Goal: Ask a question: Seek information or help from site administrators or community

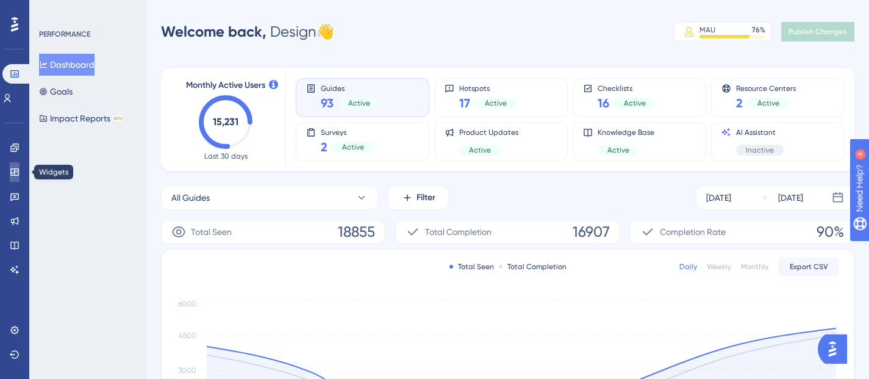
click at [13, 173] on icon at bounding box center [14, 171] width 8 height 7
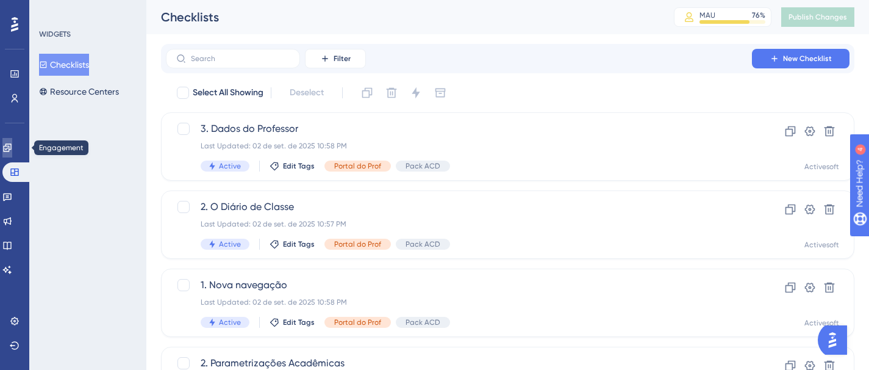
click at [12, 141] on link at bounding box center [7, 148] width 10 height 20
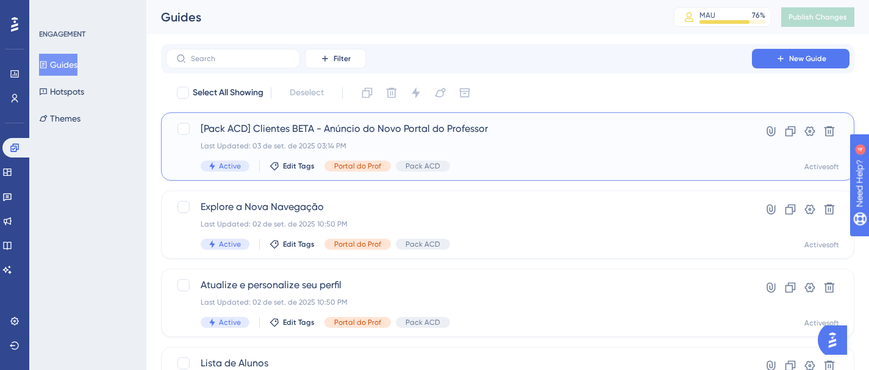
click at [312, 136] on div "[Pack ACD] Clientes BETA - Anúncio do Novo Portal do Professor Last Updated: 03…" at bounding box center [459, 146] width 516 height 50
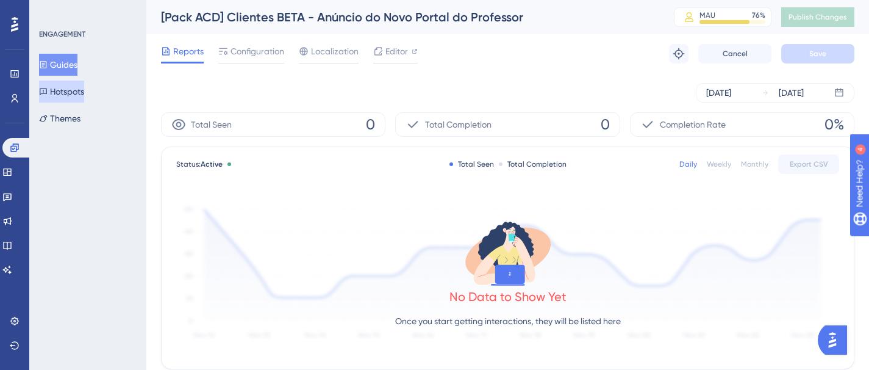
click at [70, 91] on button "Hotspots" at bounding box center [61, 91] width 45 height 22
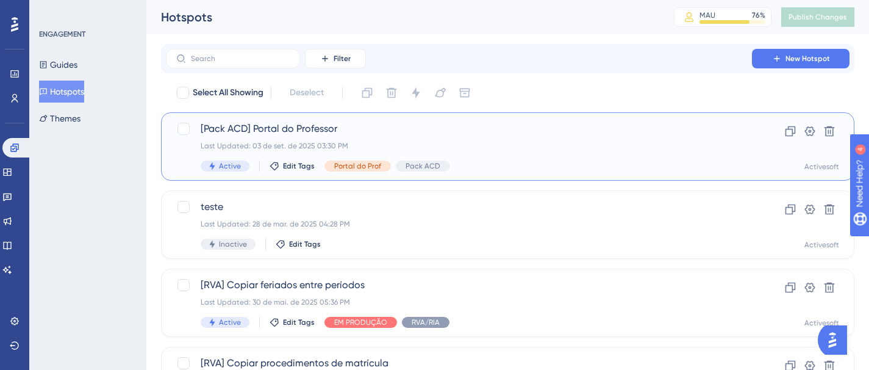
click at [334, 123] on span "[Pack ACD] Portal do Professor" at bounding box center [459, 128] width 516 height 15
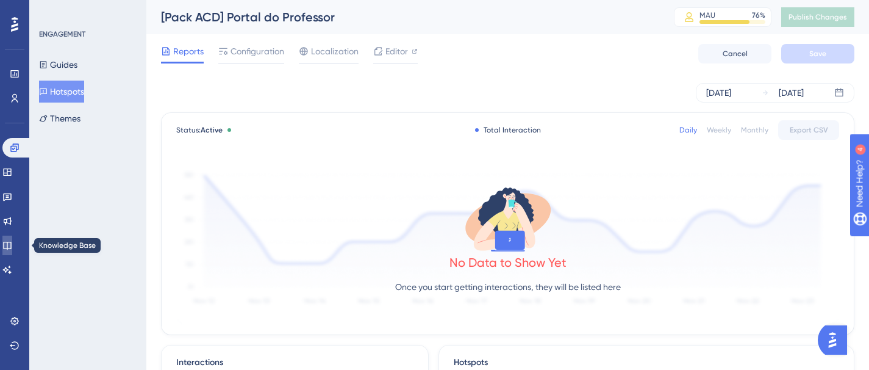
click at [11, 246] on icon at bounding box center [7, 245] width 8 height 8
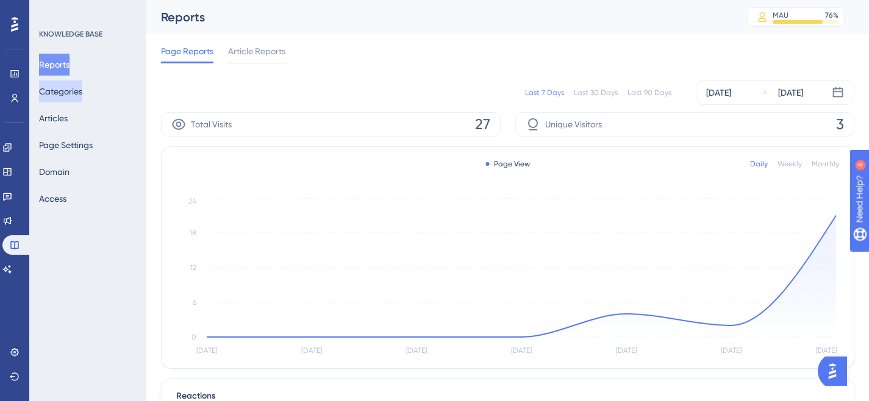
click at [71, 94] on button "Categories" at bounding box center [60, 91] width 43 height 22
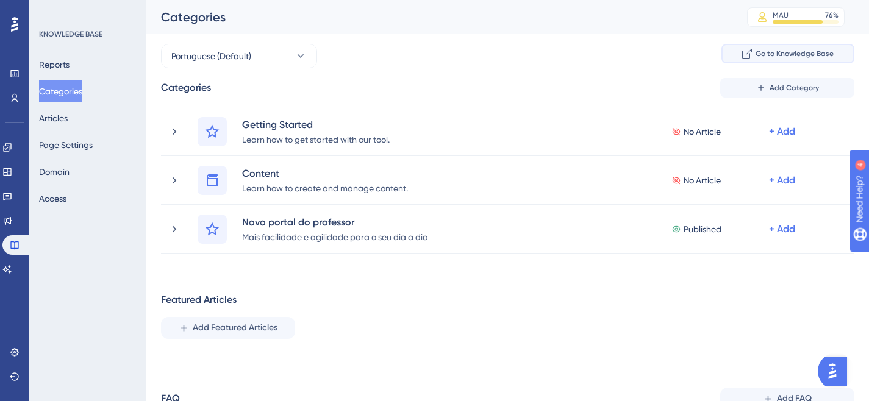
click at [776, 52] on span "Go to Knowledge Base" at bounding box center [795, 54] width 78 height 10
click at [81, 141] on button "Page Settings" at bounding box center [66, 145] width 54 height 22
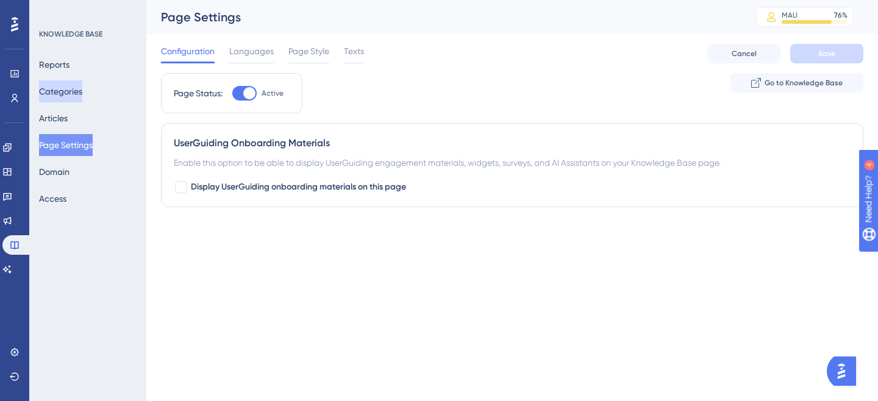
click at [78, 88] on button "Categories" at bounding box center [60, 91] width 43 height 22
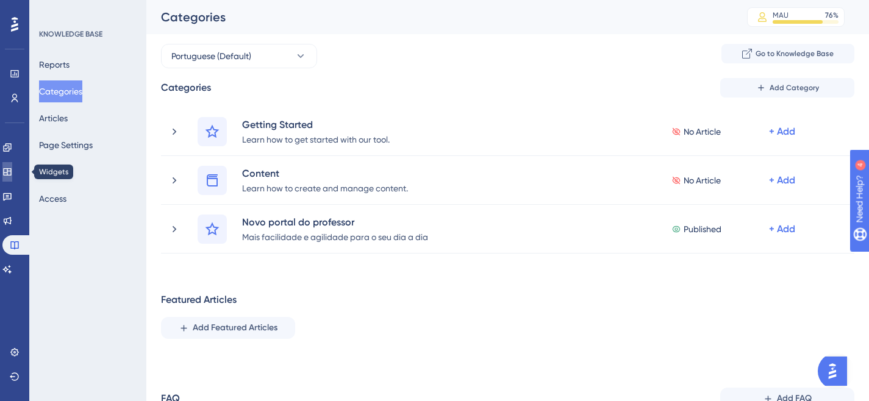
click at [11, 171] on icon at bounding box center [7, 171] width 8 height 7
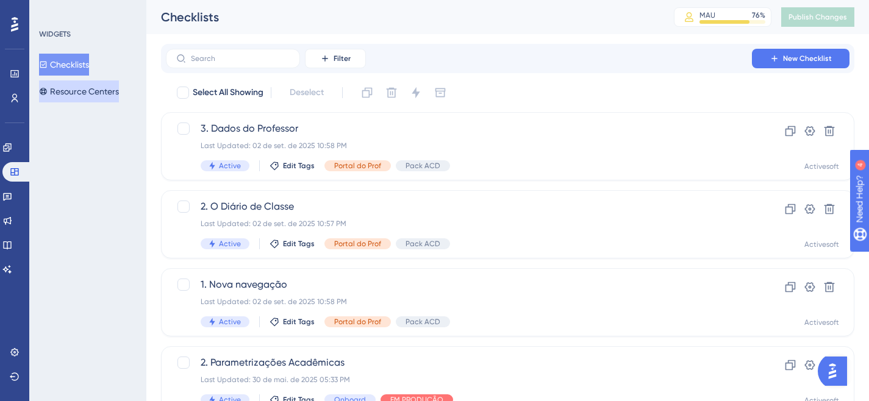
click at [84, 82] on button "Resource Centers" at bounding box center [79, 91] width 80 height 22
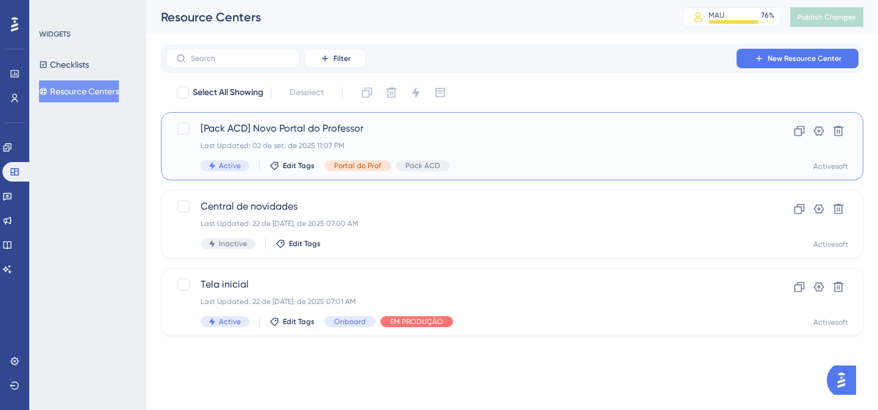
click at [278, 129] on span "[Pack ACD] Novo Portal do Professor" at bounding box center [464, 128] width 526 height 15
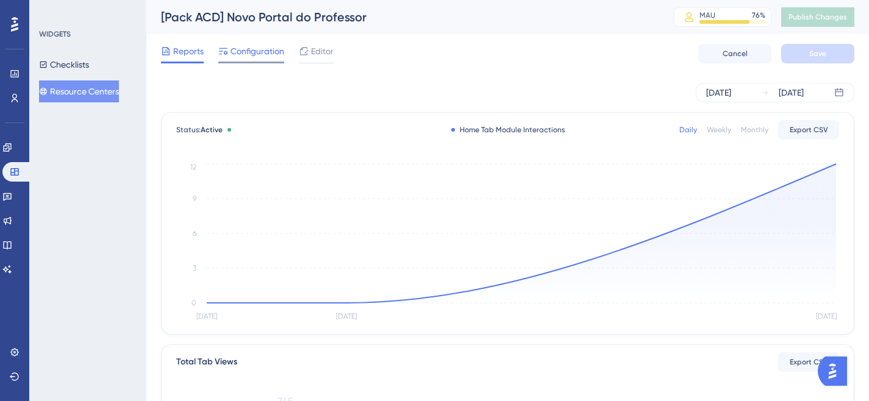
click at [248, 48] on span "Configuration" at bounding box center [257, 51] width 54 height 15
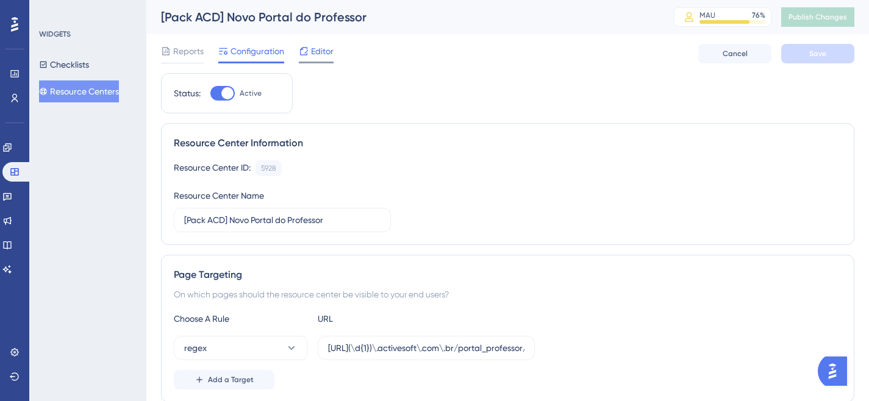
click at [325, 48] on span "Editor" at bounding box center [322, 51] width 23 height 15
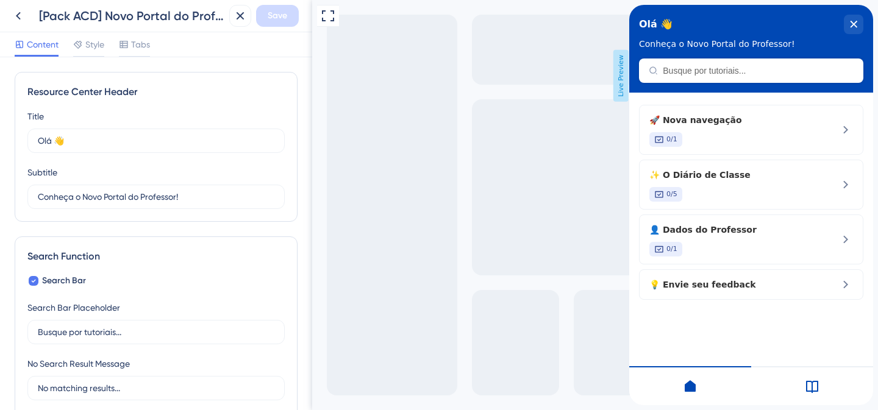
click at [806, 378] on icon at bounding box center [812, 387] width 12 height 12
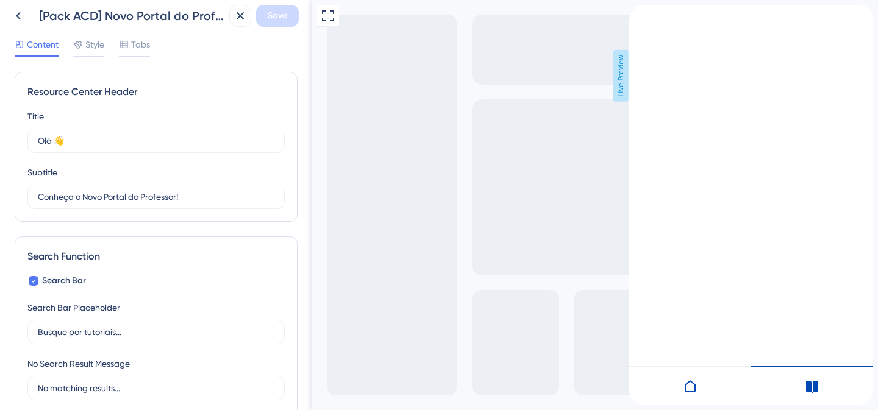
click at [695, 378] on icon at bounding box center [690, 386] width 11 height 12
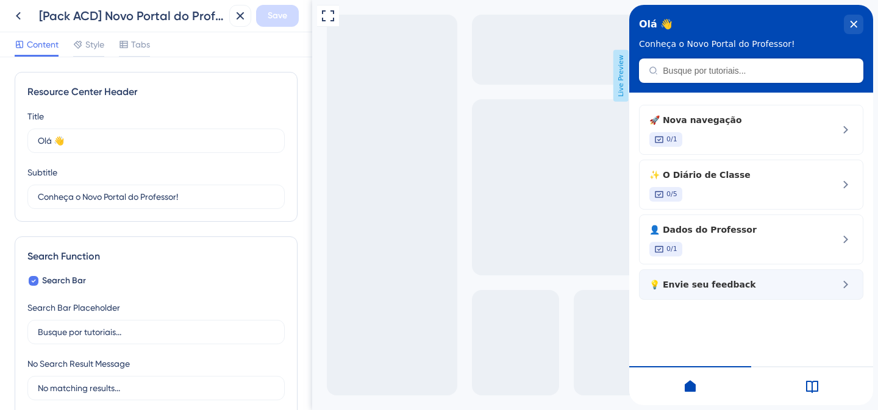
click at [769, 284] on span "💡 Envie seu feedback" at bounding box center [730, 284] width 163 height 15
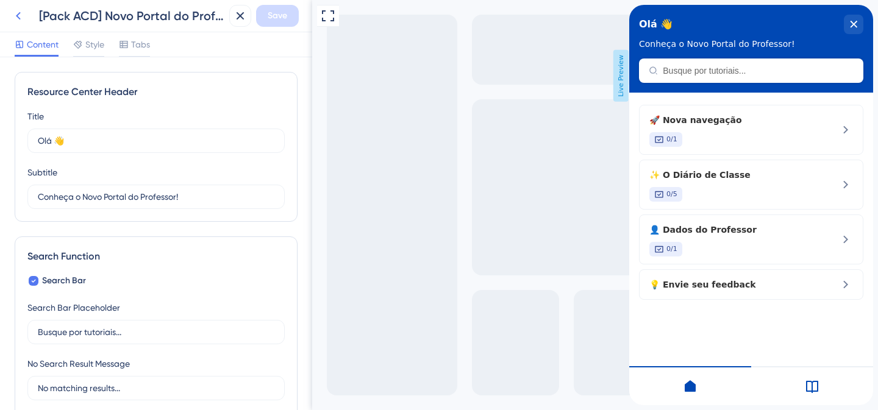
click at [20, 11] on icon at bounding box center [18, 16] width 15 height 15
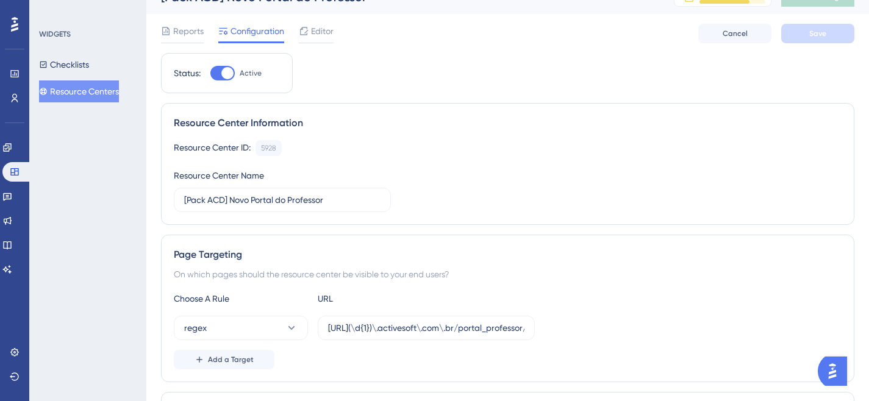
scroll to position [49, 0]
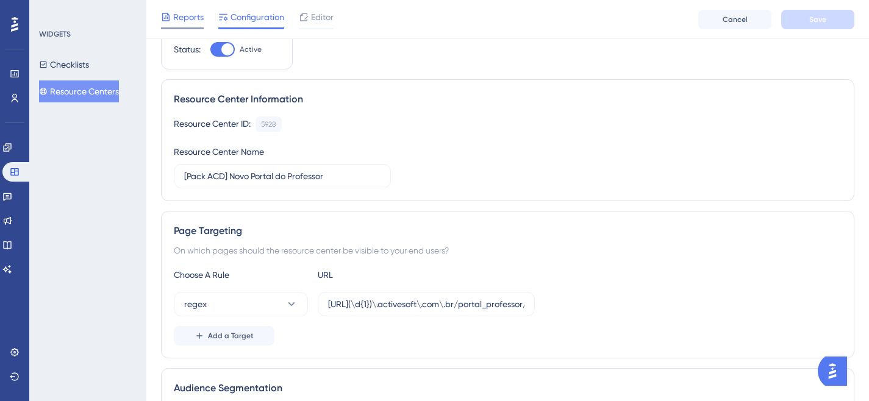
click at [184, 21] on span "Reports" at bounding box center [188, 17] width 30 height 15
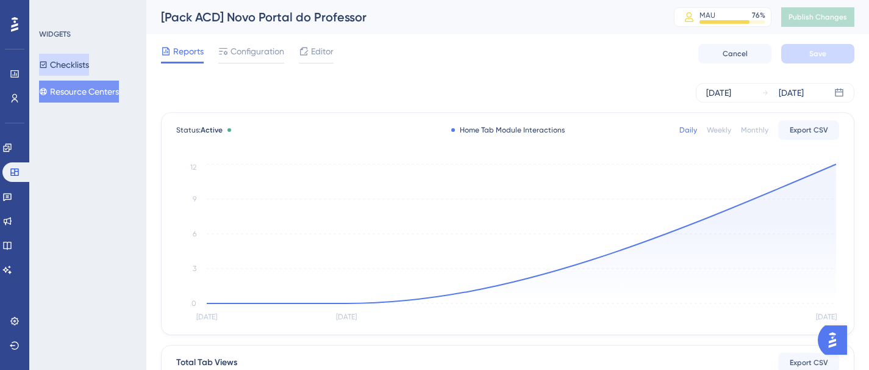
click at [89, 63] on button "Checklists" at bounding box center [64, 65] width 50 height 22
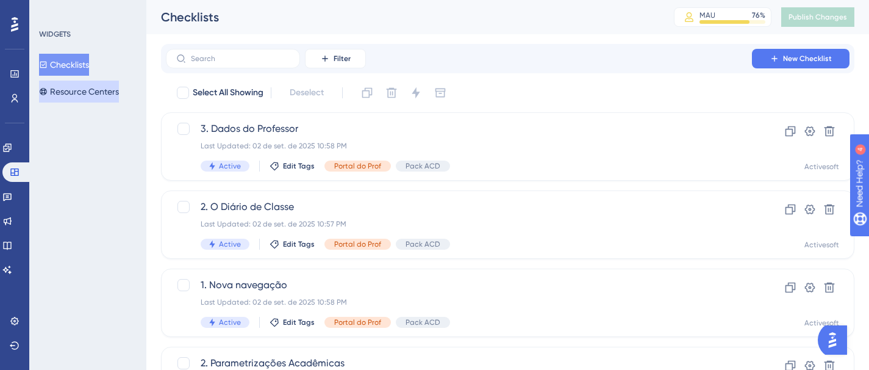
click at [91, 90] on button "Resource Centers" at bounding box center [79, 91] width 80 height 22
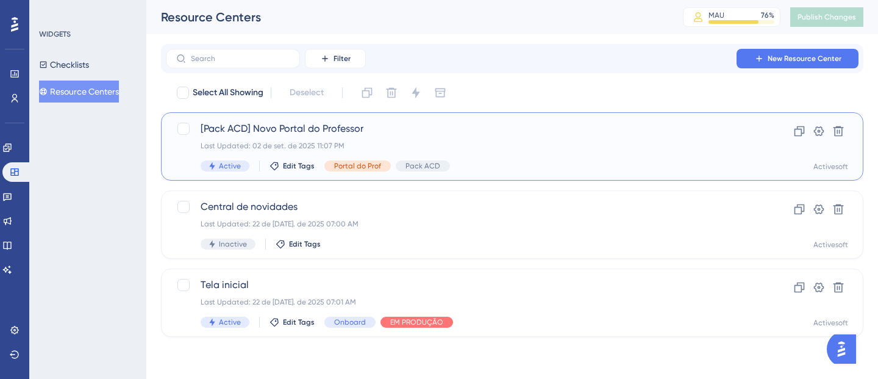
click at [349, 131] on span "[Pack ACD] Novo Portal do Professor" at bounding box center [464, 128] width 526 height 15
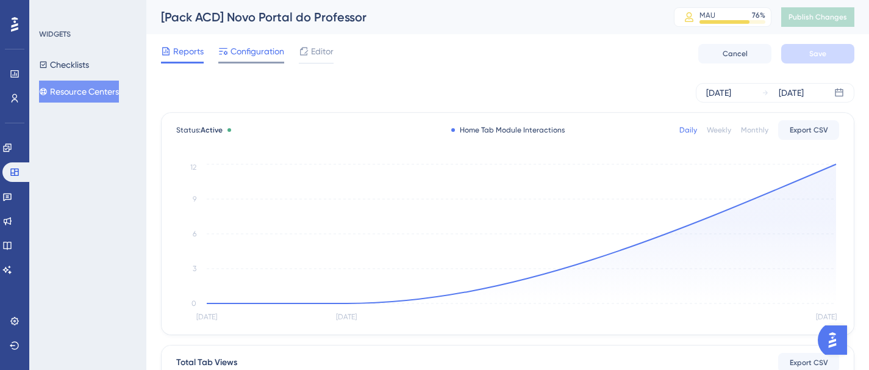
click at [259, 46] on span "Configuration" at bounding box center [257, 51] width 54 height 15
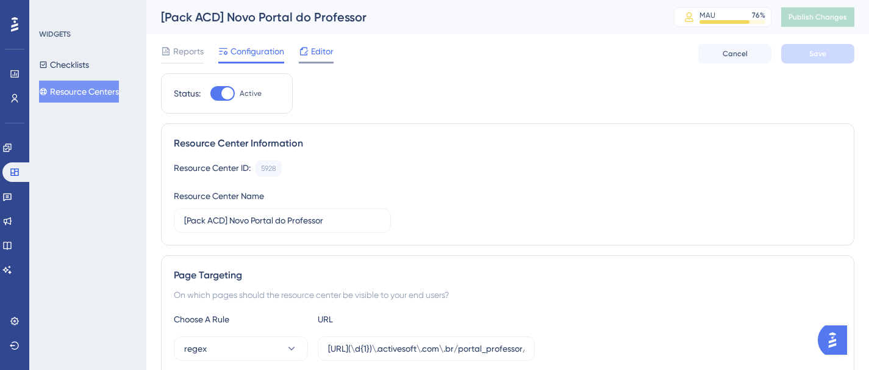
click at [311, 46] on span "Editor" at bounding box center [322, 51] width 23 height 15
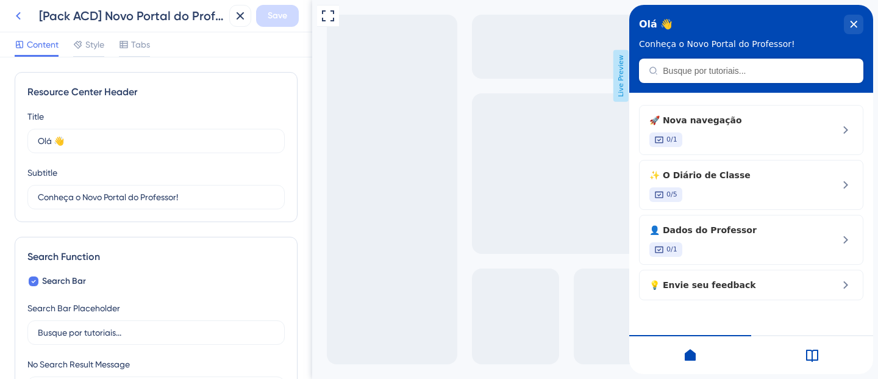
click at [14, 9] on icon at bounding box center [18, 16] width 15 height 15
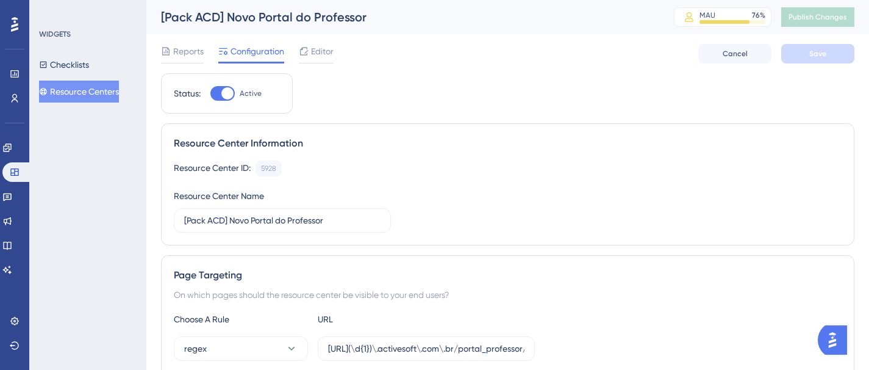
click at [216, 94] on div at bounding box center [222, 93] width 24 height 15
click at [210, 94] on input "Active" at bounding box center [210, 93] width 1 height 1
checkbox input "false"
click at [810, 51] on span "Save" at bounding box center [817, 54] width 17 height 10
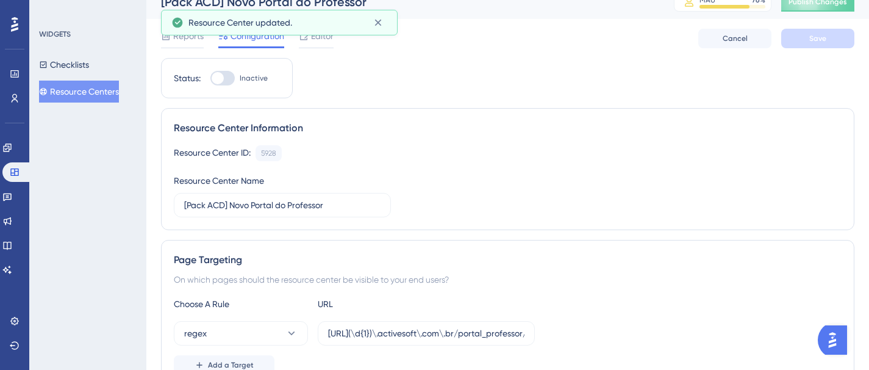
scroll to position [218, 0]
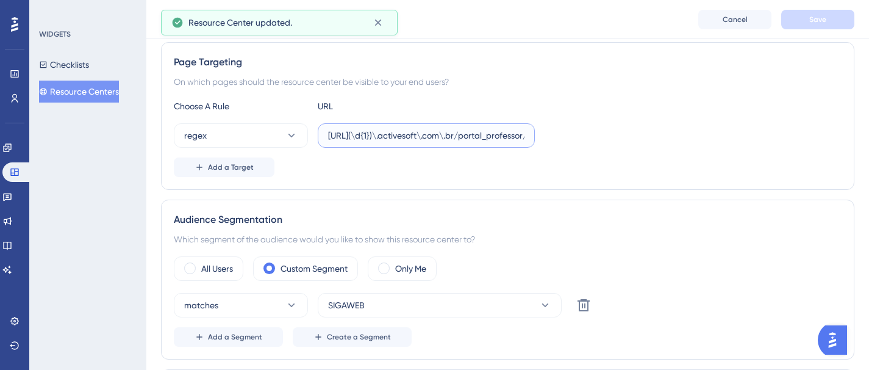
click at [402, 135] on input "[URL](\d{1})\.activesoft\.com\.br/portal_professor/" at bounding box center [426, 135] width 196 height 13
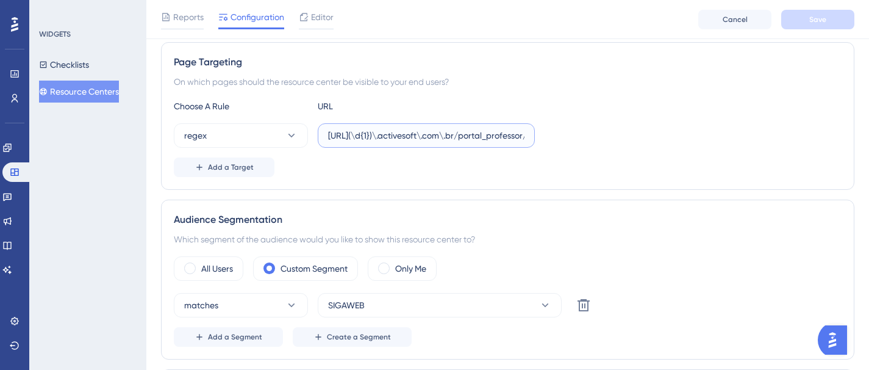
click at [388, 137] on input "[URL](\d{1})\.activesoft\.com\.br/portal_professor/" at bounding box center [426, 135] width 196 height 13
click at [419, 139] on input "[URL](\d{1})\.activesoft\.com\.br/portal_professor/" at bounding box center [426, 135] width 196 height 13
click at [469, 135] on input "[URL](\d{1})\.activesoft\.com\.br/portal_professor/" at bounding box center [426, 135] width 196 height 13
click at [492, 137] on input "[URL](\d{1})\.activesoft\.com\.br/portal_professor/" at bounding box center [426, 135] width 196 height 13
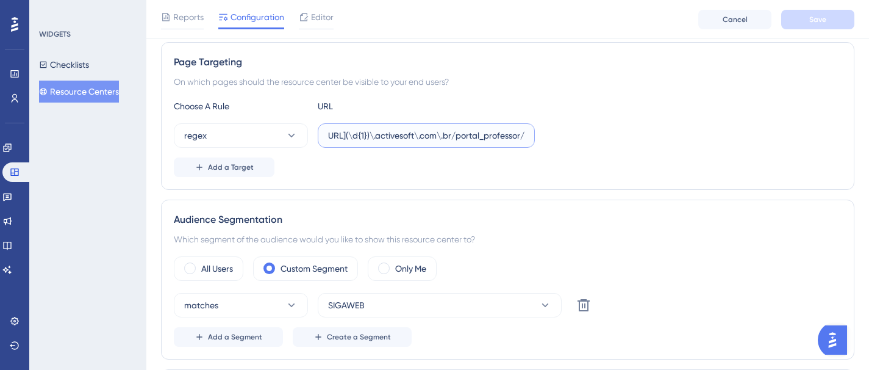
click at [492, 137] on input "[URL](\d{1})\.activesoft\.com\.br/portal_professor/" at bounding box center [426, 135] width 196 height 13
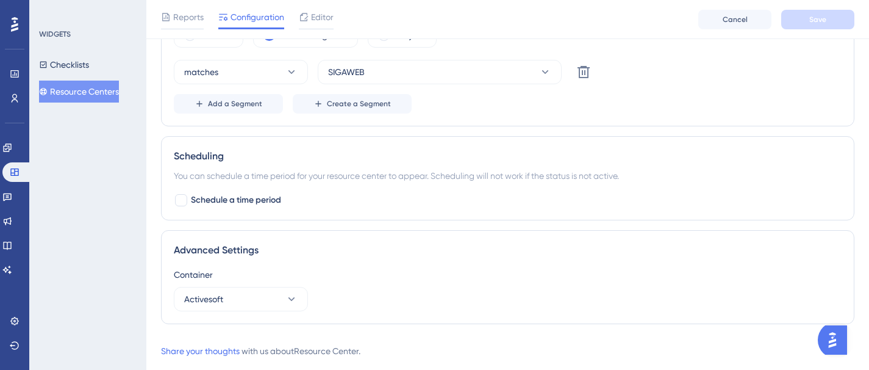
scroll to position [0, 0]
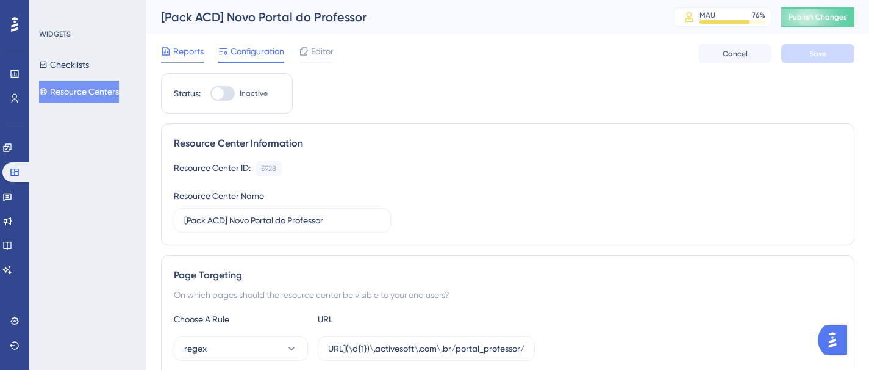
click at [179, 57] on span "Reports" at bounding box center [188, 51] width 30 height 15
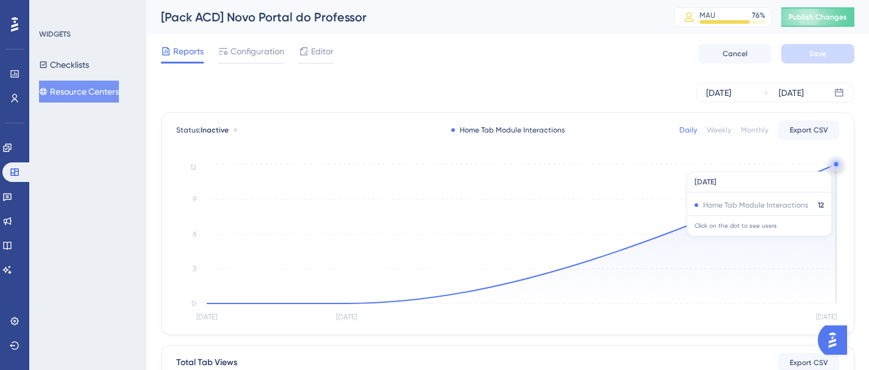
click at [834, 165] on circle at bounding box center [836, 164] width 4 height 4
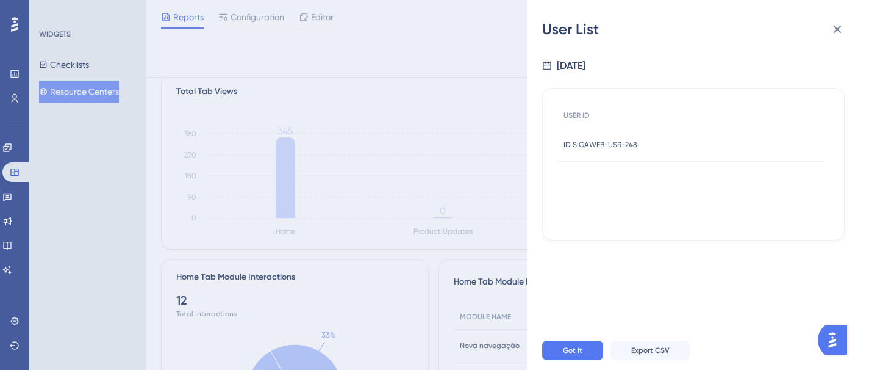
scroll to position [266, 0]
click at [581, 152] on div "ID SIGAWEB-USR-248 ID SIGAWEB-USR-248" at bounding box center [600, 144] width 74 height 34
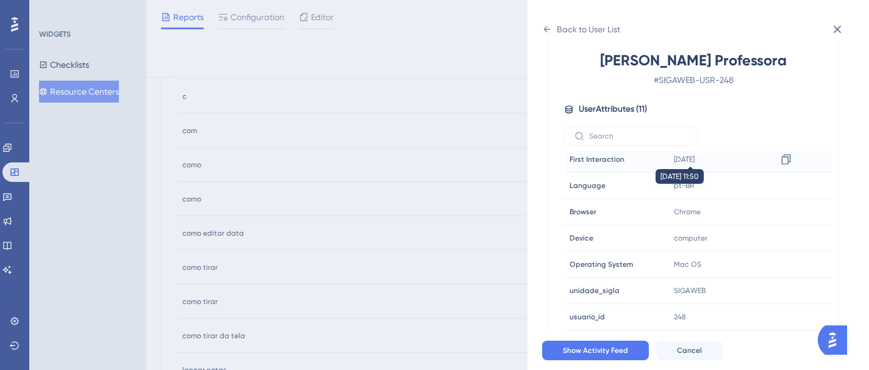
scroll to position [1049, 0]
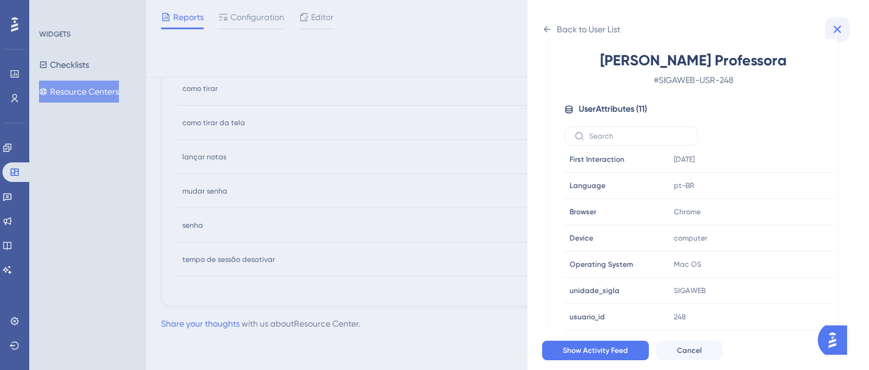
click at [839, 27] on icon at bounding box center [838, 30] width 8 height 8
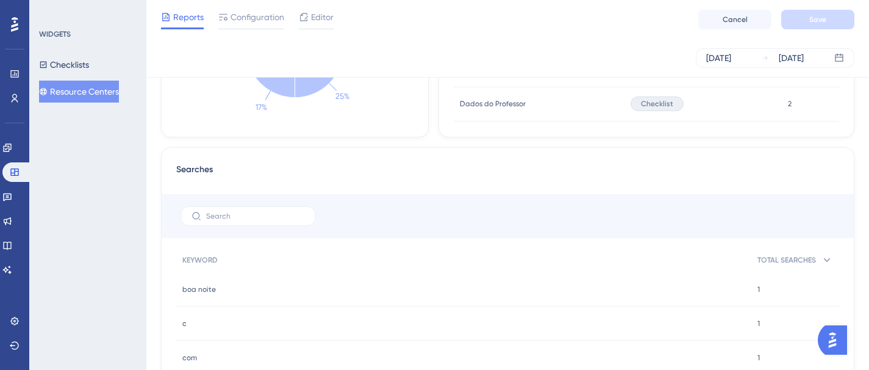
scroll to position [647, 0]
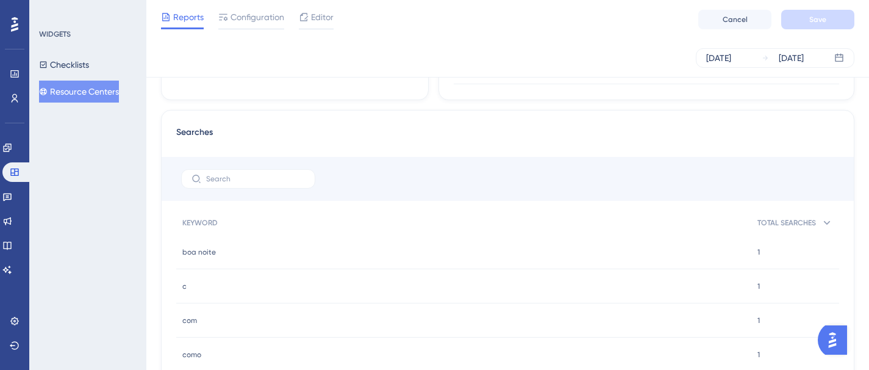
click at [195, 251] on span "boa noite" at bounding box center [199, 252] width 34 height 10
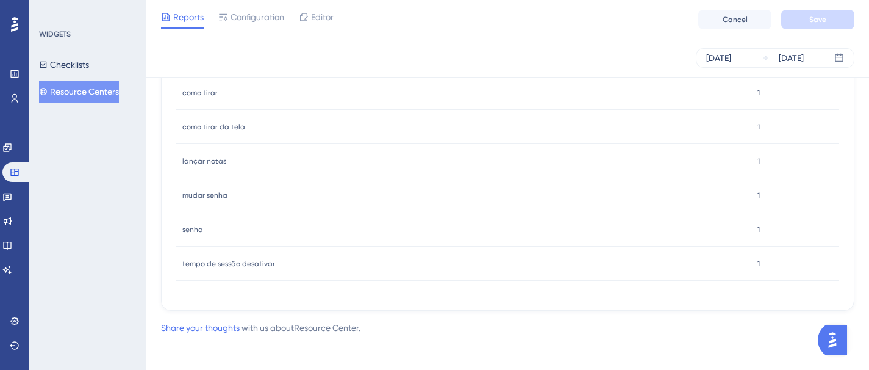
scroll to position [1045, 0]
click at [232, 264] on span "tempo de sessão desativar" at bounding box center [228, 264] width 93 height 10
click at [235, 259] on span "tempo de sessão desativar" at bounding box center [228, 264] width 93 height 10
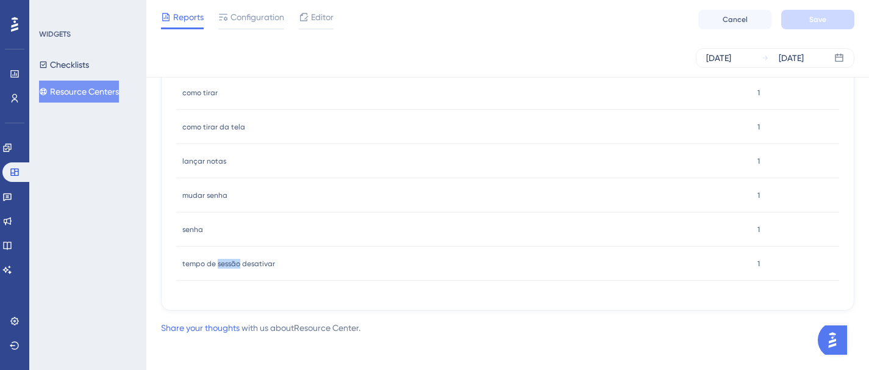
click at [235, 259] on span "tempo de sessão desativar" at bounding box center [228, 264] width 93 height 10
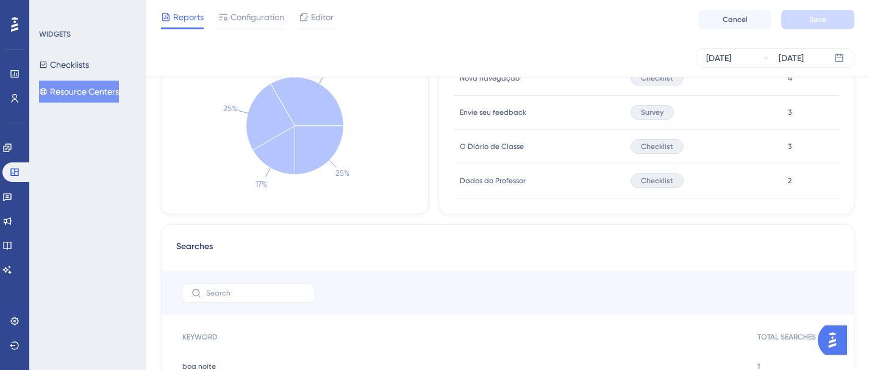
scroll to position [732, 0]
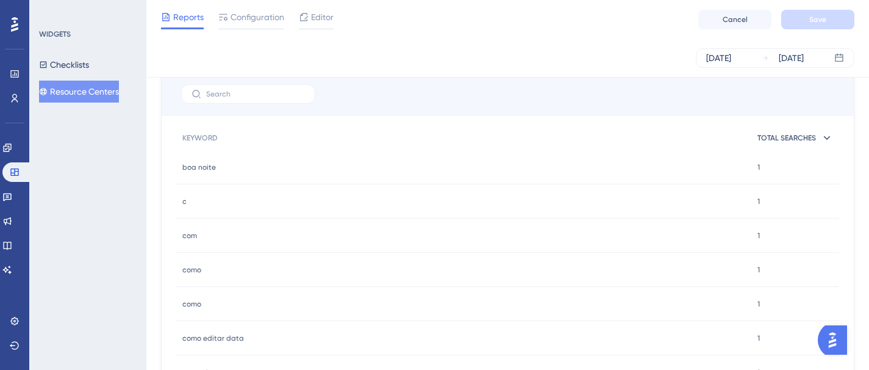
click at [821, 140] on icon at bounding box center [827, 138] width 12 height 12
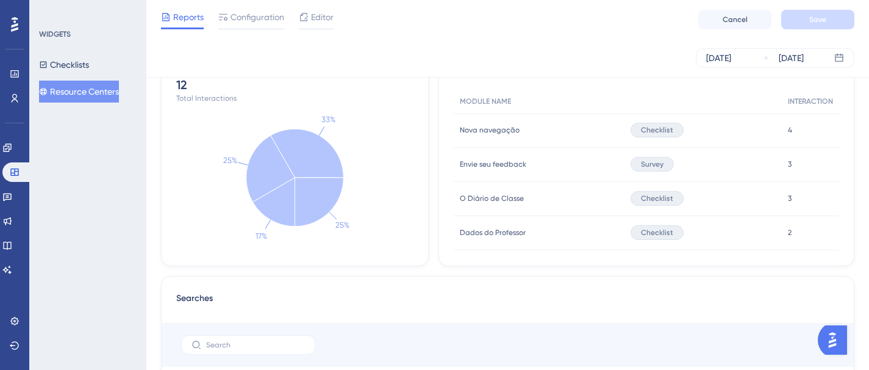
scroll to position [481, 0]
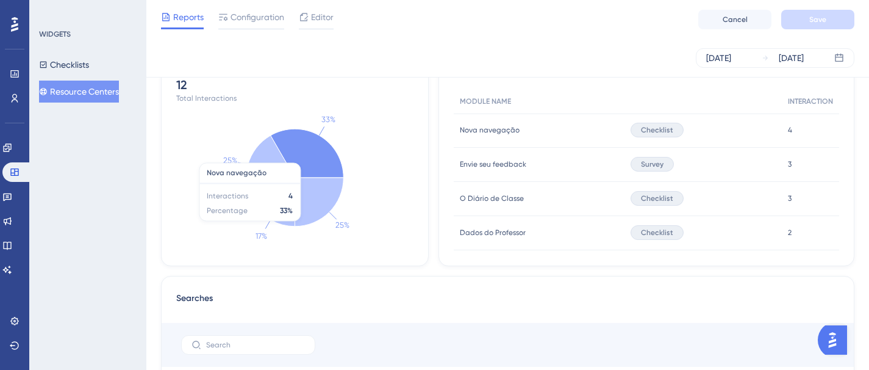
click at [298, 163] on icon at bounding box center [307, 153] width 73 height 49
click at [315, 148] on icon at bounding box center [307, 153] width 73 height 49
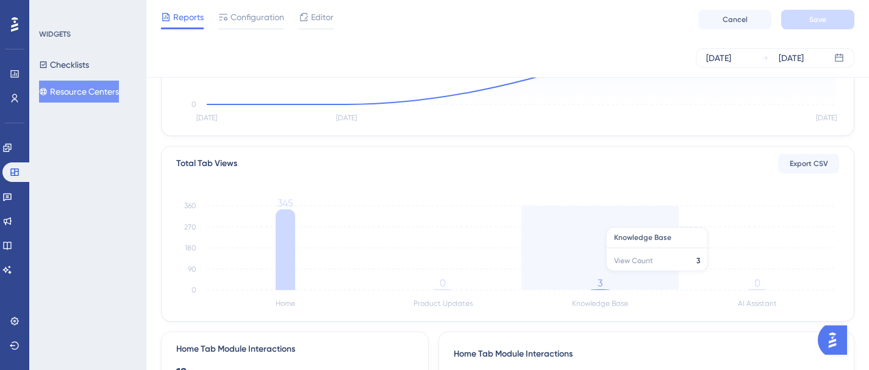
scroll to position [271, 0]
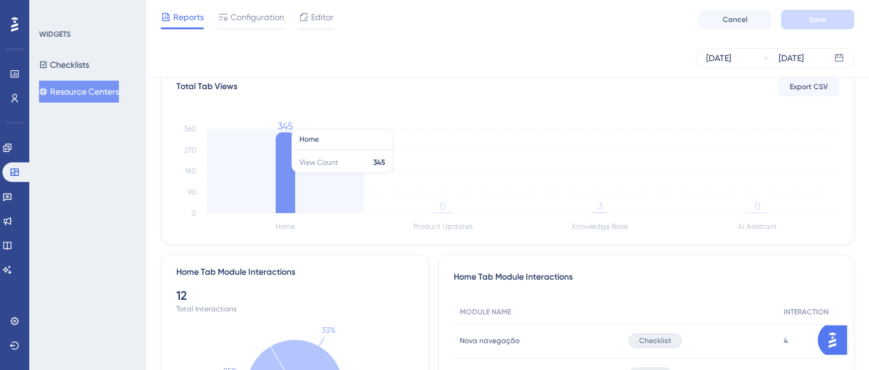
click at [288, 168] on icon at bounding box center [286, 172] width 20 height 80
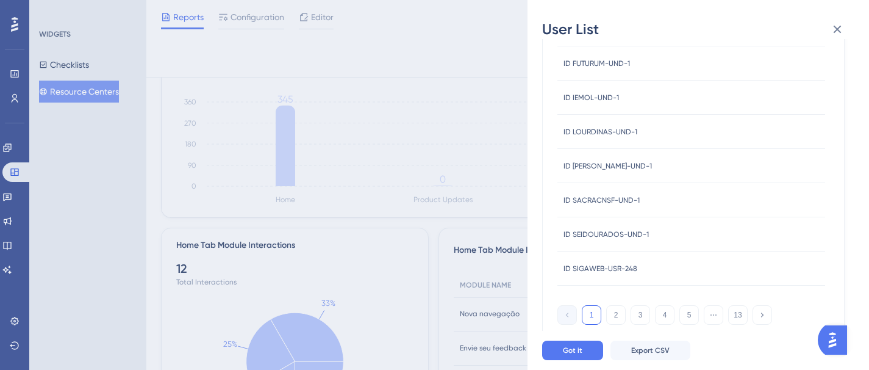
scroll to position [298, 0]
click at [612, 315] on button "2" at bounding box center [616, 315] width 20 height 20
click at [640, 320] on button "3" at bounding box center [641, 315] width 20 height 20
click at [669, 316] on button "4" at bounding box center [665, 315] width 20 height 20
click at [691, 318] on button "5" at bounding box center [689, 315] width 20 height 20
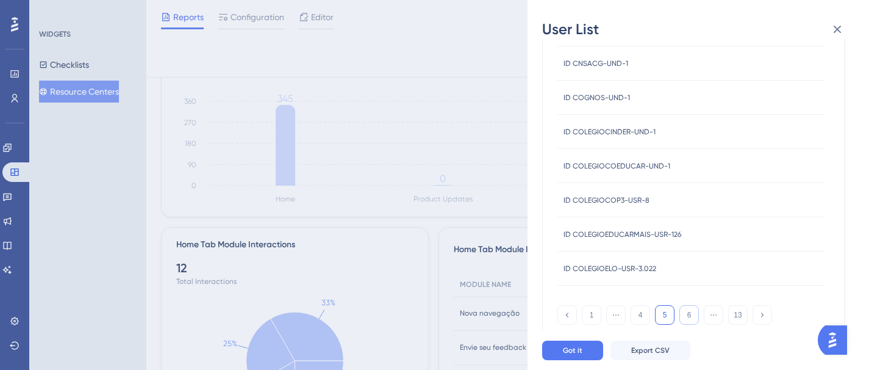
click at [687, 312] on button "6" at bounding box center [689, 315] width 20 height 20
click at [687, 318] on button "7" at bounding box center [689, 315] width 20 height 20
click at [766, 314] on icon at bounding box center [762, 314] width 8 height 8
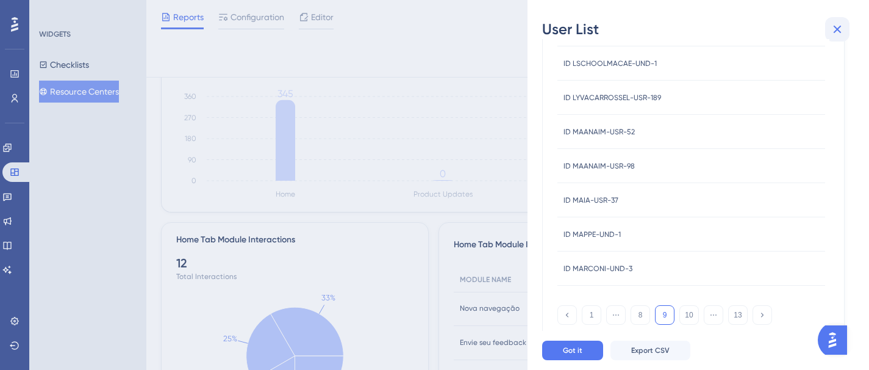
scroll to position [324, 0]
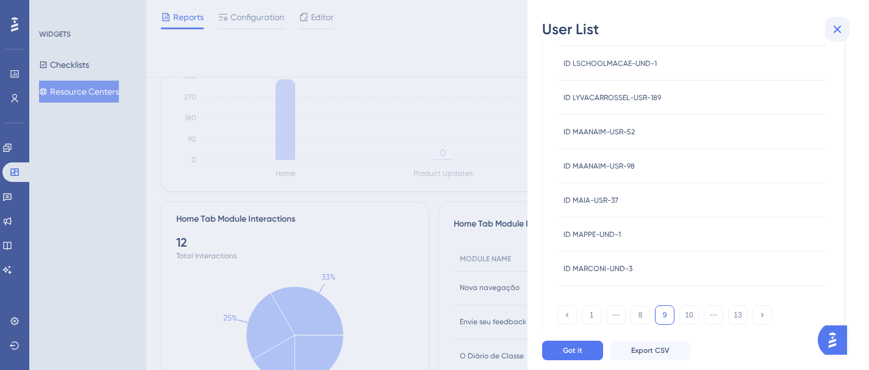
click at [834, 35] on icon at bounding box center [837, 29] width 15 height 15
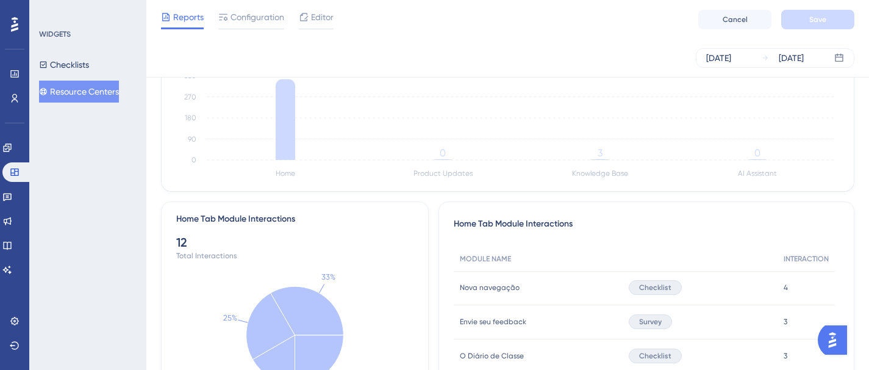
click at [462, 27] on div "Reports Configuration Editor Cancel Save" at bounding box center [507, 19] width 723 height 39
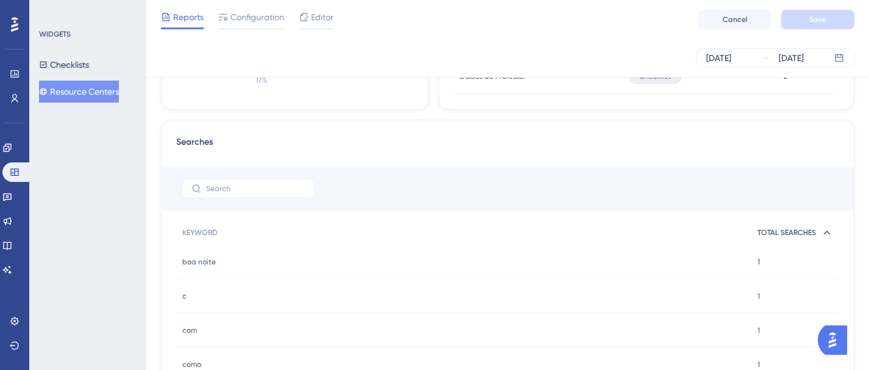
scroll to position [651, 0]
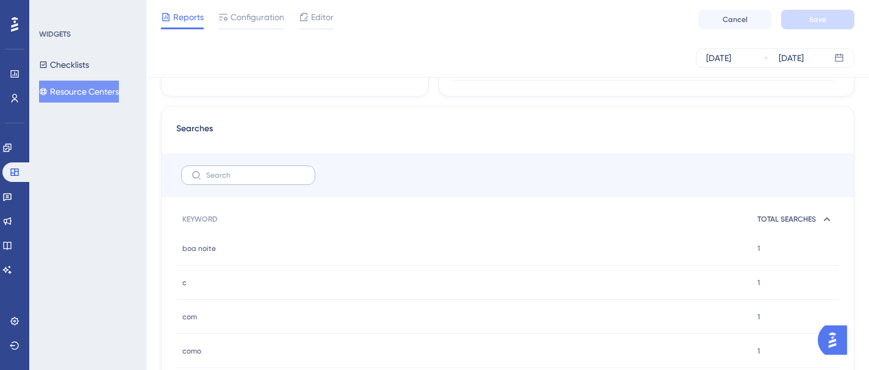
click at [243, 180] on label at bounding box center [248, 175] width 134 height 20
click at [243, 179] on input "text" at bounding box center [255, 175] width 99 height 9
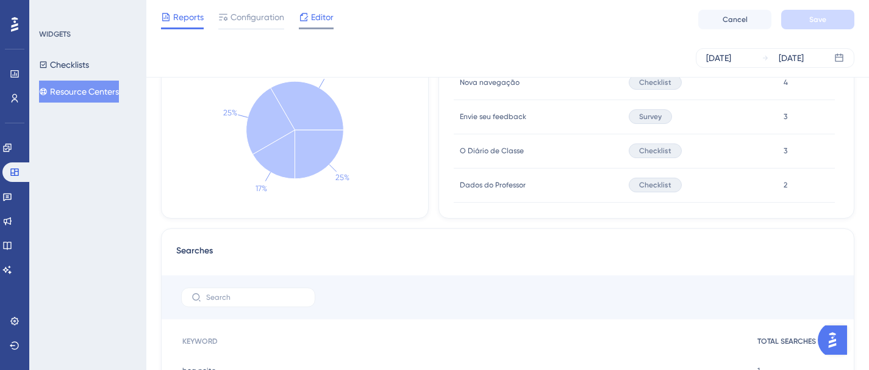
click at [317, 16] on span "Editor" at bounding box center [322, 17] width 23 height 15
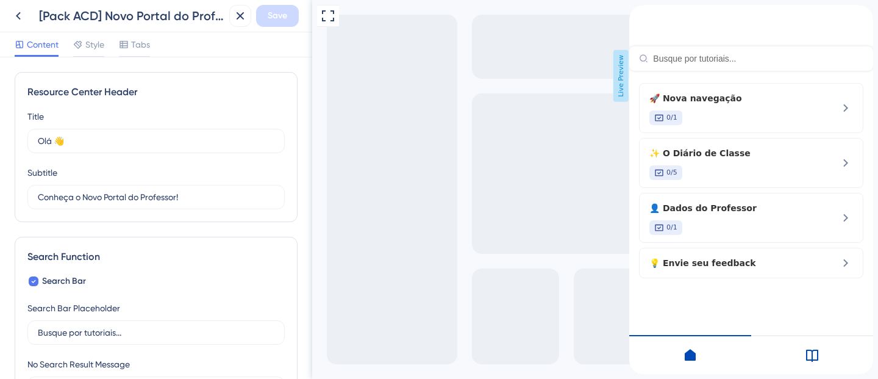
click at [729, 70] on div "Resource Center Header" at bounding box center [751, 38] width 244 height 66
click at [19, 21] on icon at bounding box center [18, 16] width 15 height 15
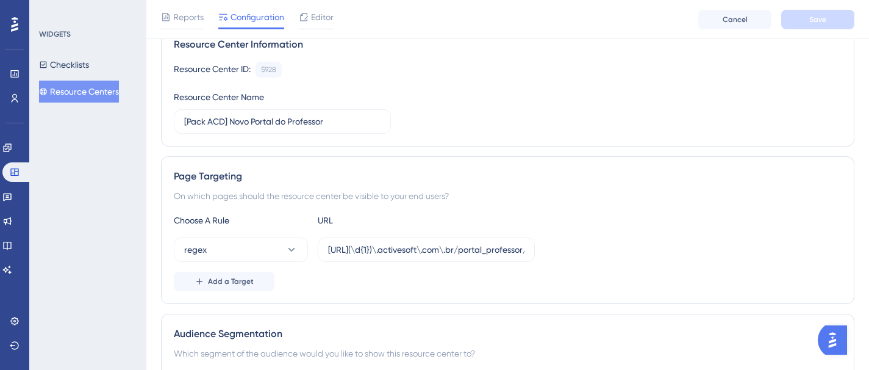
scroll to position [105, 0]
click at [504, 249] on input "[URL](\d{1})\.activesoft\.com\.br/portal_professor/" at bounding box center [426, 247] width 196 height 13
click at [501, 249] on input "[URL](\d{1})\.activesoft\.com\.br/portal_professor/" at bounding box center [426, 247] width 196 height 13
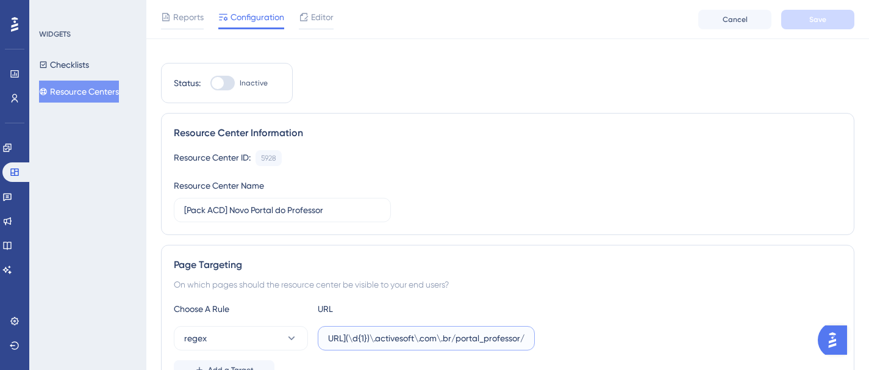
scroll to position [0, 0]
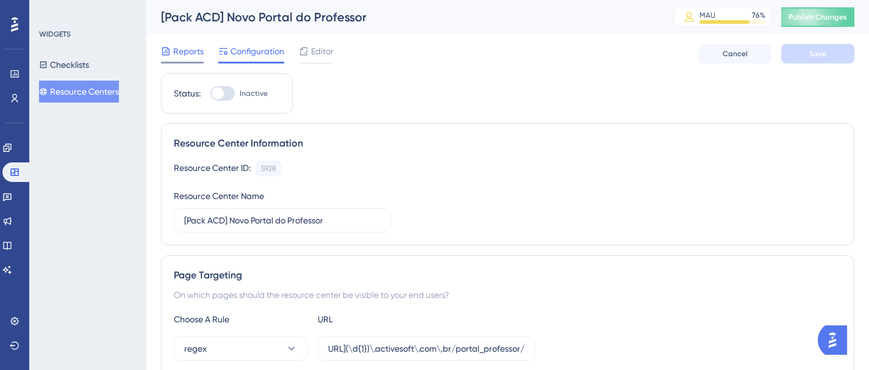
click at [177, 55] on span "Reports" at bounding box center [188, 51] width 30 height 15
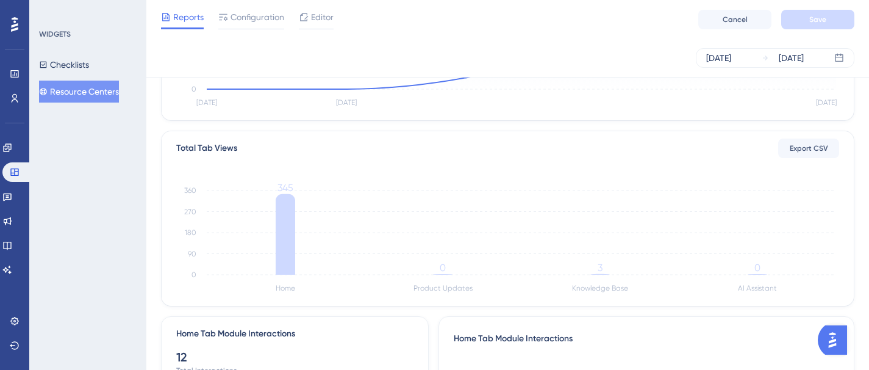
scroll to position [174, 0]
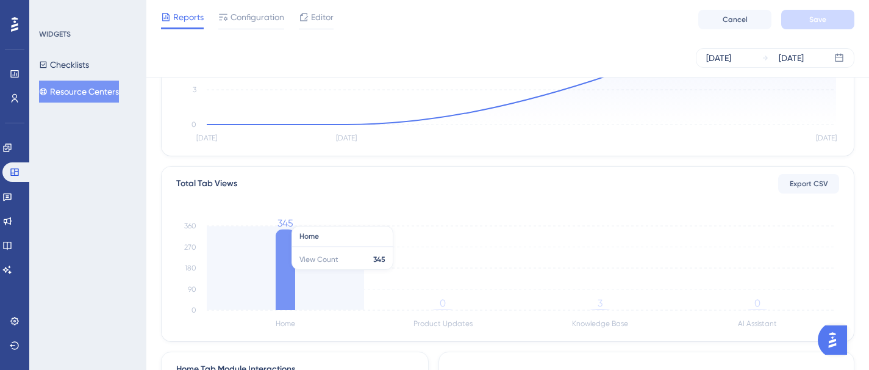
click at [287, 269] on icon at bounding box center [286, 269] width 20 height 80
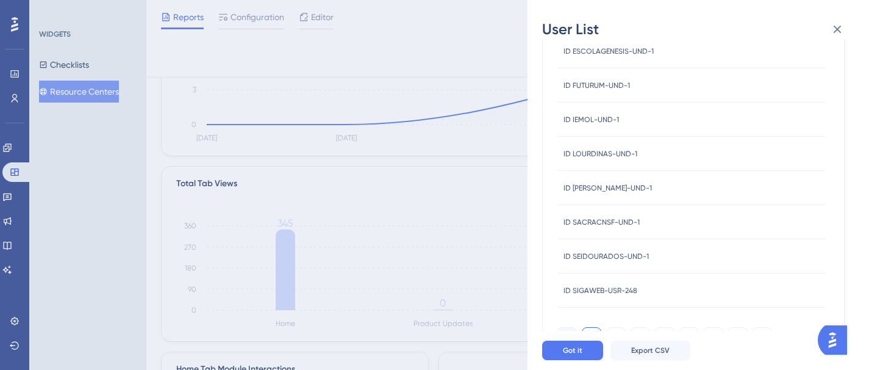
scroll to position [525, 0]
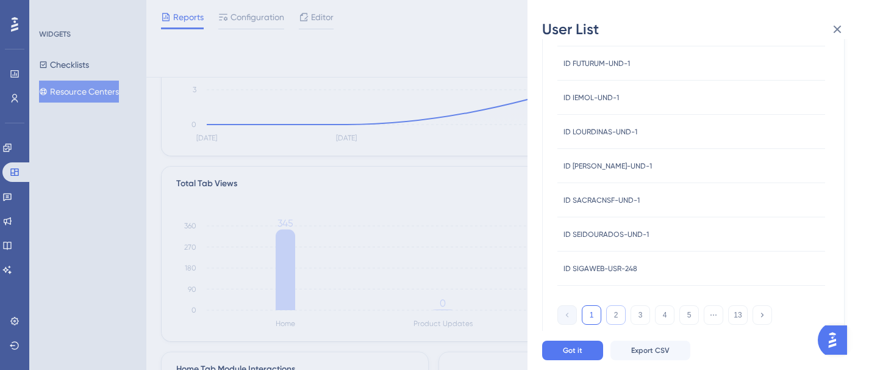
click at [614, 318] on button "2" at bounding box center [616, 315] width 20 height 20
click at [639, 316] on button "3" at bounding box center [641, 315] width 20 height 20
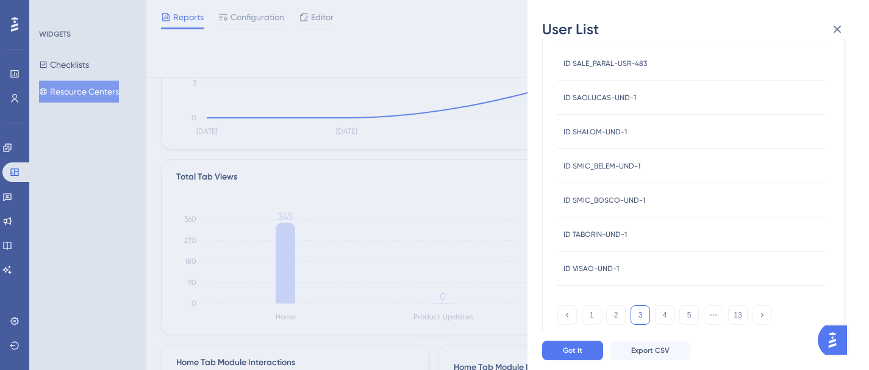
scroll to position [197, 0]
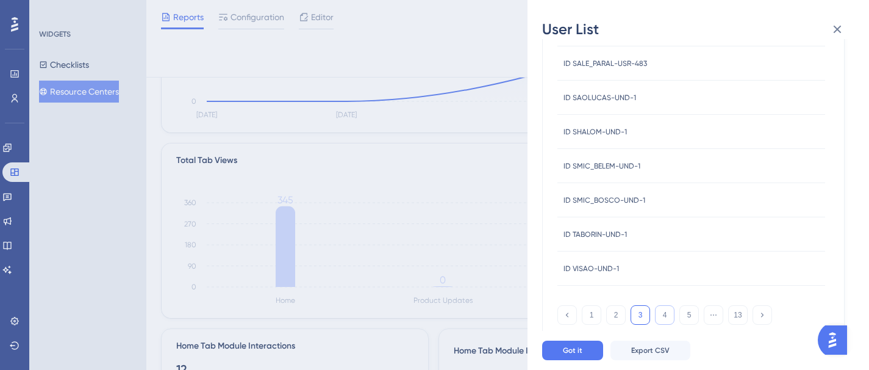
click at [661, 312] on button "4" at bounding box center [665, 315] width 20 height 20
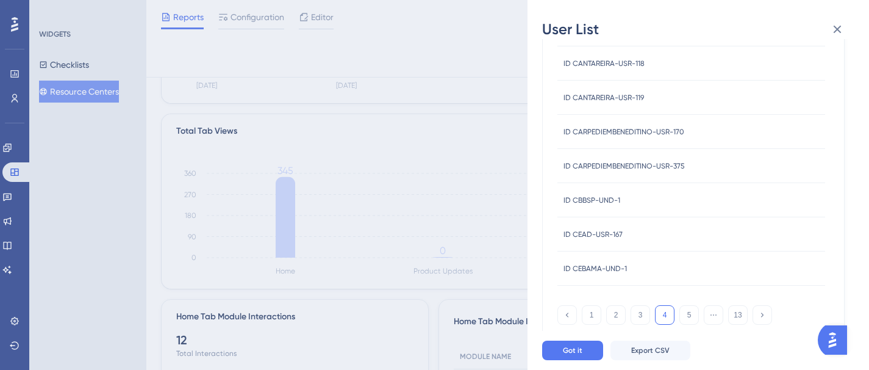
scroll to position [228, 0]
click at [687, 321] on button "5" at bounding box center [689, 315] width 20 height 20
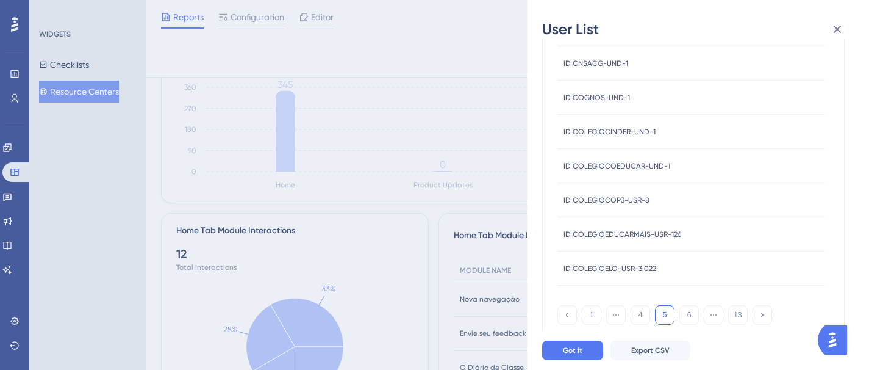
scroll to position [312, 0]
click at [693, 314] on button "6" at bounding box center [689, 315] width 20 height 20
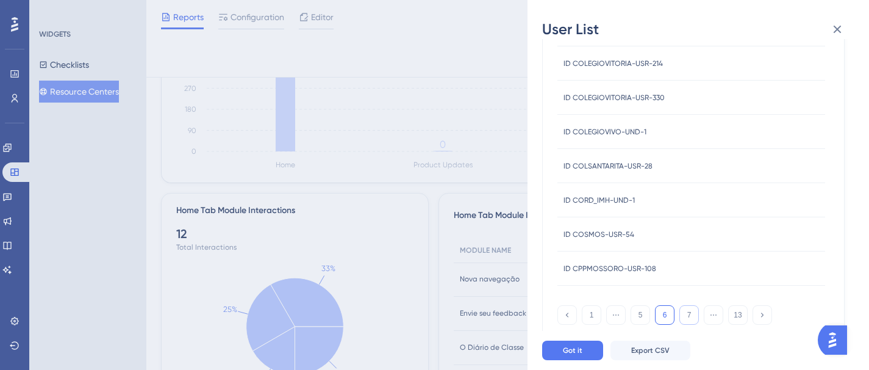
click at [691, 322] on button "7" at bounding box center [689, 315] width 20 height 20
click at [692, 315] on button "8" at bounding box center [689, 315] width 20 height 20
click at [691, 318] on button "9" at bounding box center [689, 315] width 20 height 20
click at [691, 318] on button "10" at bounding box center [689, 315] width 20 height 20
click at [691, 321] on button "11" at bounding box center [689, 315] width 20 height 20
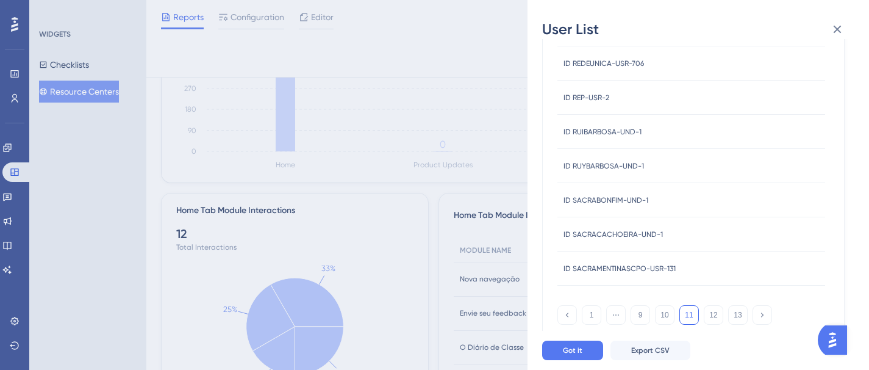
click at [702, 318] on div "1 ⋯ 9 10 11 12 13" at bounding box center [664, 315] width 215 height 20
click at [709, 316] on button "12" at bounding box center [714, 315] width 20 height 20
click at [734, 316] on button "13" at bounding box center [738, 315] width 20 height 20
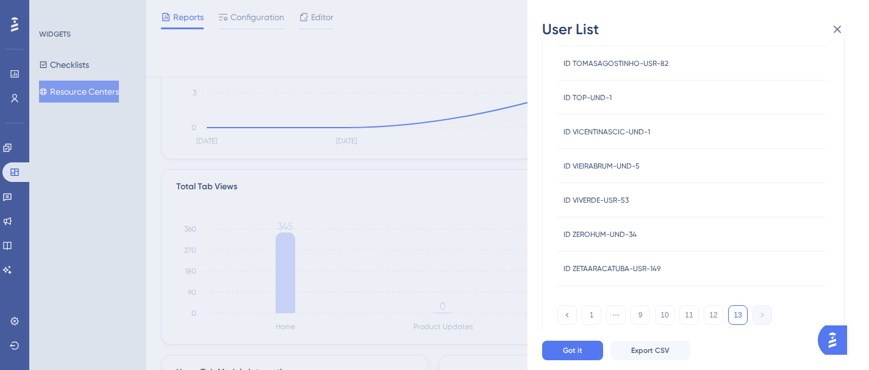
scroll to position [0, 0]
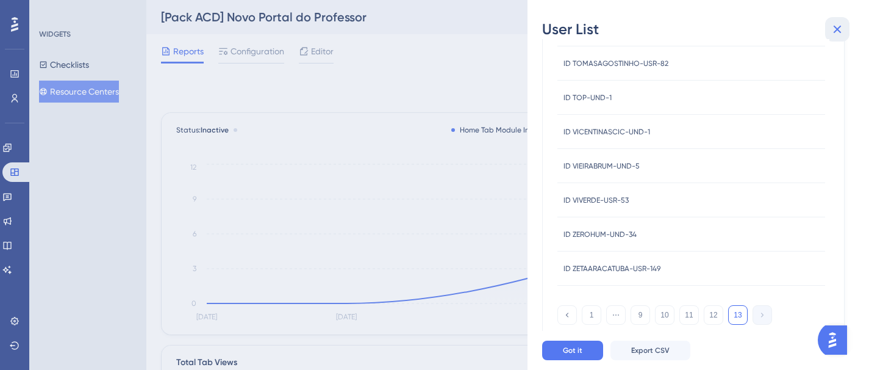
click at [840, 30] on icon at bounding box center [837, 29] width 15 height 15
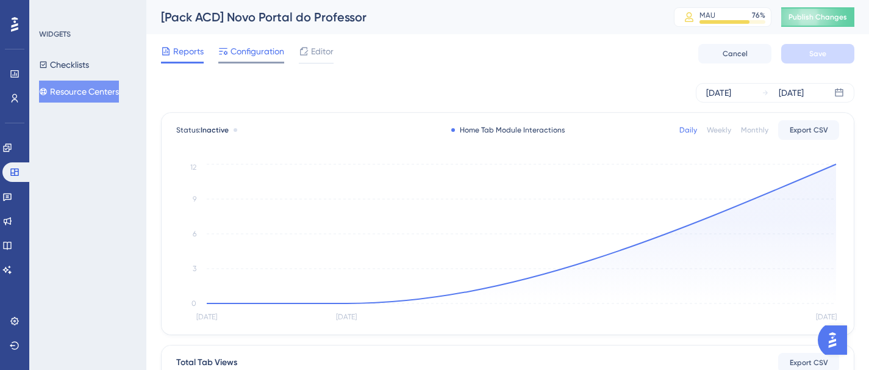
click at [235, 59] on div "Configuration" at bounding box center [251, 54] width 66 height 20
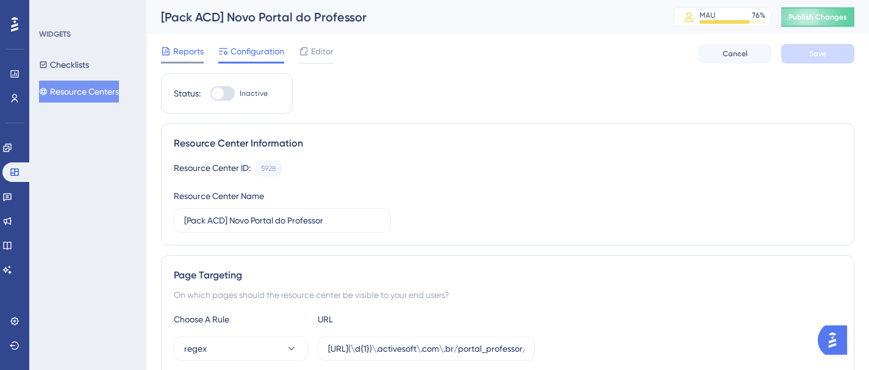
click at [177, 54] on span "Reports" at bounding box center [188, 51] width 30 height 15
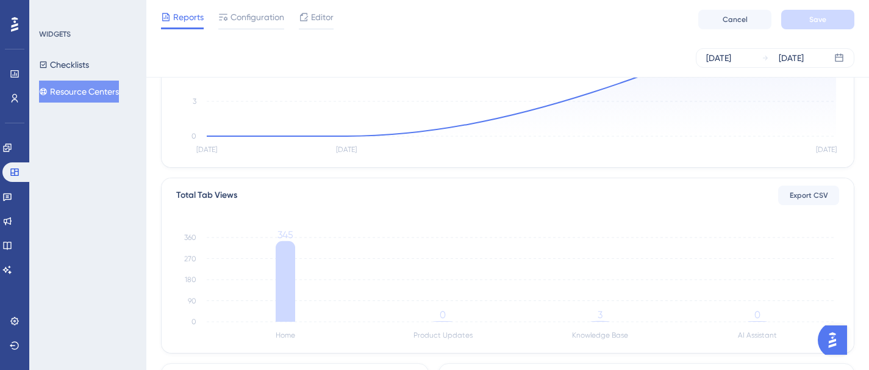
scroll to position [78, 0]
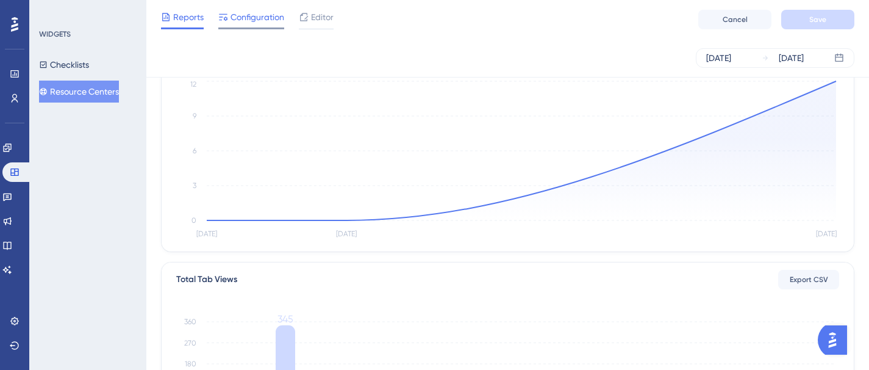
click at [251, 23] on span "Configuration" at bounding box center [257, 17] width 54 height 15
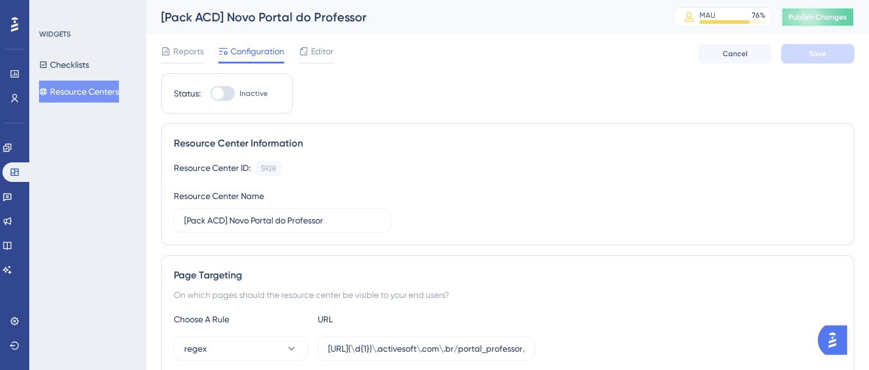
click at [809, 19] on span "Publish Changes" at bounding box center [817, 17] width 59 height 10
click at [185, 56] on span "Reports" at bounding box center [188, 51] width 30 height 15
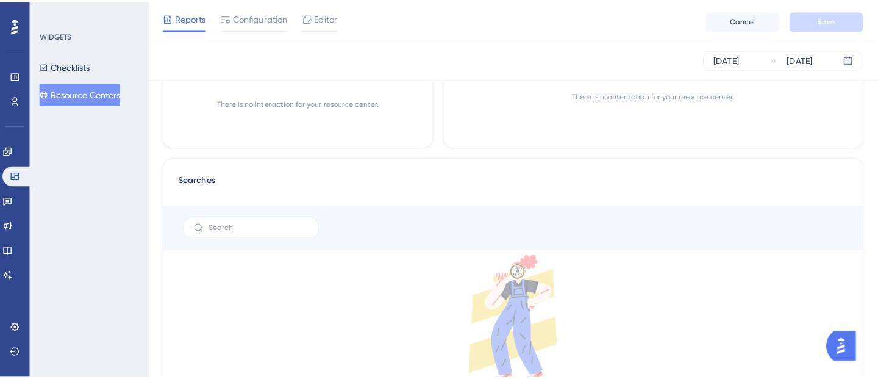
scroll to position [299, 0]
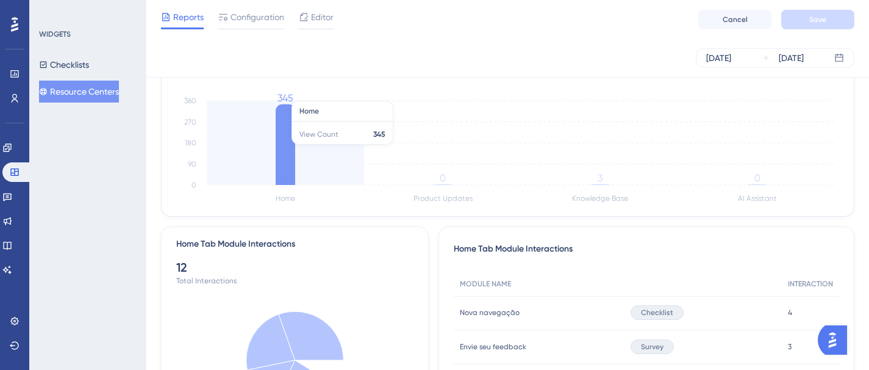
click at [283, 144] on icon at bounding box center [286, 144] width 20 height 80
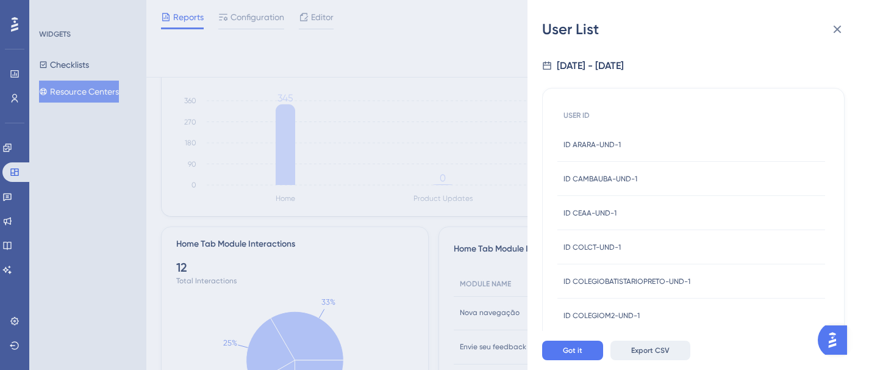
click at [652, 355] on span "Export CSV" at bounding box center [650, 350] width 38 height 10
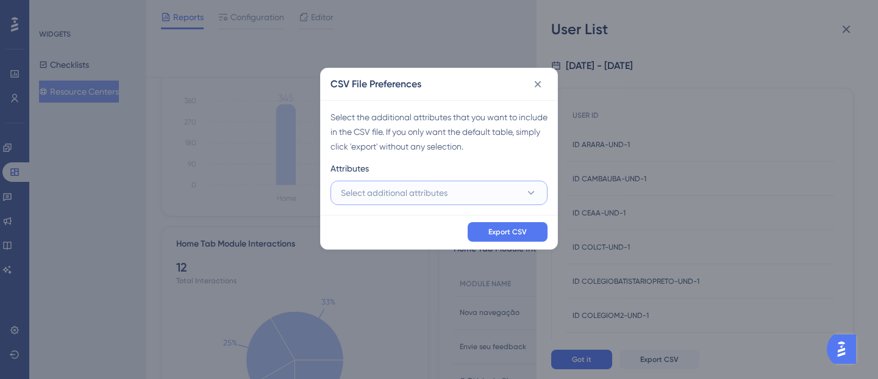
click at [465, 190] on button "Select additional attributes" at bounding box center [438, 192] width 217 height 24
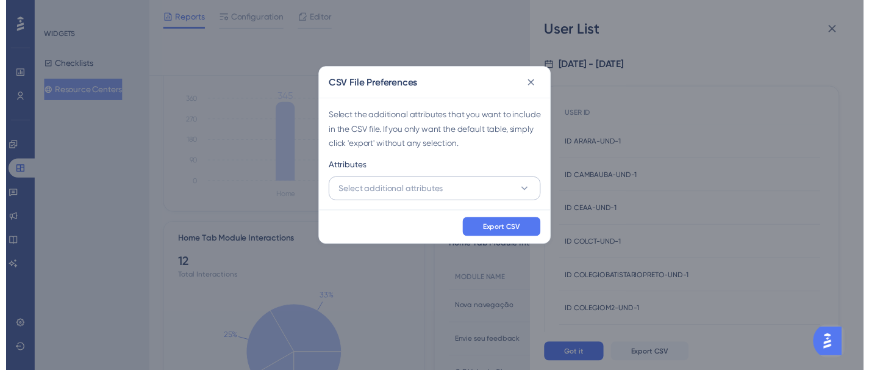
scroll to position [383, 0]
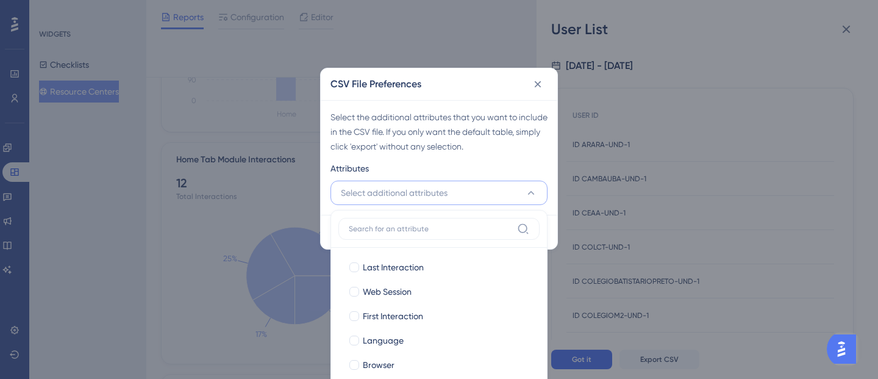
click at [482, 155] on div "Select the additional attributes that you want to include in the CSV file. If y…" at bounding box center [439, 157] width 237 height 115
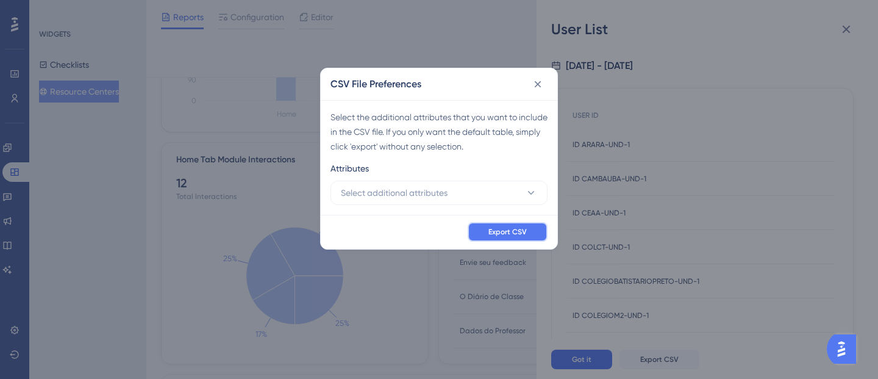
click at [516, 233] on span "Export CSV" at bounding box center [507, 232] width 38 height 10
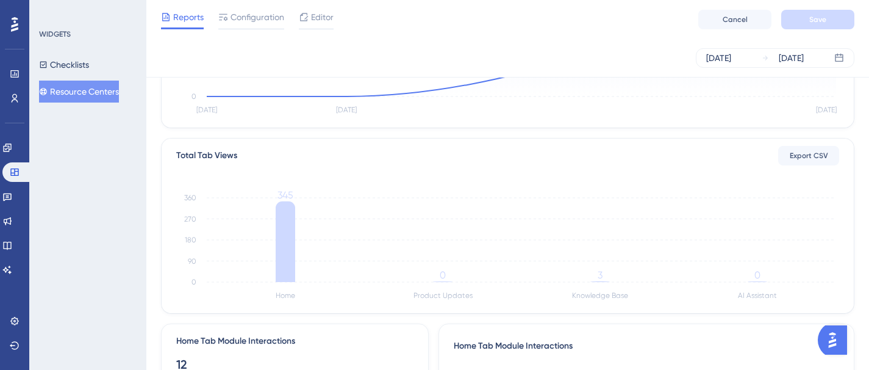
scroll to position [176, 0]
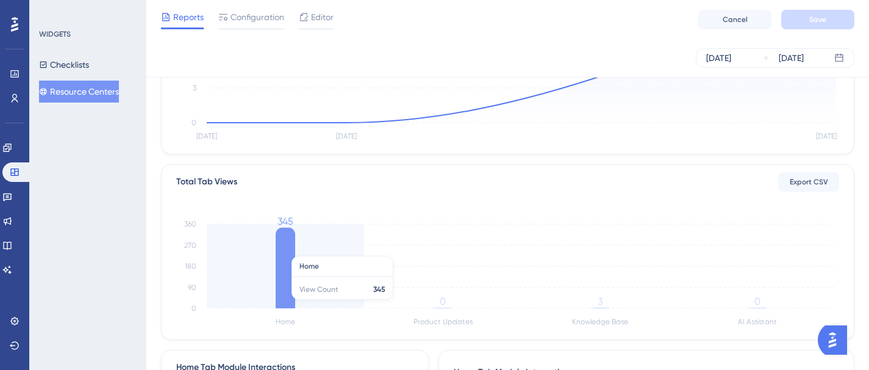
click at [287, 249] on icon at bounding box center [286, 267] width 20 height 80
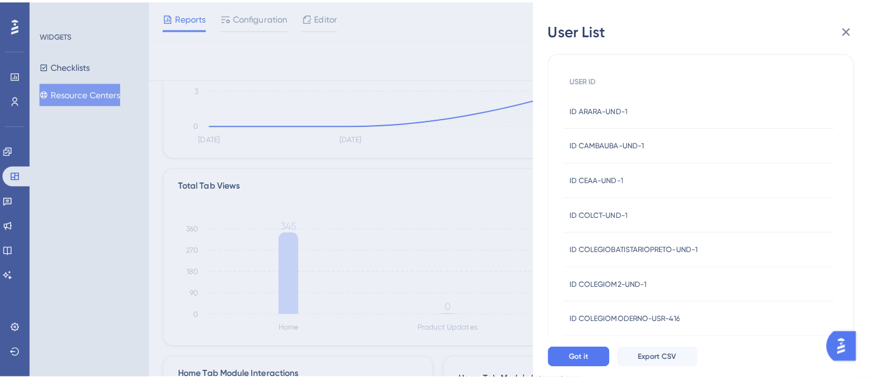
scroll to position [525, 0]
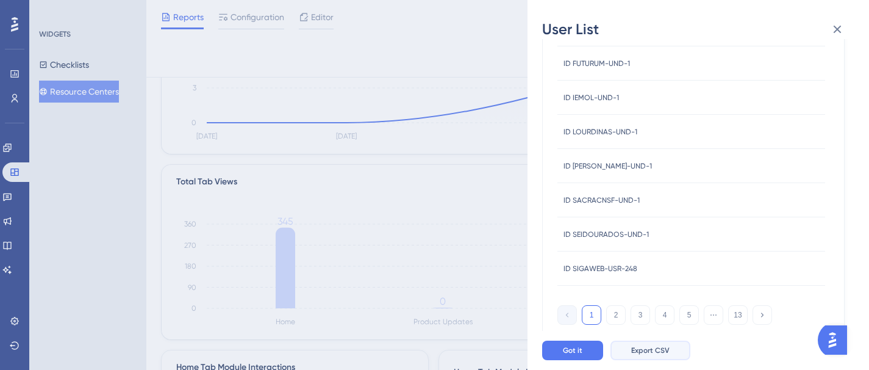
click at [640, 355] on span "Export CSV" at bounding box center [650, 350] width 38 height 10
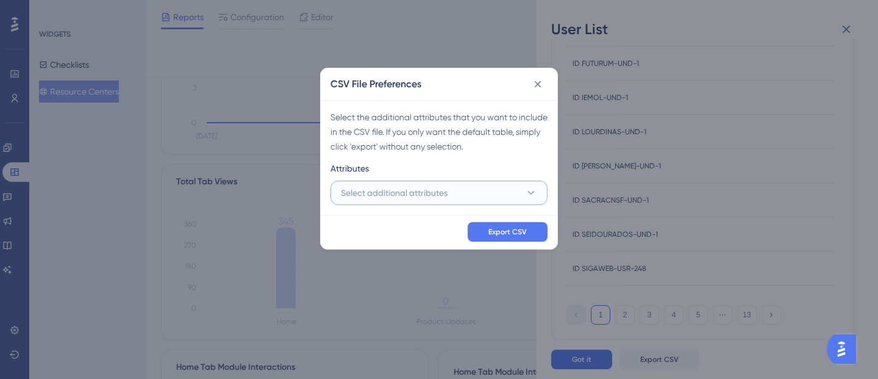
click at [451, 199] on button "Select additional attributes" at bounding box center [438, 192] width 217 height 24
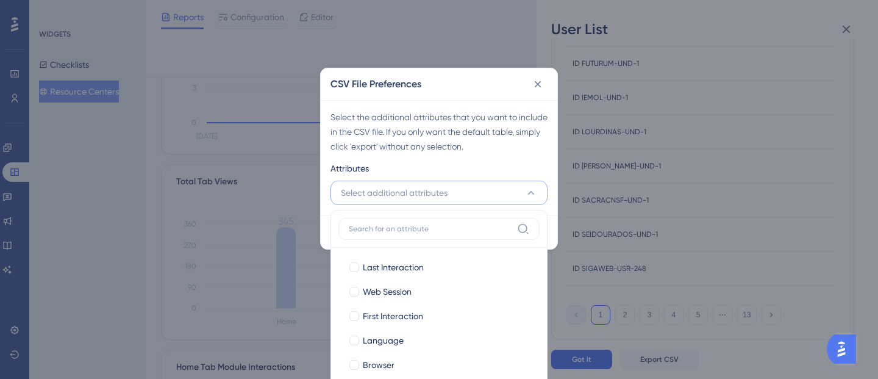
scroll to position [260, 0]
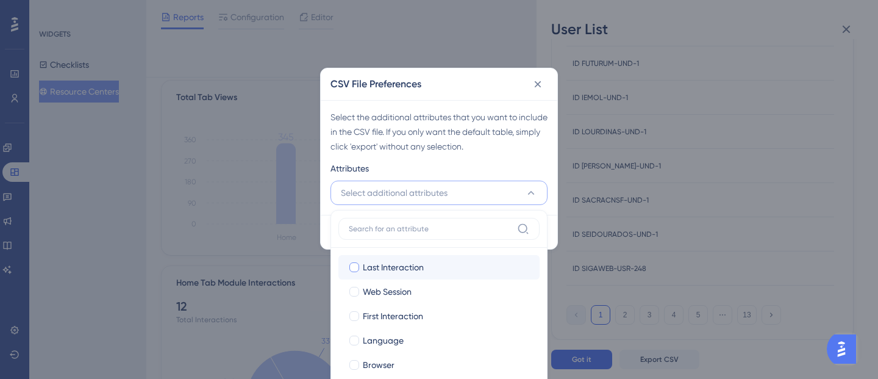
click at [423, 272] on span "Last Interaction" at bounding box center [393, 267] width 61 height 15
checkbox input "true"
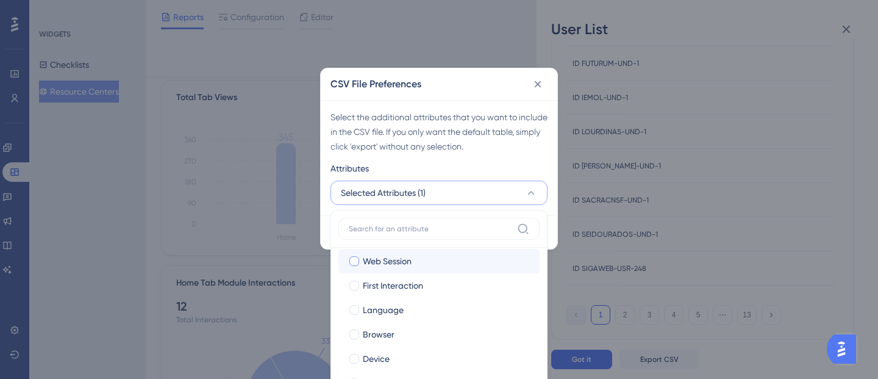
scroll to position [31, 0]
click at [419, 266] on div "Web Session" at bounding box center [446, 260] width 167 height 15
checkbox input "true"
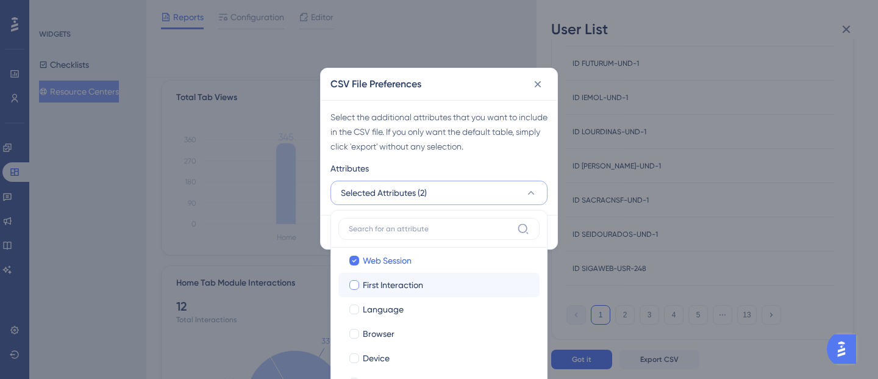
click at [414, 291] on span "First Interaction" at bounding box center [393, 284] width 60 height 15
checkbox input "true"
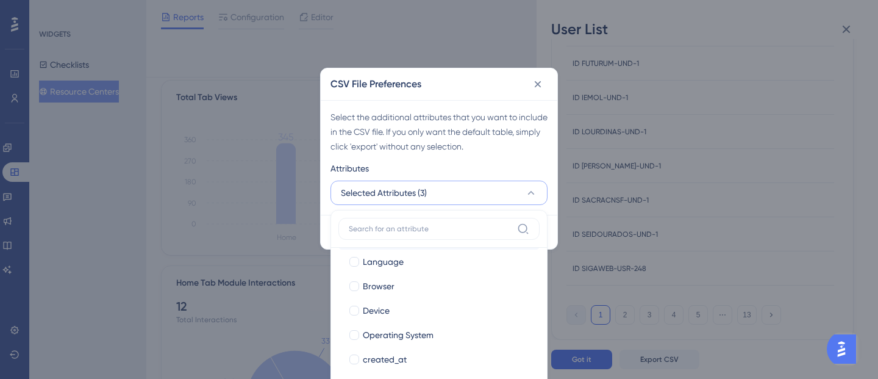
scroll to position [80, 0]
click at [407, 260] on div "Language" at bounding box center [446, 260] width 167 height 15
click at [397, 284] on div "Browser" at bounding box center [446, 284] width 167 height 15
checkbox input "true"
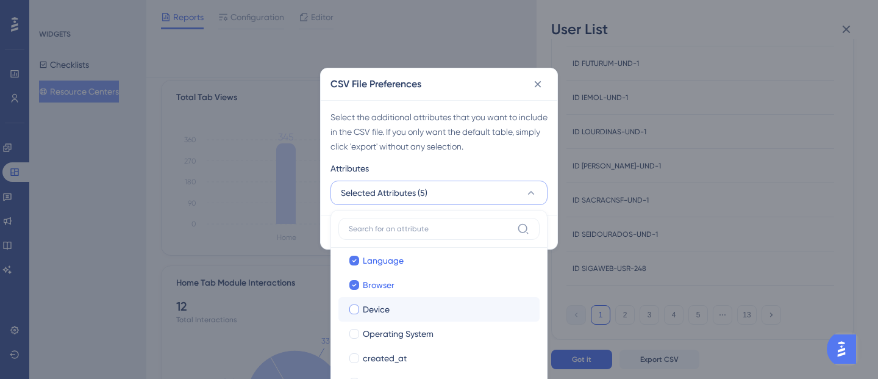
click at [393, 313] on div "Device" at bounding box center [446, 309] width 167 height 15
checkbox input "true"
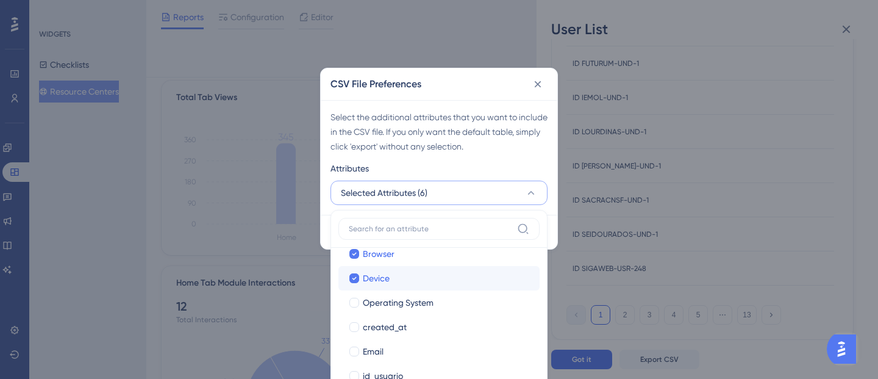
scroll to position [142, 0]
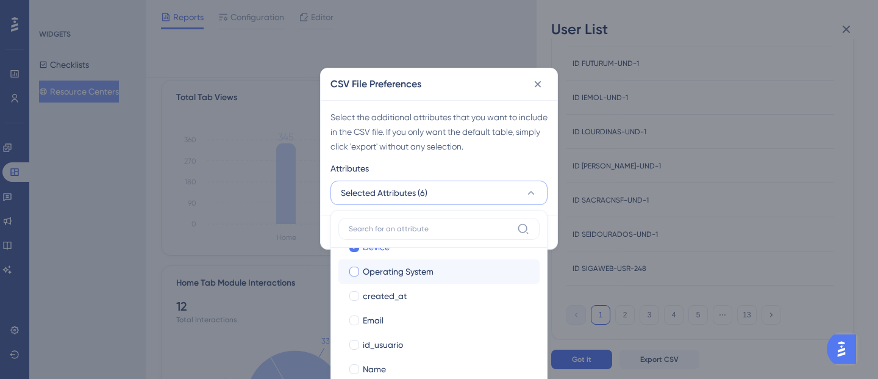
click at [427, 274] on span "Operating System" at bounding box center [398, 271] width 71 height 15
checkbox input "true"
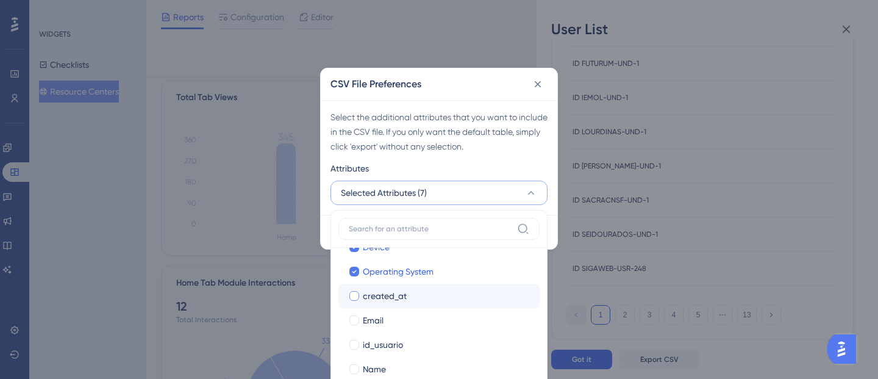
click at [418, 294] on div "created_at" at bounding box center [446, 295] width 167 height 15
checkbox input "true"
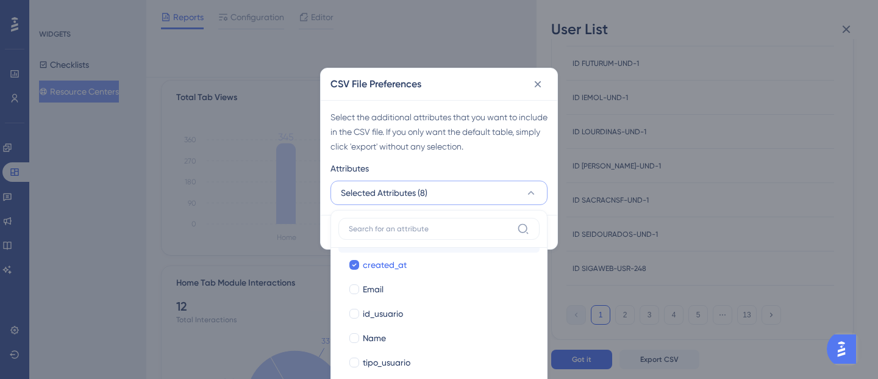
scroll to position [202, 0]
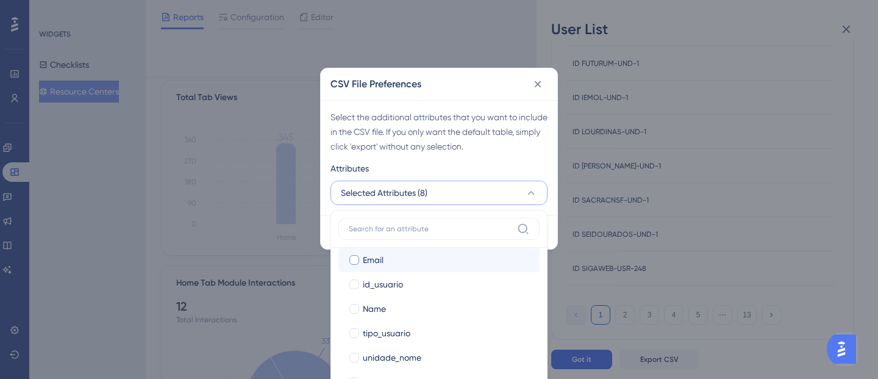
click at [396, 263] on div "Email" at bounding box center [446, 259] width 167 height 15
checkbox input "true"
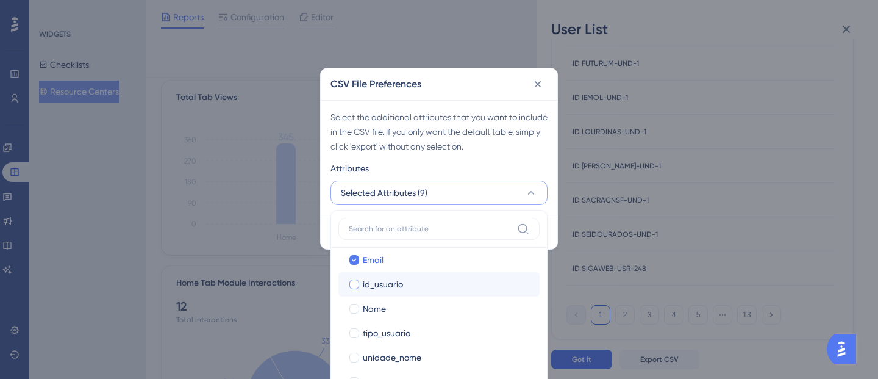
click at [397, 285] on span "id_usuario" at bounding box center [383, 284] width 40 height 15
checkbox input "true"
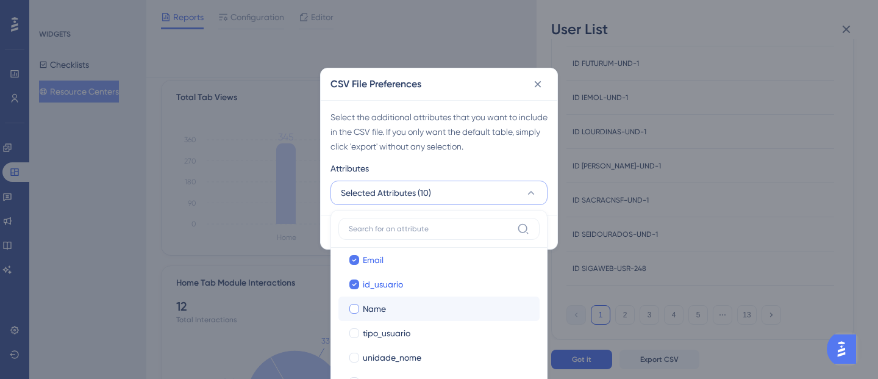
click at [396, 309] on div "Name" at bounding box center [446, 308] width 167 height 15
checkbox input "true"
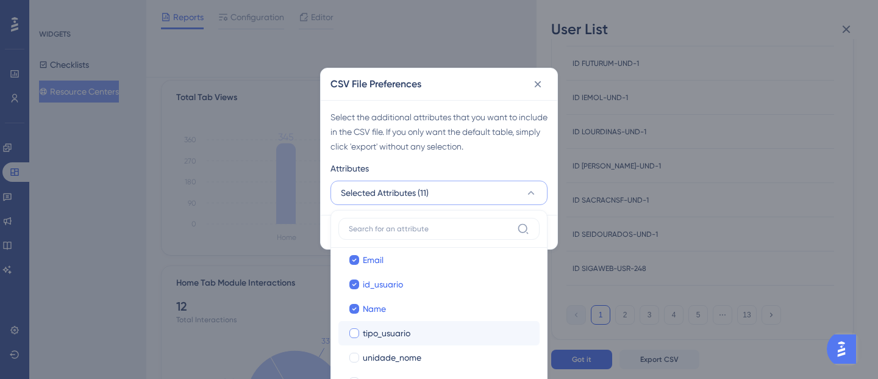
click at [406, 332] on span "tipo_usuario" at bounding box center [387, 333] width 48 height 15
checkbox input "true"
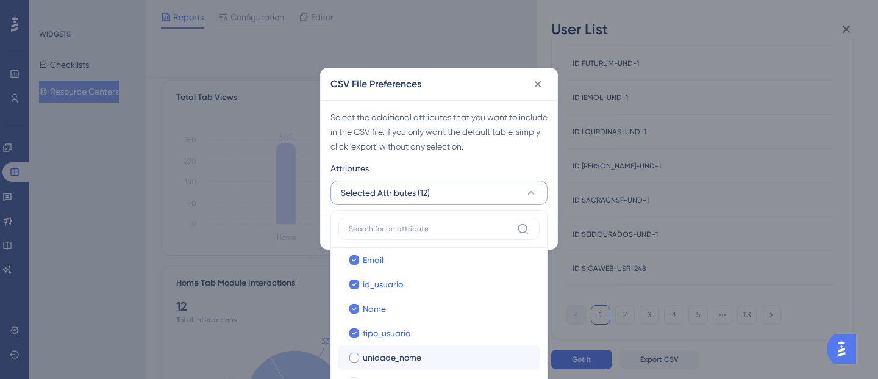
click at [412, 359] on span "unidade_nome" at bounding box center [392, 357] width 59 height 15
checkbox input "true"
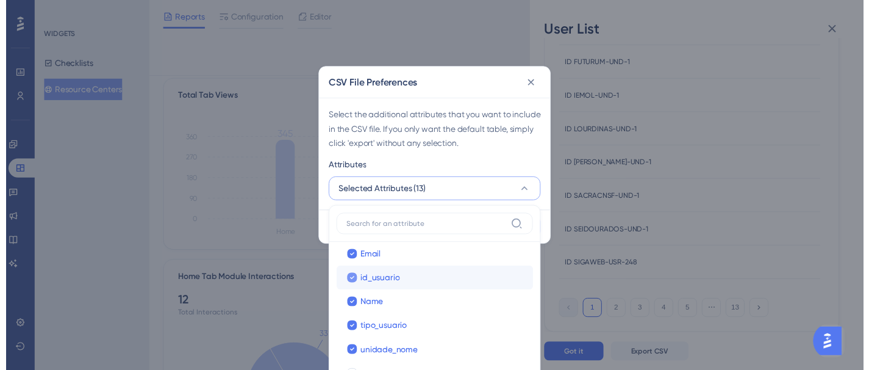
scroll to position [205, 0]
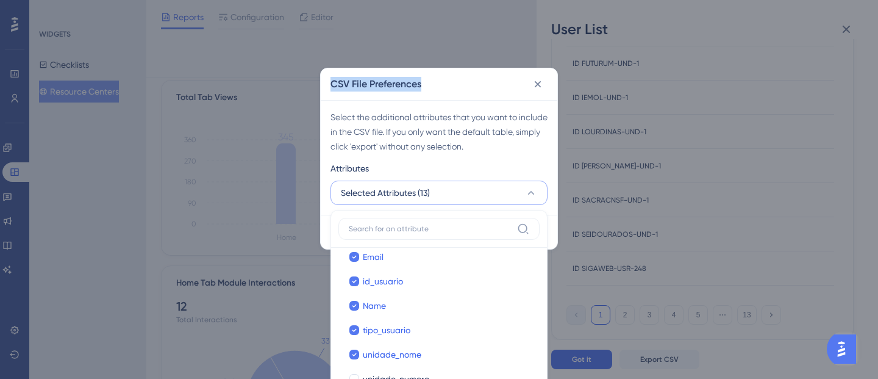
drag, startPoint x: 453, startPoint y: 74, endPoint x: 458, endPoint y: 46, distance: 27.9
click at [458, 46] on div "CSV File Preferences Select the additional attributes that you want to include …" at bounding box center [439, 189] width 878 height 379
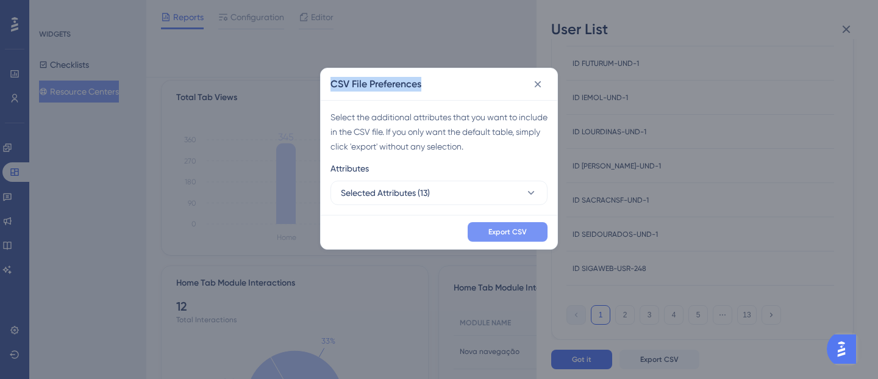
click at [499, 230] on span "Export CSV" at bounding box center [507, 232] width 38 height 10
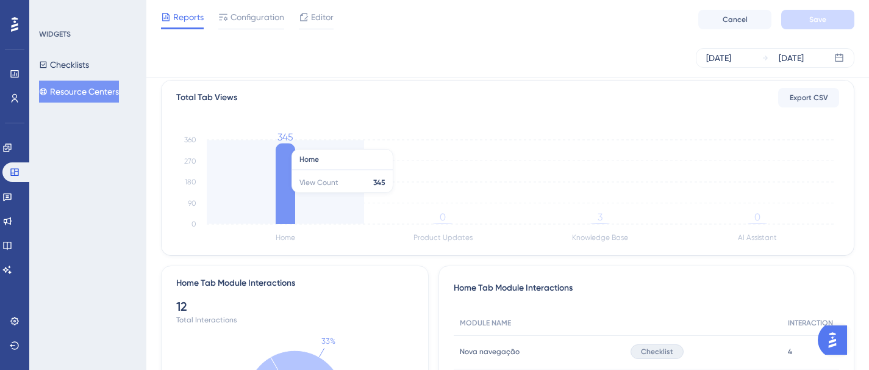
click at [293, 199] on icon at bounding box center [286, 183] width 20 height 80
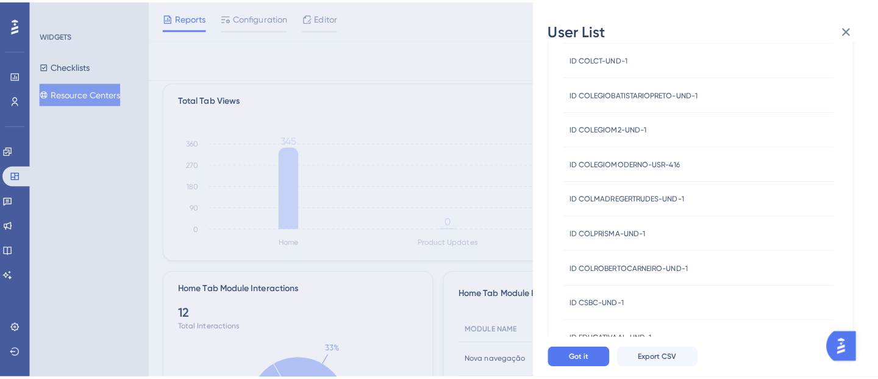
scroll to position [198, 0]
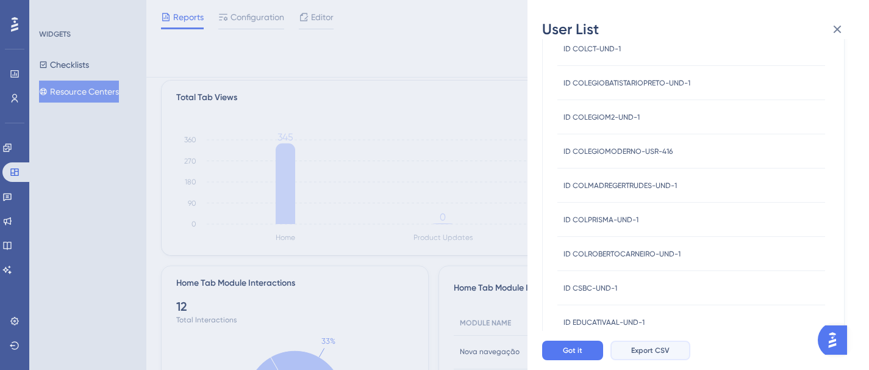
click at [650, 355] on span "Export CSV" at bounding box center [650, 350] width 38 height 10
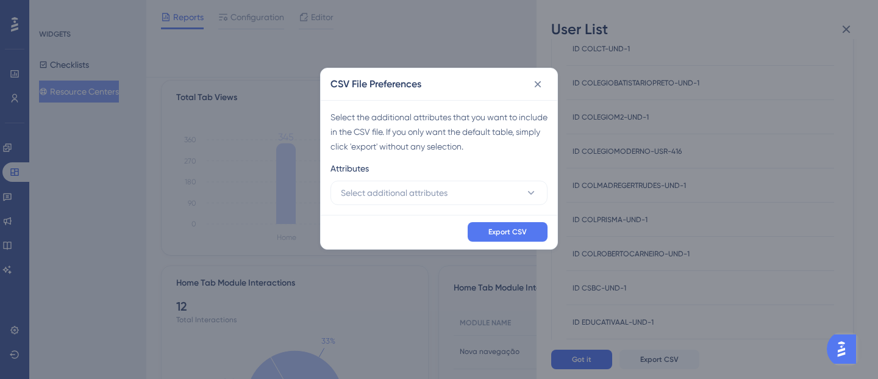
click at [507, 173] on div "Attributes" at bounding box center [438, 171] width 217 height 20
click at [518, 198] on button "Select additional attributes" at bounding box center [438, 192] width 217 height 24
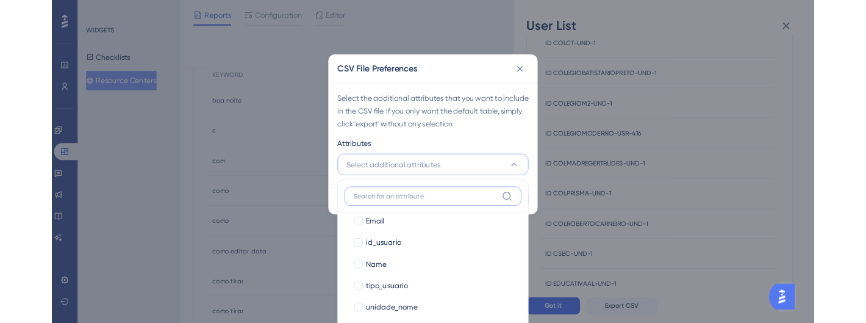
scroll to position [1096, 0]
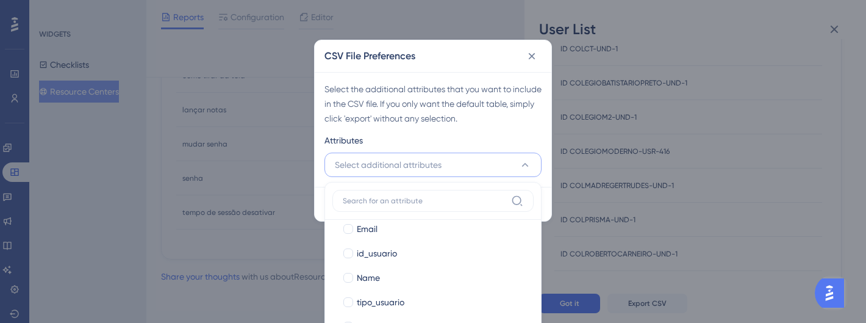
click at [486, 140] on div "Attributes" at bounding box center [432, 143] width 217 height 20
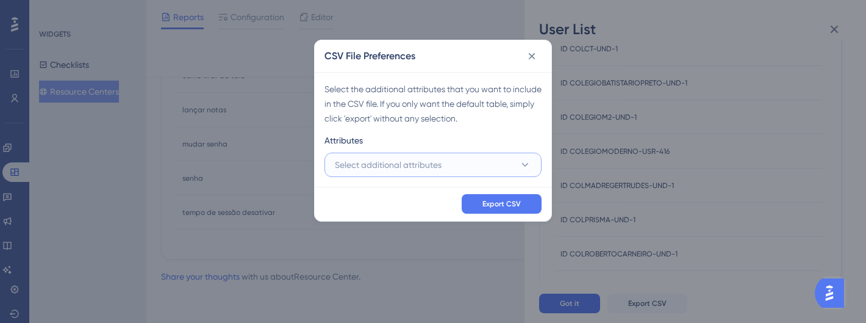
click at [462, 170] on button "Select additional attributes" at bounding box center [432, 164] width 217 height 24
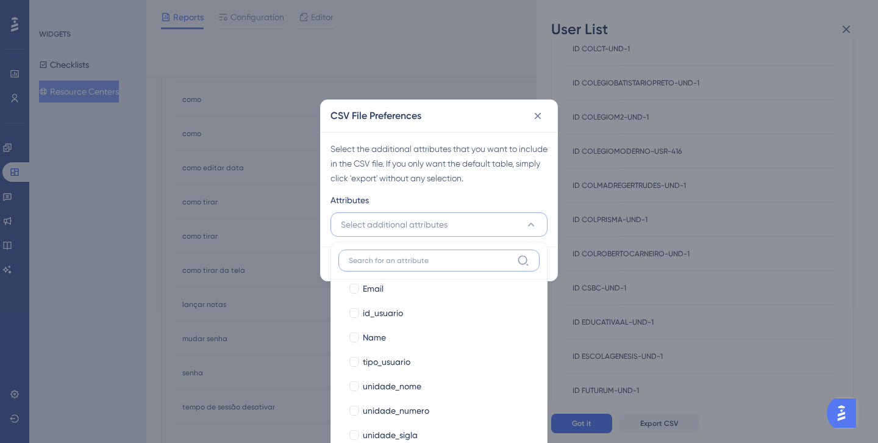
scroll to position [954, 0]
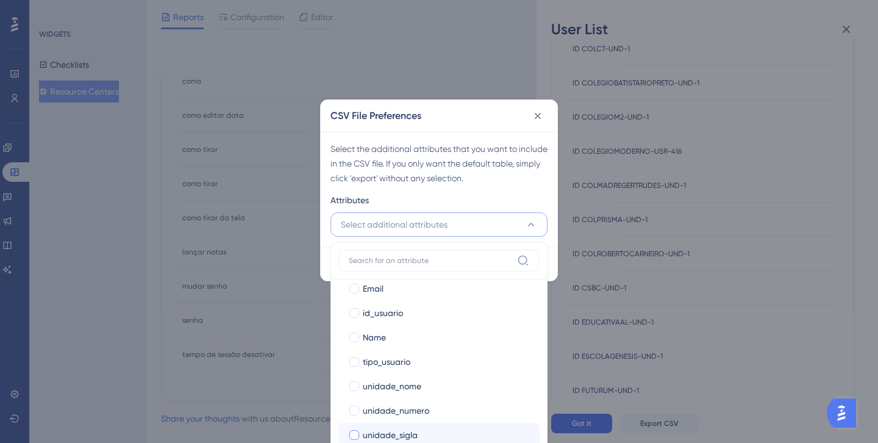
click at [354, 378] on div at bounding box center [354, 435] width 10 height 10
checkbox input "true"
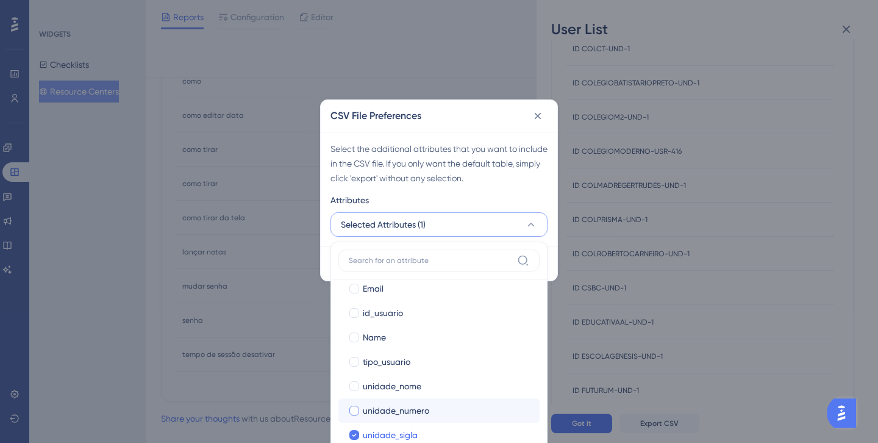
click at [355, 378] on div at bounding box center [354, 410] width 12 height 12
checkbox input "true"
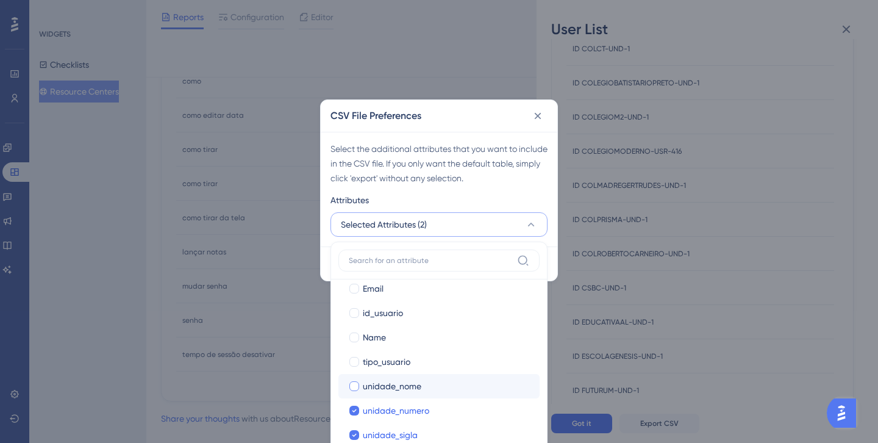
click at [355, 378] on div at bounding box center [354, 386] width 10 height 10
checkbox input "true"
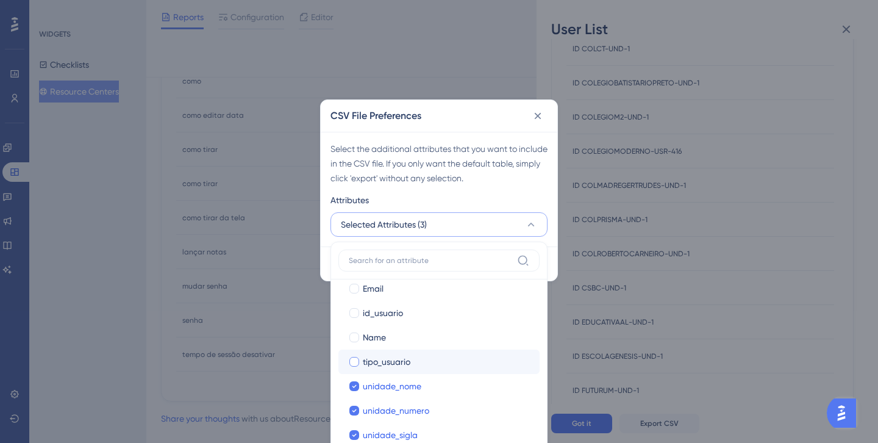
click at [354, 359] on div at bounding box center [354, 362] width 10 height 10
checkbox input "true"
click at [351, 333] on div at bounding box center [354, 337] width 10 height 10
checkbox input "true"
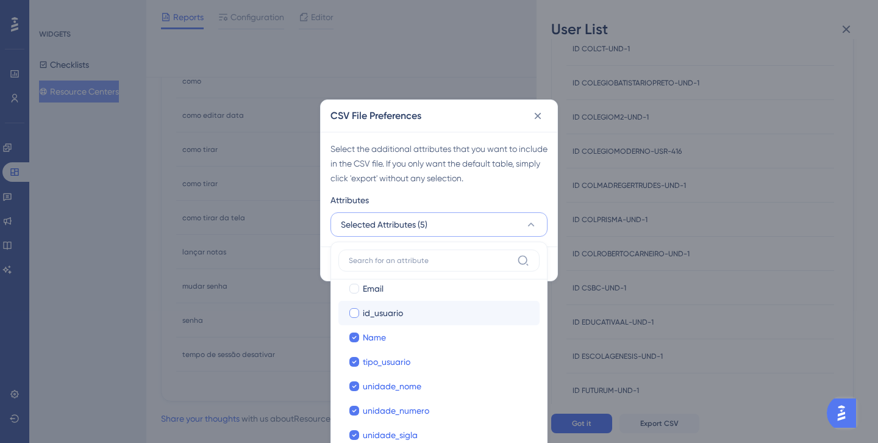
click at [351, 309] on div at bounding box center [354, 313] width 10 height 10
checkbox input "true"
click at [353, 284] on div at bounding box center [354, 289] width 10 height 10
checkbox input "true"
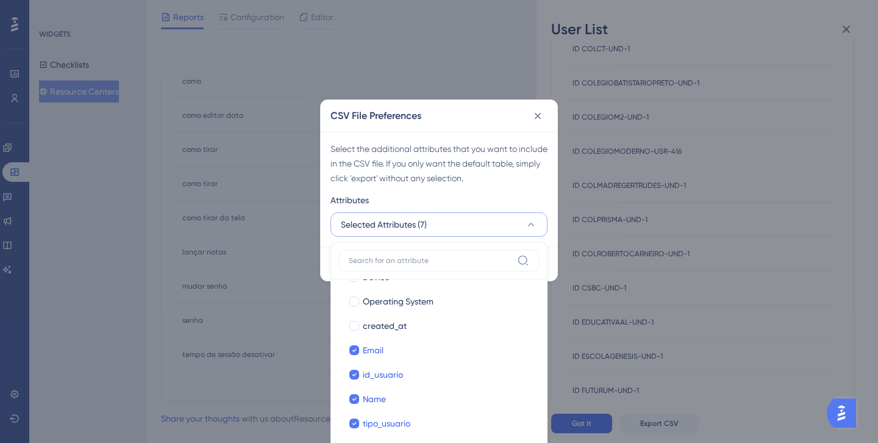
scroll to position [143, 0]
click at [355, 328] on div at bounding box center [354, 326] width 10 height 10
checkbox input "true"
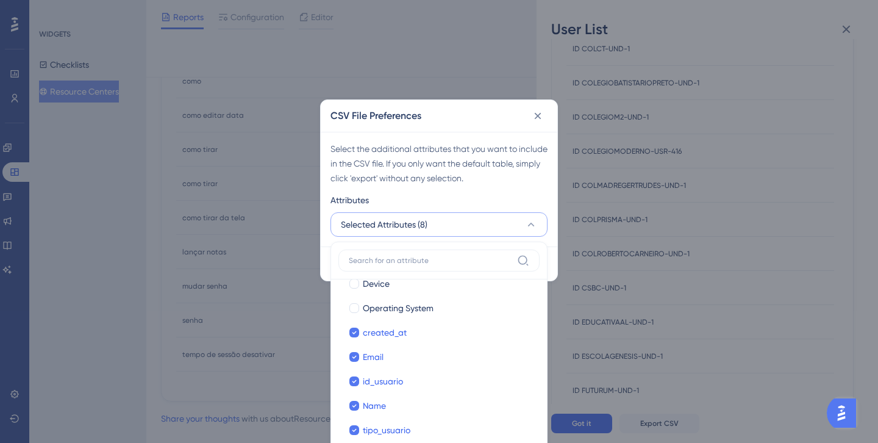
scroll to position [63, 0]
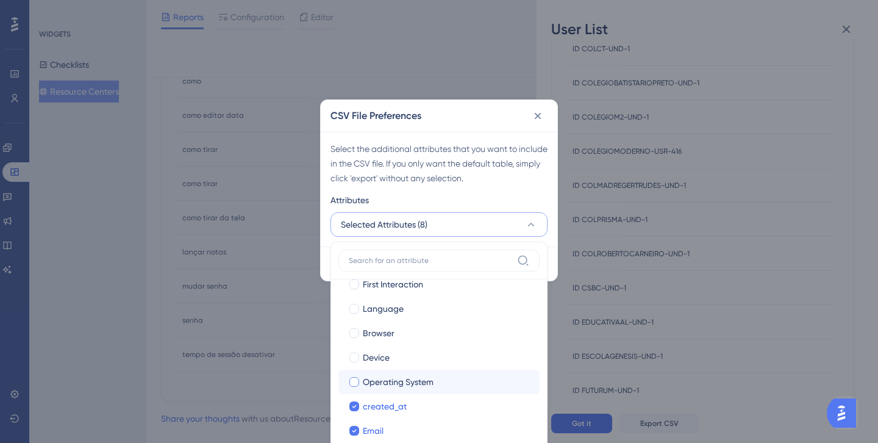
click at [357, 378] on div at bounding box center [354, 382] width 10 height 10
checkbox input "true"
click at [359, 354] on div at bounding box center [354, 357] width 12 height 12
checkbox input "true"
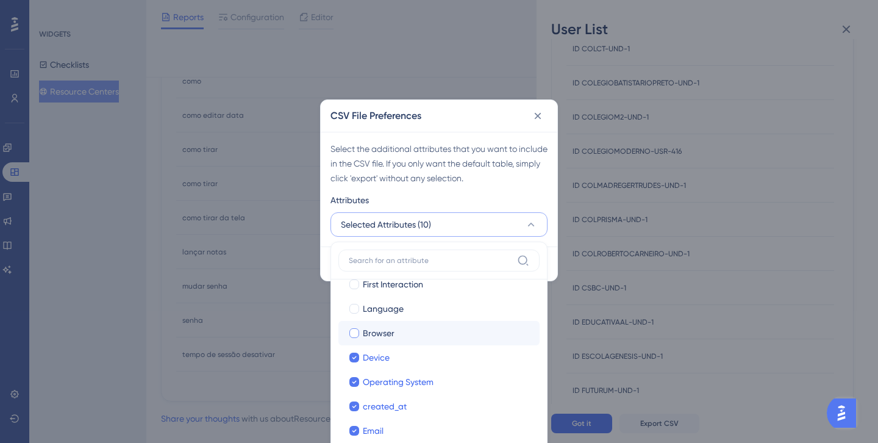
click at [355, 326] on label "Browser" at bounding box center [439, 333] width 182 height 15
checkbox input "true"
click at [354, 297] on label "Language Language" at bounding box center [438, 308] width 201 height 24
click at [354, 372] on input "Language" at bounding box center [354, 372] width 1 height 1
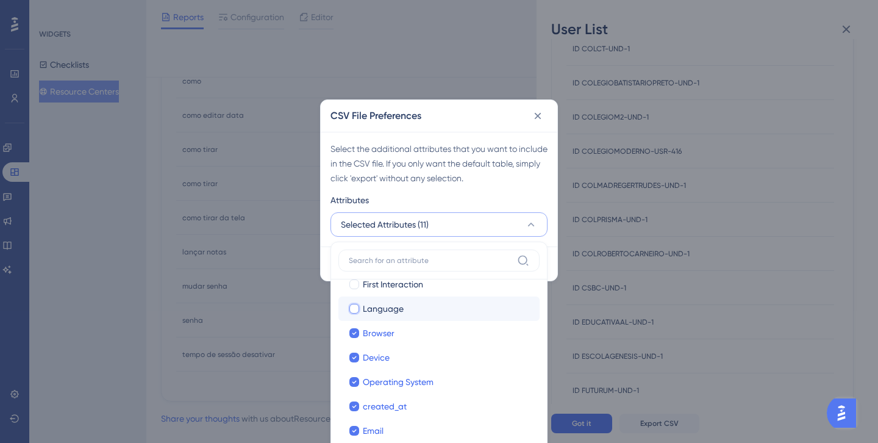
checkbox input "false"
click at [352, 279] on div at bounding box center [354, 284] width 10 height 10
checkbox input "true"
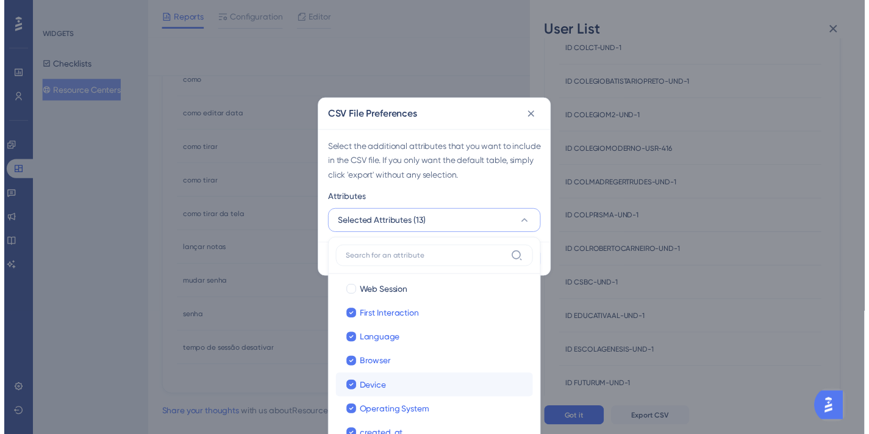
scroll to position [0, 0]
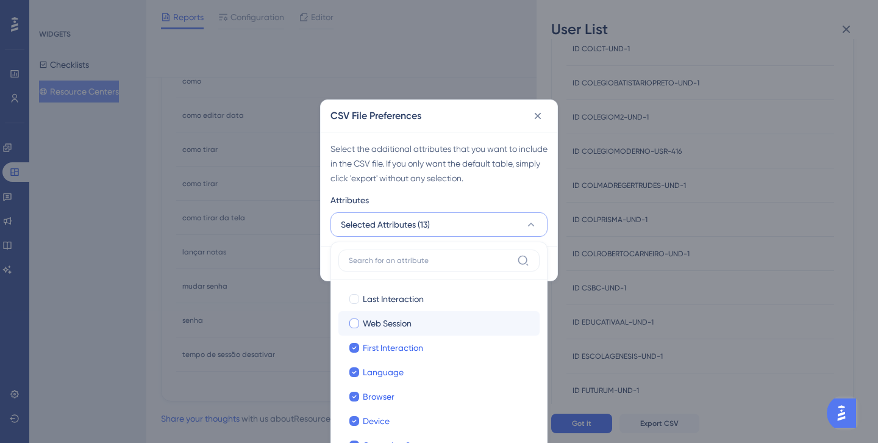
click at [350, 317] on label "Web Session" at bounding box center [439, 323] width 182 height 15
checkbox input "true"
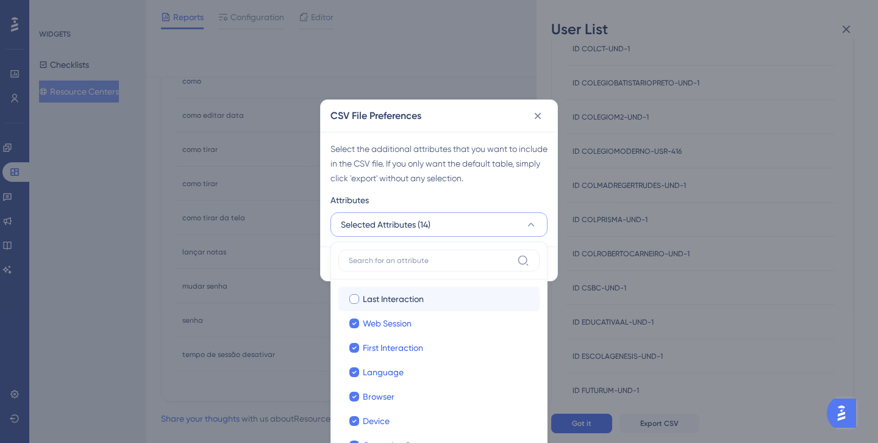
click at [353, 298] on div at bounding box center [354, 299] width 10 height 10
checkbox input "true"
click at [526, 180] on div "Select the additional attributes that you want to include in the CSV file. If y…" at bounding box center [438, 163] width 217 height 44
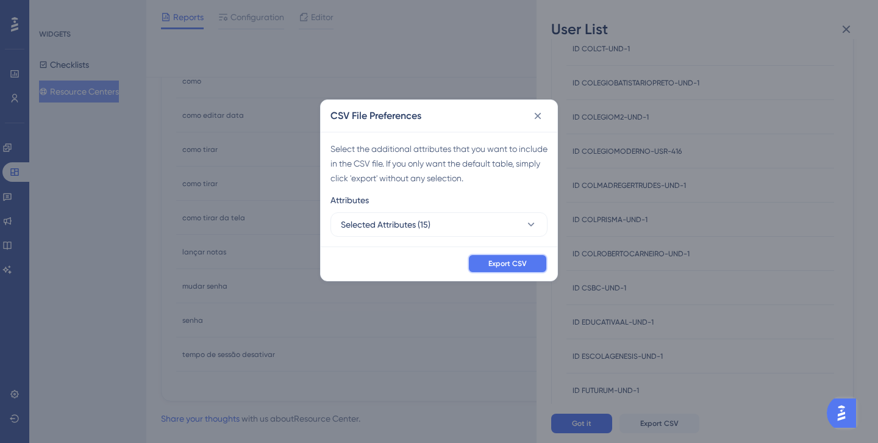
click at [521, 259] on span "Export CSV" at bounding box center [507, 264] width 38 height 10
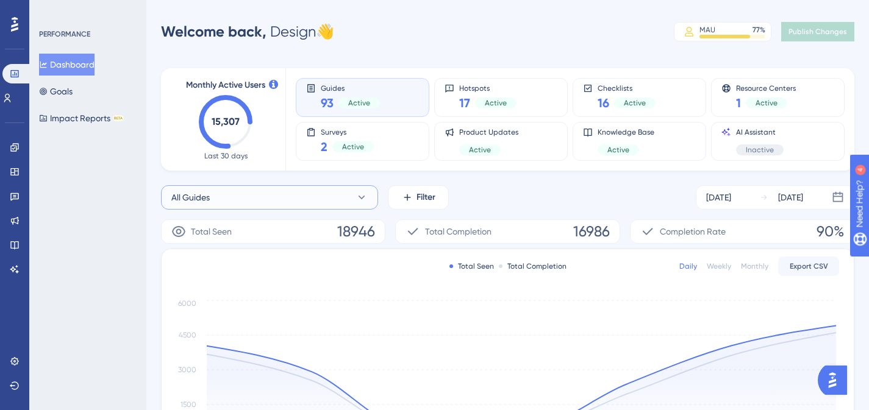
click at [360, 198] on icon at bounding box center [362, 198] width 7 height 4
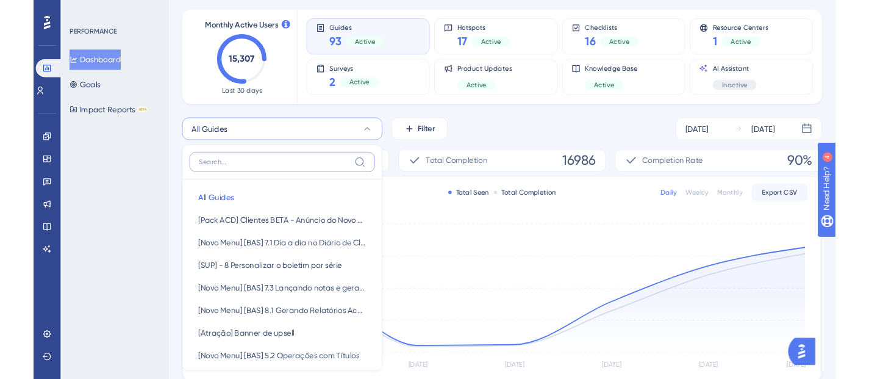
scroll to position [108, 0]
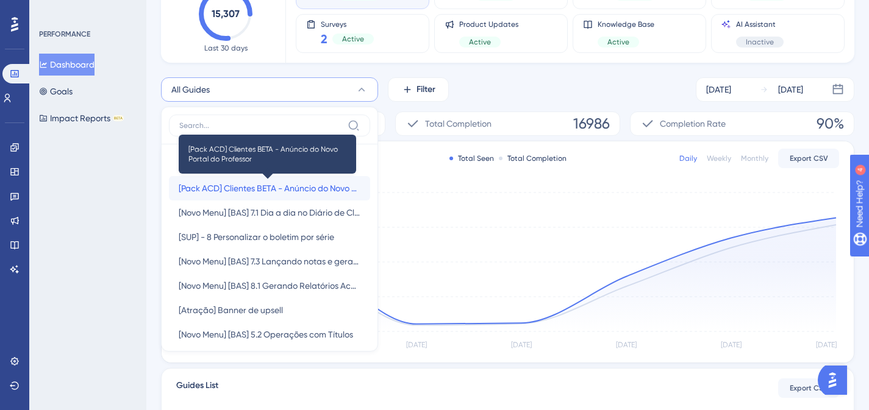
click at [304, 191] on span "[Pack ACD] Clientes BETA - Anúncio do Novo Portal do Professor" at bounding box center [270, 188] width 182 height 15
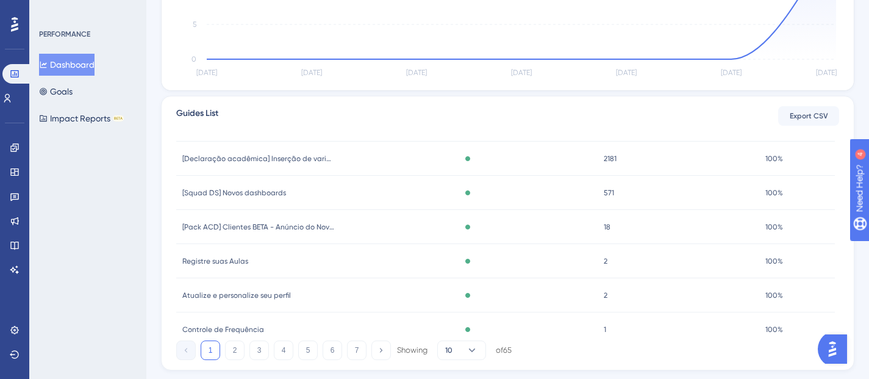
scroll to position [52, 0]
click at [602, 227] on div "18 18" at bounding box center [679, 227] width 162 height 34
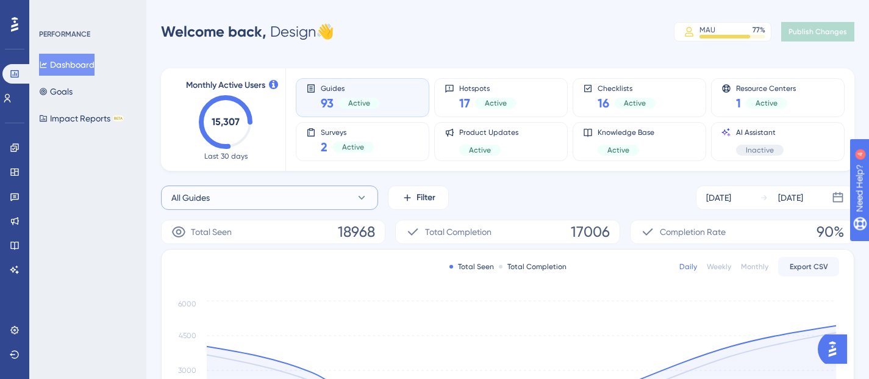
click at [360, 196] on icon at bounding box center [361, 197] width 12 height 12
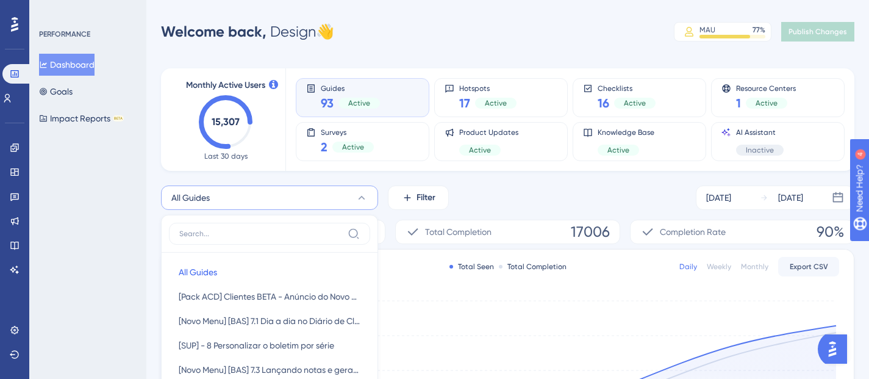
scroll to position [148, 0]
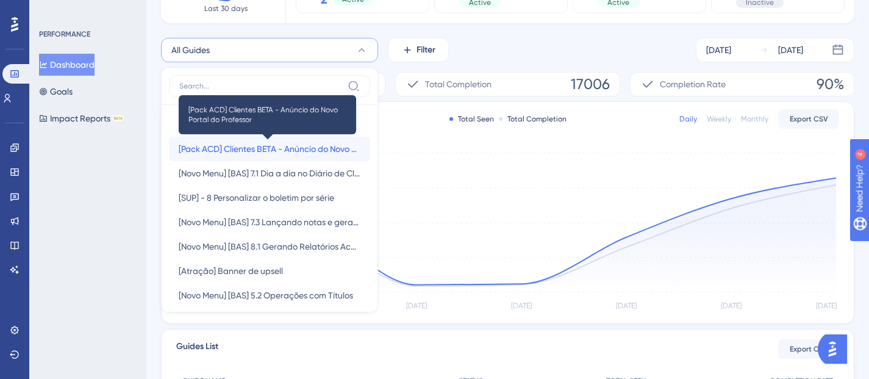
click at [308, 150] on span "[Pack ACD] Clientes BETA - Anúncio do Novo Portal do Professor" at bounding box center [270, 148] width 182 height 15
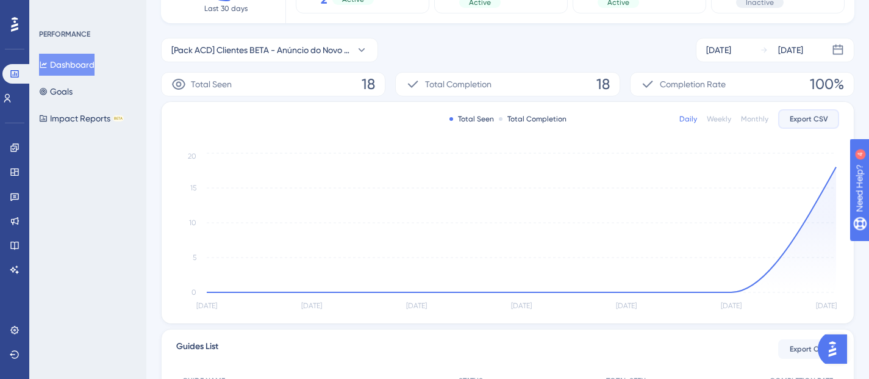
click at [805, 120] on span "Export CSV" at bounding box center [809, 119] width 38 height 10
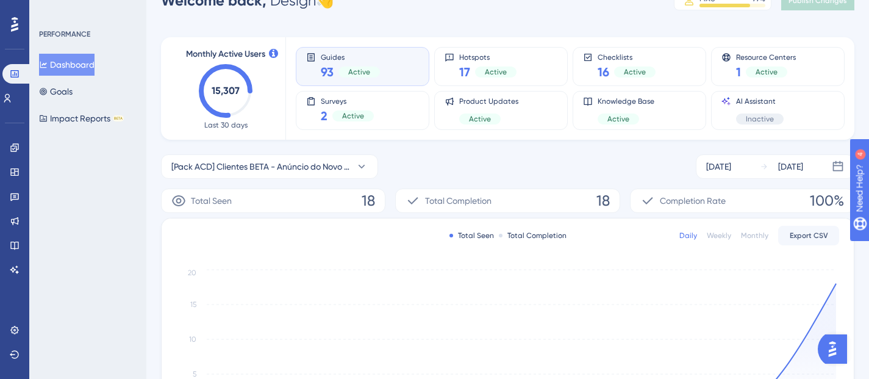
scroll to position [241, 0]
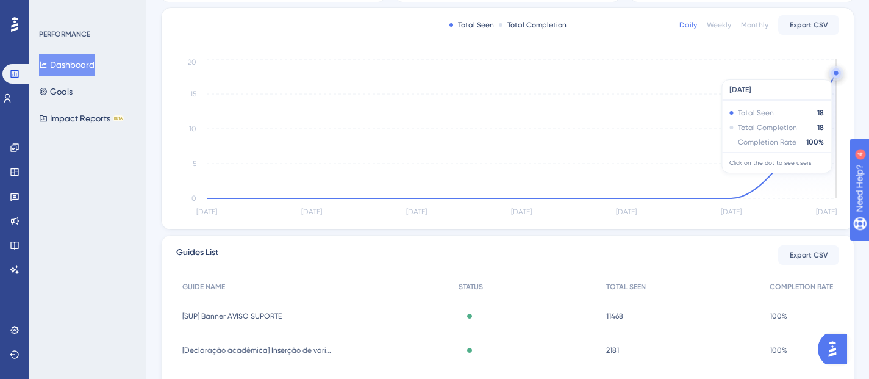
click at [835, 73] on circle at bounding box center [836, 73] width 4 height 4
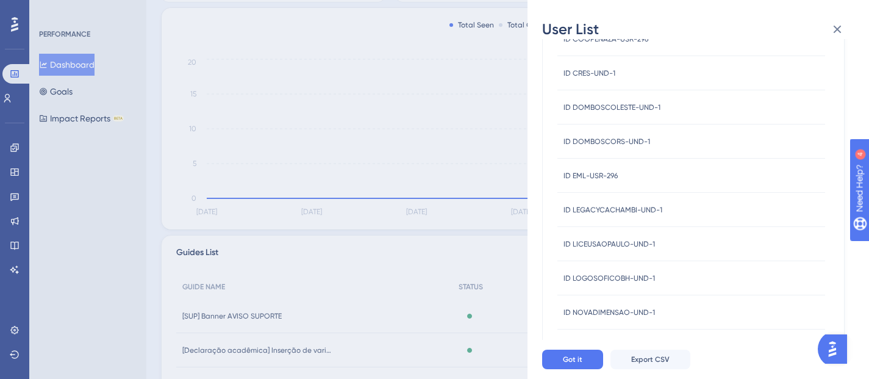
scroll to position [557, 0]
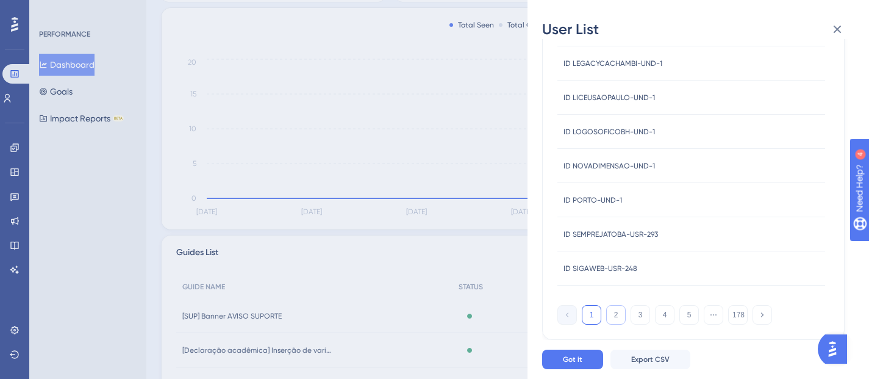
click at [613, 314] on button "2" at bounding box center [616, 315] width 20 height 20
click at [647, 318] on button "3" at bounding box center [641, 315] width 20 height 20
click at [666, 316] on button "4" at bounding box center [665, 315] width 20 height 20
click at [690, 314] on button "5" at bounding box center [689, 315] width 20 height 20
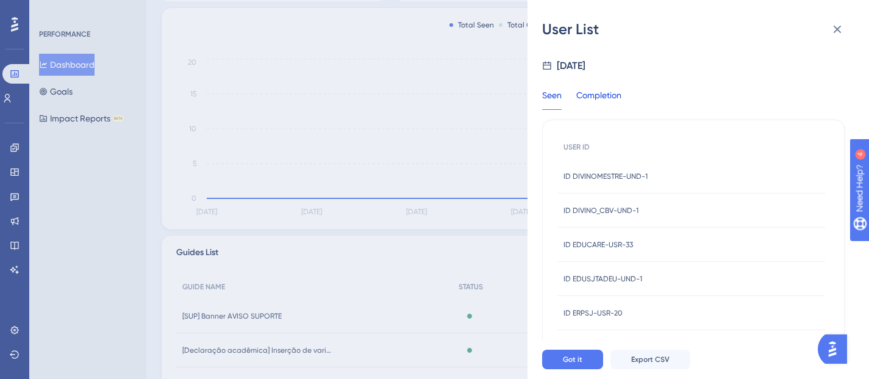
click at [595, 102] on div "Completion" at bounding box center [598, 99] width 45 height 22
click at [546, 96] on div "Seen" at bounding box center [552, 99] width 20 height 22
click at [835, 25] on icon at bounding box center [837, 29] width 15 height 15
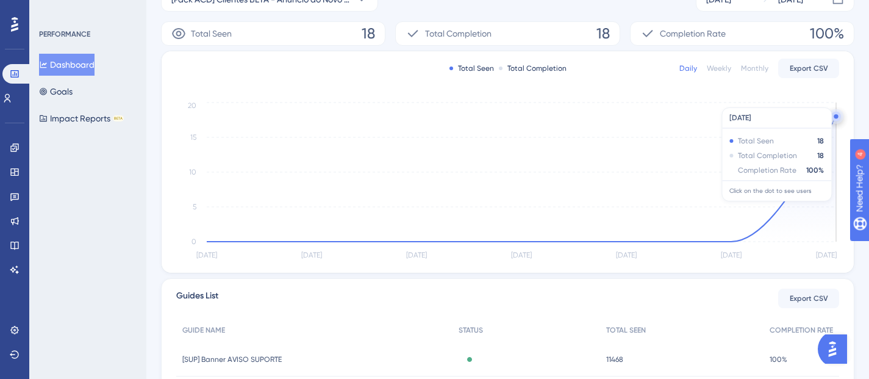
scroll to position [178, 0]
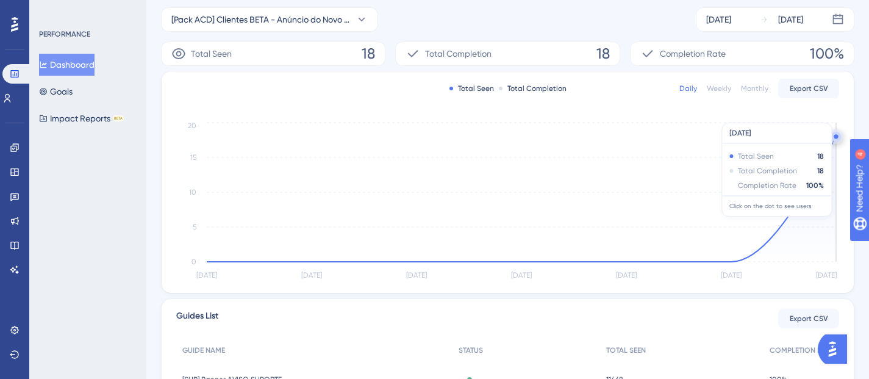
click at [787, 205] on icon "Aug 28 Aug 29 Aug 30 Aug 31 Sep 1 Sep 2 Sep 3 0 5 10 15 20" at bounding box center [507, 201] width 663 height 163
click at [834, 138] on circle at bounding box center [836, 137] width 10 height 10
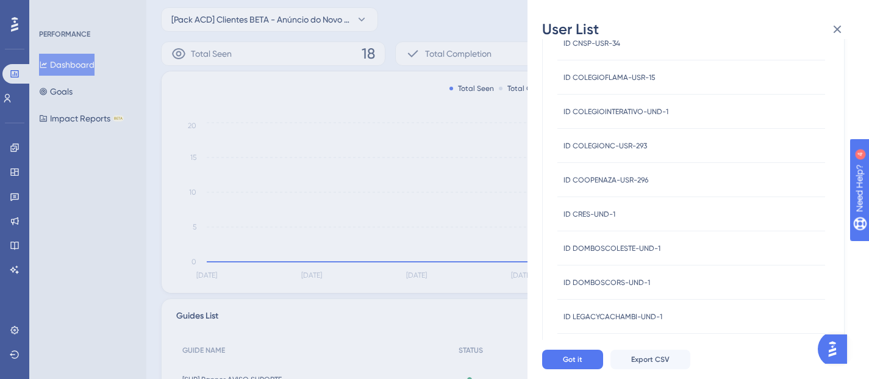
scroll to position [557, 0]
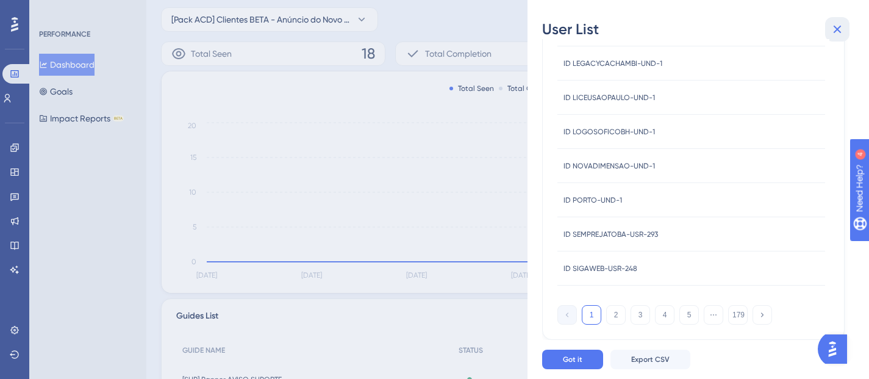
click at [839, 29] on icon at bounding box center [837, 29] width 15 height 15
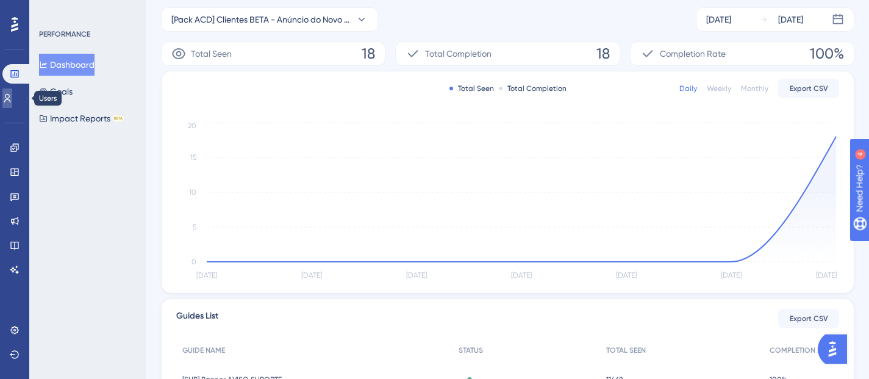
click at [11, 100] on icon at bounding box center [7, 98] width 7 height 9
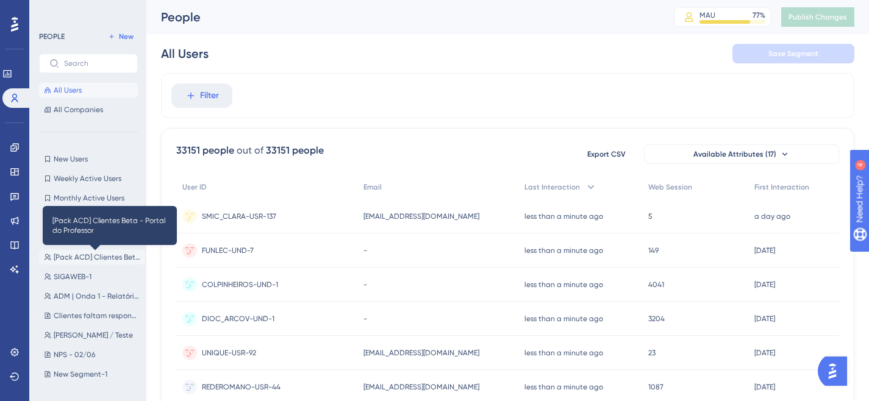
click at [77, 258] on span "[Pack ACD] Clientes Beta - Portal do Professor" at bounding box center [97, 257] width 87 height 10
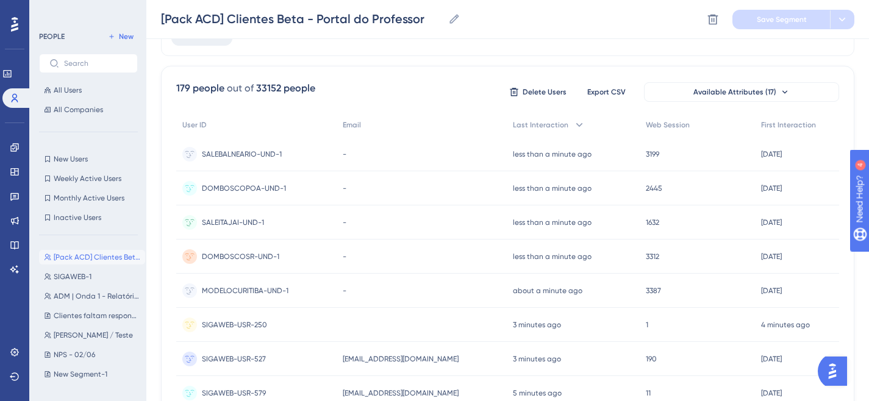
scroll to position [162, 0]
click at [53, 85] on button "All Users" at bounding box center [88, 90] width 99 height 15
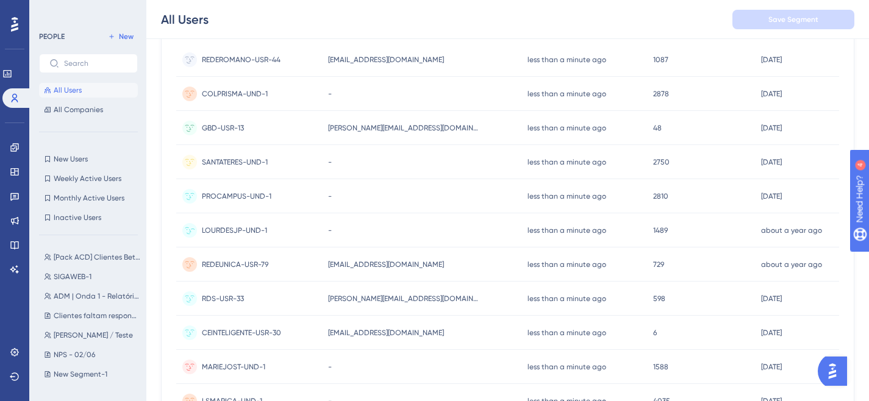
scroll to position [0, 0]
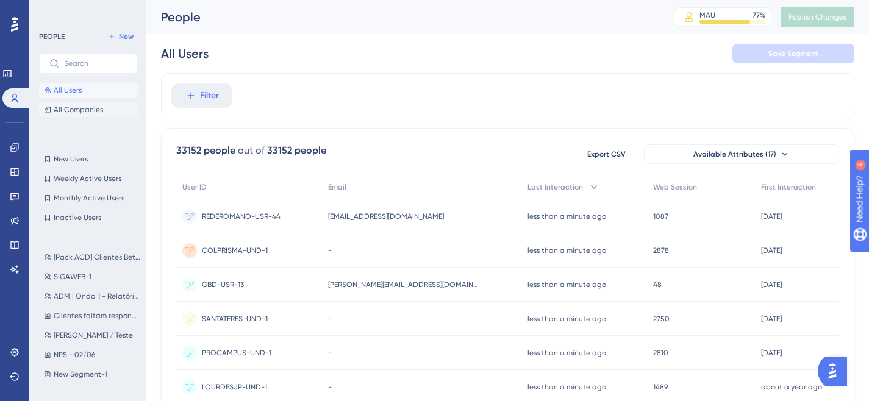
click at [60, 108] on span "All Companies" at bounding box center [78, 110] width 49 height 10
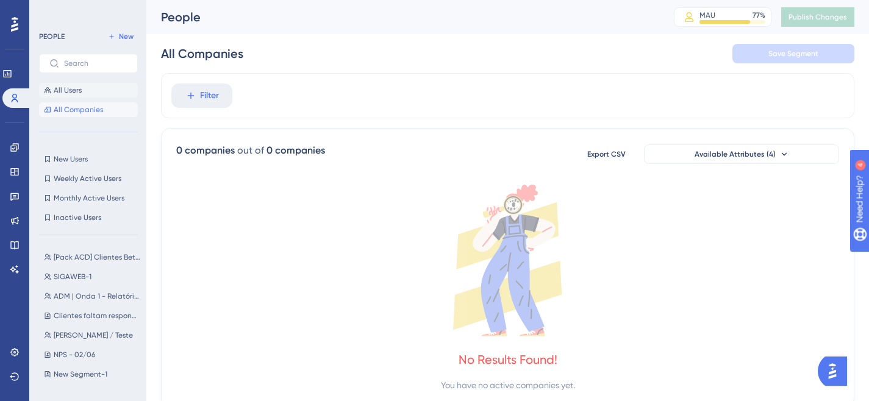
click at [74, 93] on span "All Users" at bounding box center [68, 90] width 28 height 10
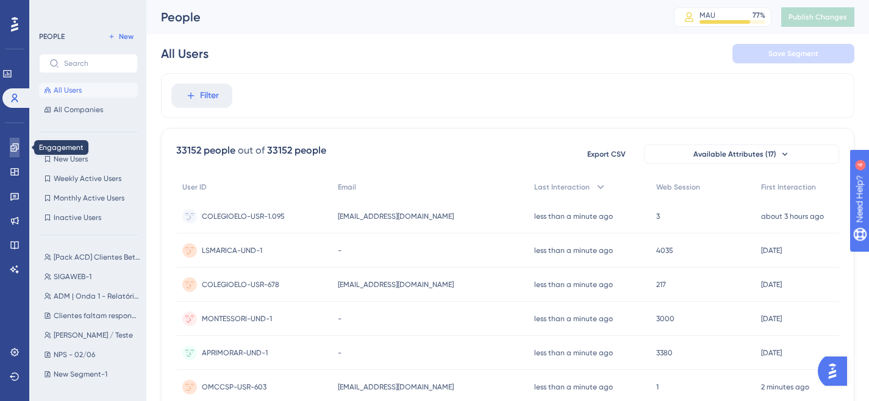
click at [16, 151] on icon at bounding box center [14, 147] width 8 height 8
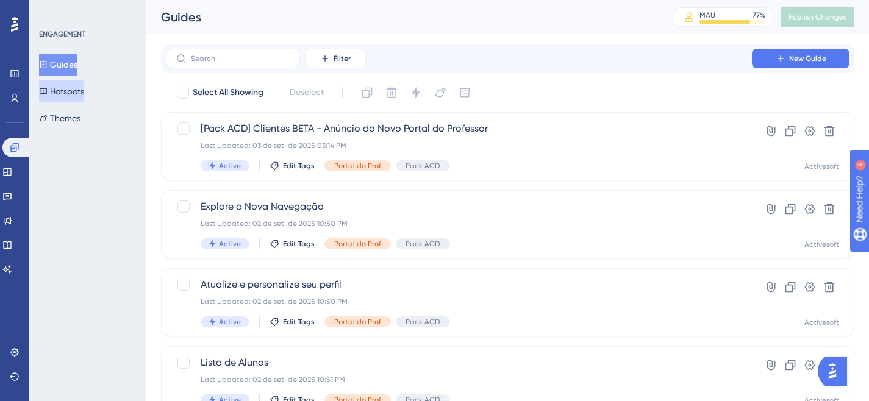
click at [78, 93] on button "Hotspots" at bounding box center [61, 91] width 45 height 22
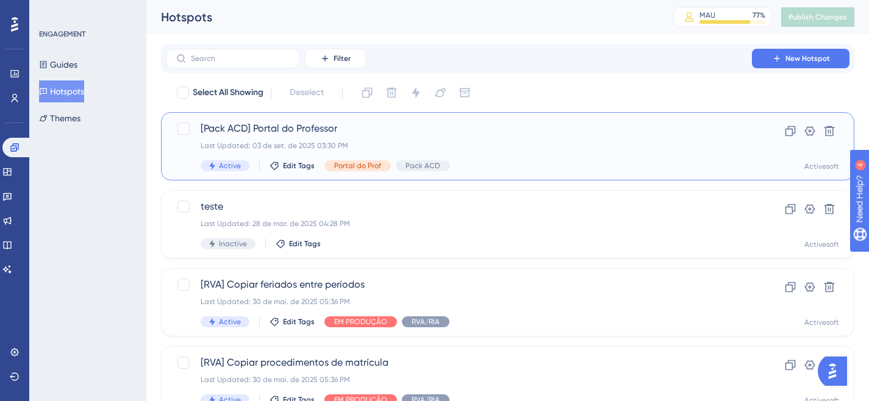
click at [231, 123] on span "[Pack ACD] Portal do Professor" at bounding box center [459, 128] width 516 height 15
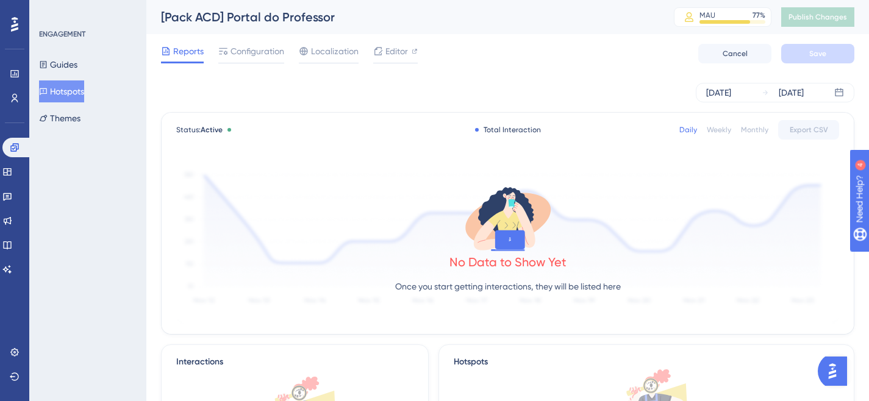
click at [693, 130] on div "Daily" at bounding box center [688, 130] width 18 height 10
click at [776, 137] on div "Daily Weekly Monthly Export CSV" at bounding box center [759, 130] width 160 height 20
drag, startPoint x: 646, startPoint y: 229, endPoint x: 610, endPoint y: 240, distance: 37.8
click at [645, 229] on div "No Data to Show Yet Once you start getting interactions, they will be listed he…" at bounding box center [507, 242] width 663 height 163
click at [501, 249] on icon at bounding box center [508, 219] width 98 height 70
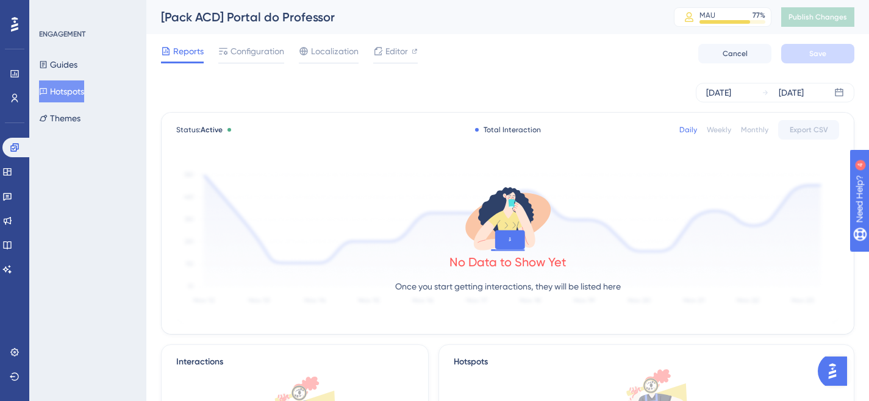
click at [496, 255] on div "No Data to Show Yet" at bounding box center [507, 262] width 117 height 17
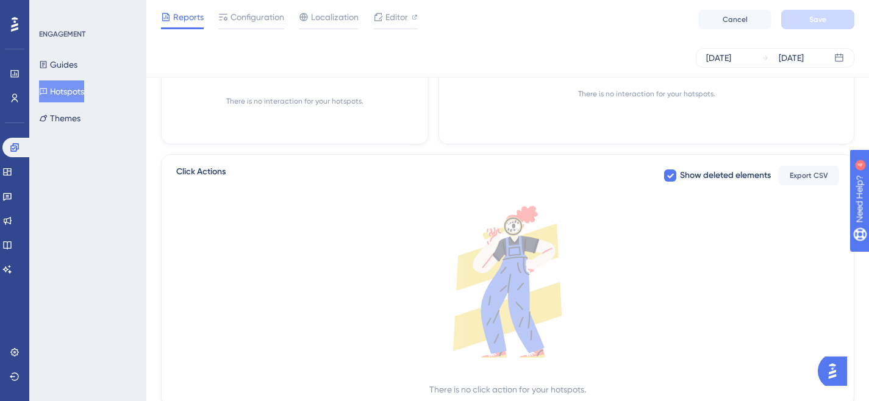
scroll to position [462, 0]
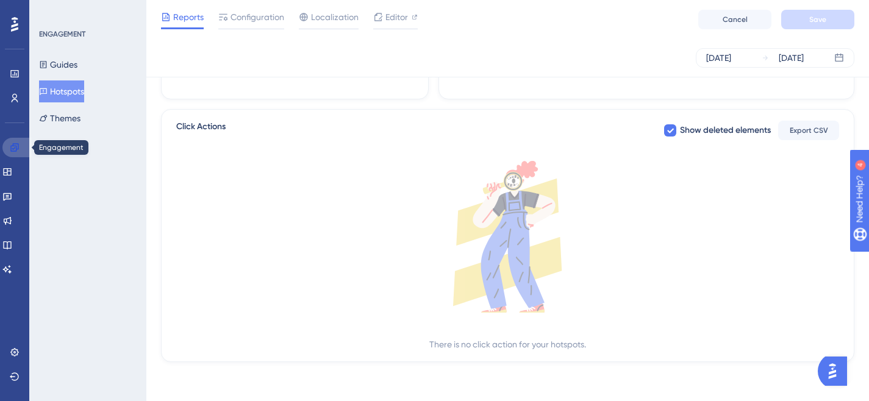
click at [15, 147] on icon at bounding box center [14, 147] width 8 height 8
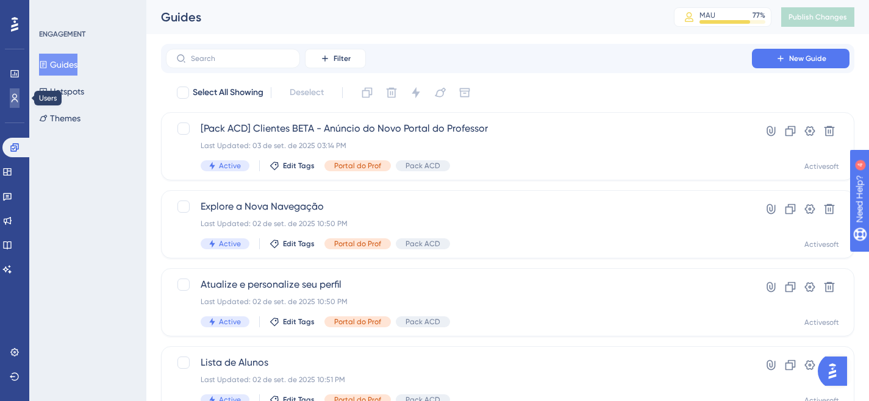
click at [15, 107] on link at bounding box center [15, 98] width 10 height 20
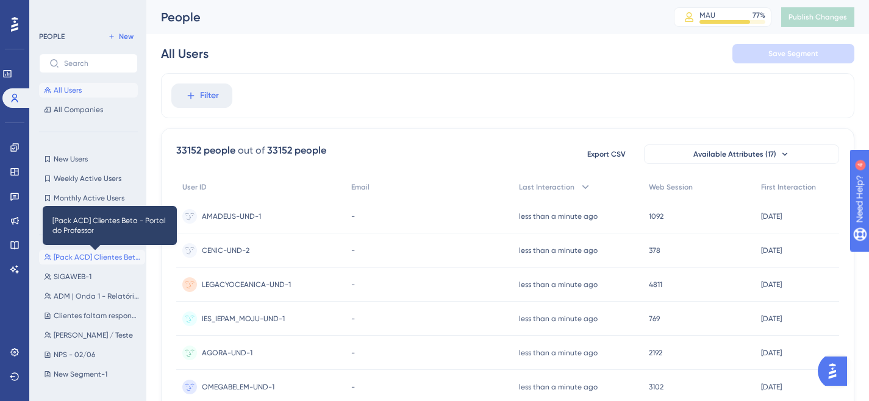
click at [88, 257] on span "[Pack ACD] Clientes Beta - Portal do Professor" at bounding box center [97, 257] width 87 height 10
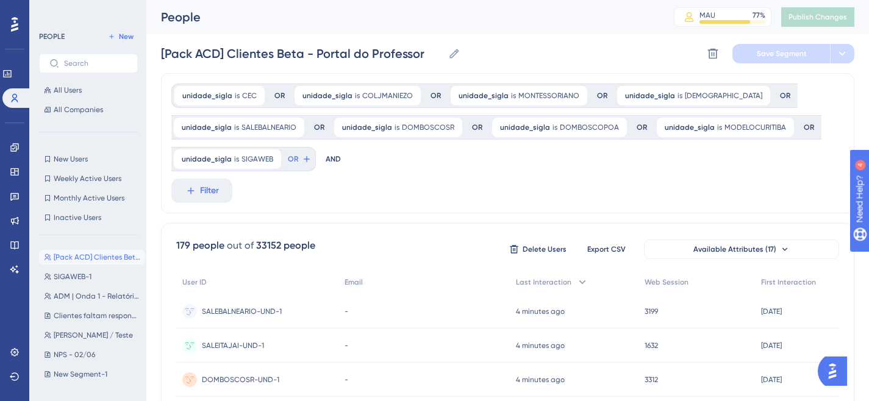
click at [838, 368] on img "Open AI Assistant Launcher" at bounding box center [832, 371] width 22 height 22
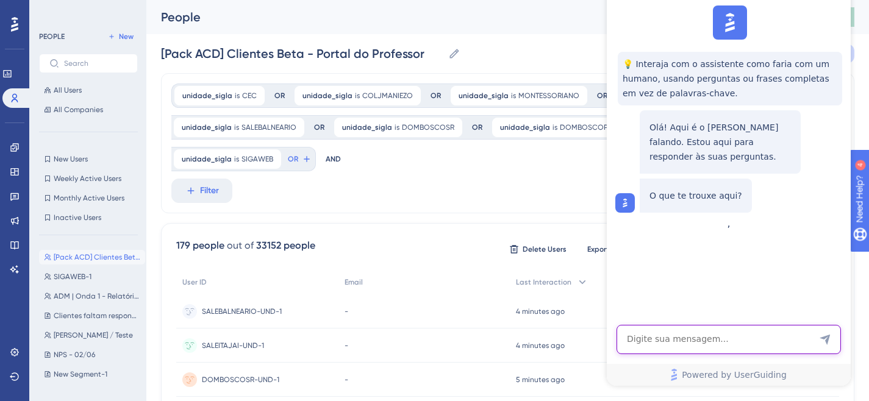
drag, startPoint x: 710, startPoint y: 339, endPoint x: 702, endPoint y: 339, distance: 7.9
click at [702, 339] on textarea "AI Assistant Text Input" at bounding box center [728, 339] width 224 height 29
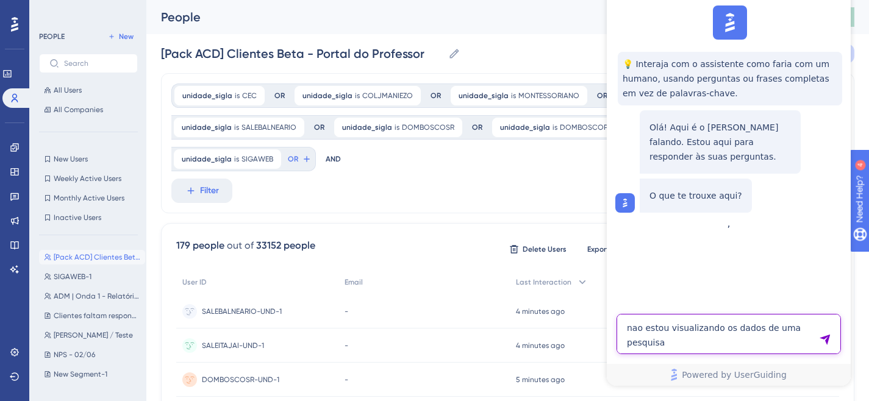
type textarea "nao estou visualizando os dados de uma pesquisa"
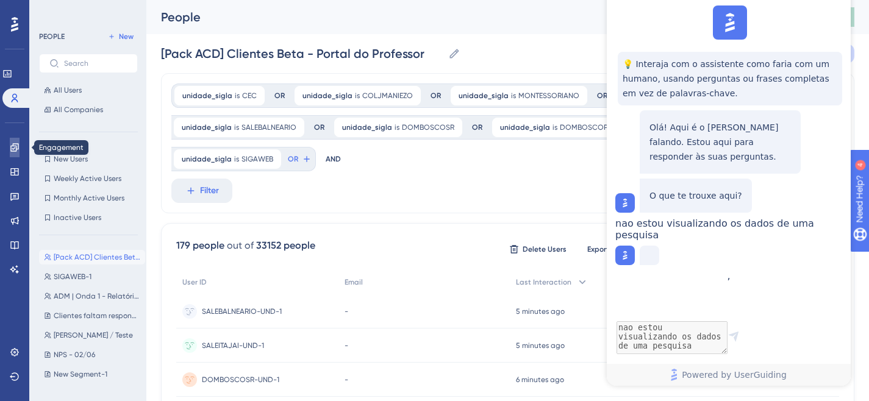
click at [10, 143] on icon at bounding box center [15, 148] width 10 height 10
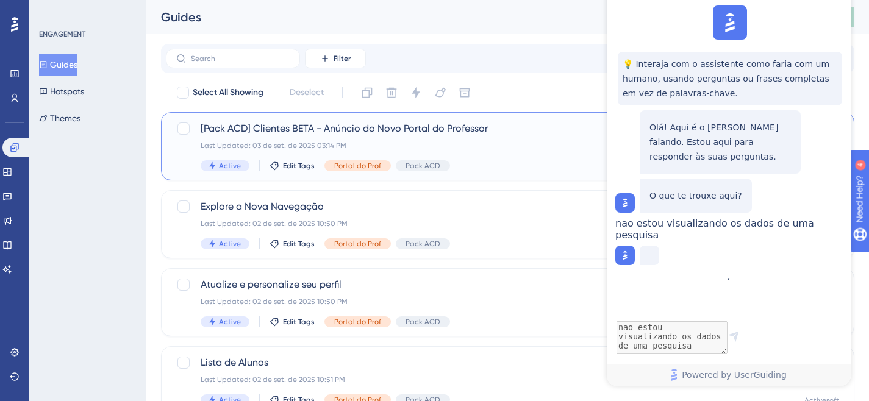
click at [243, 129] on span "[Pack ACD] Clientes BETA - Anúncio do Novo Portal do Professor" at bounding box center [459, 128] width 516 height 15
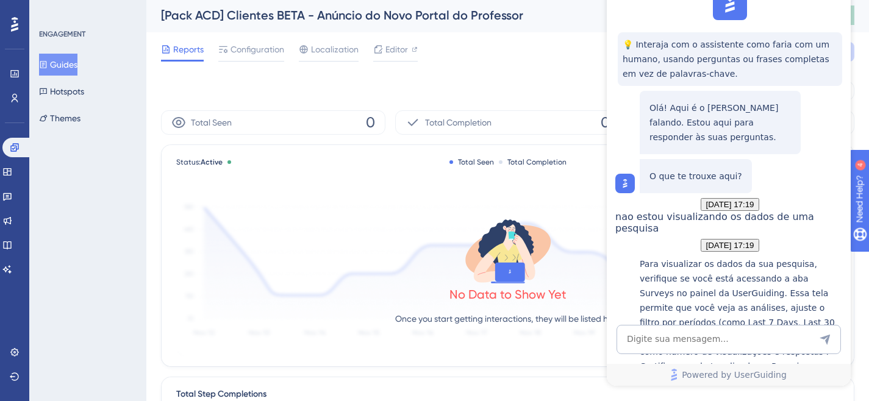
scroll to position [2, 0]
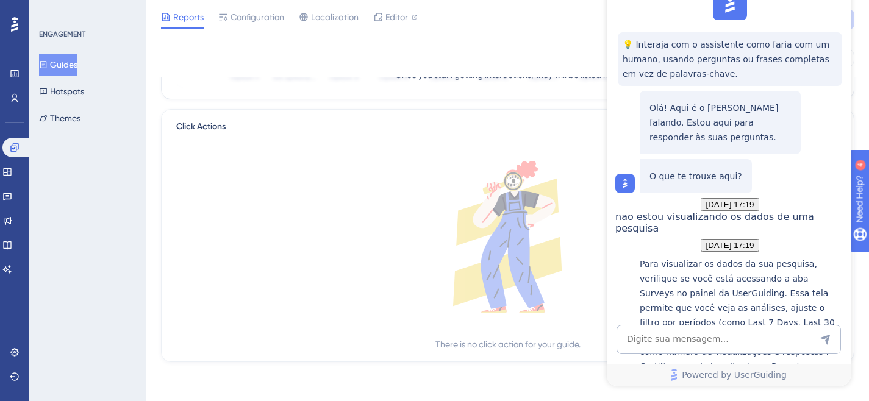
scroll to position [0, 0]
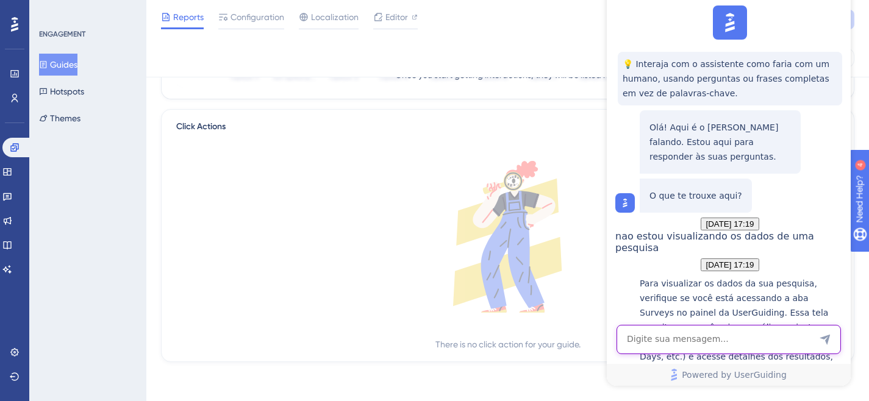
click at [749, 332] on textarea "AI Assistant Text Input" at bounding box center [728, 339] width 224 height 29
type textarea "e"
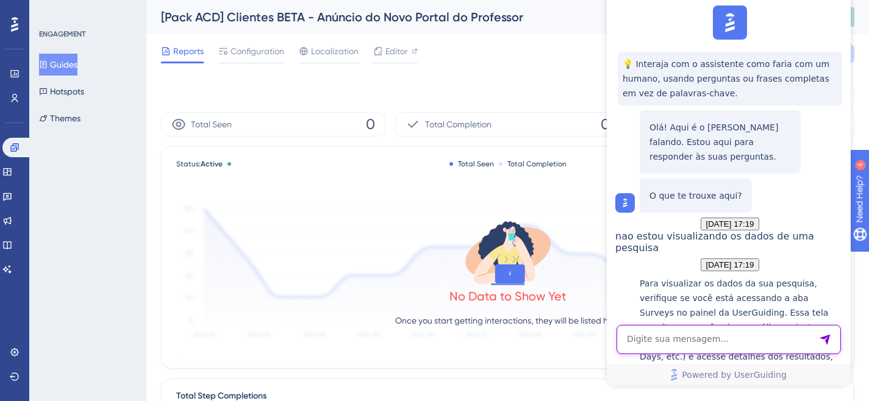
scroll to position [235, 0]
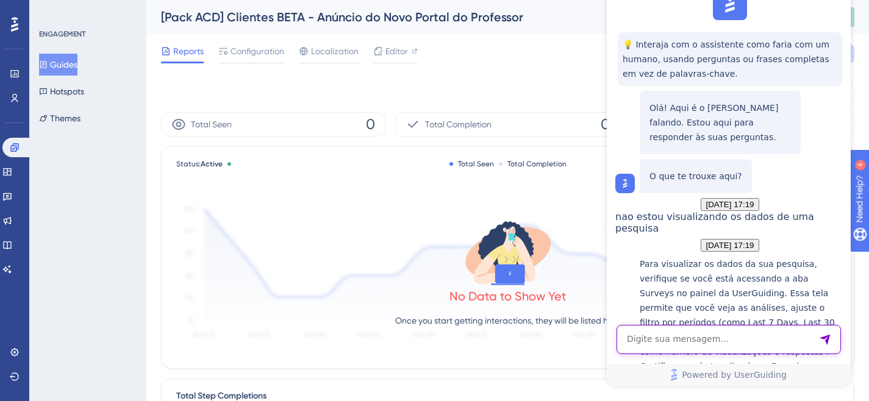
click at [696, 345] on textarea "AI Assistant Text Input" at bounding box center [728, 339] width 224 height 29
type textarea "nao deu certo"
click at [681, 343] on textarea "AI Assistant Text Input" at bounding box center [728, 339] width 224 height 29
type textarea "quero falar com um humano"
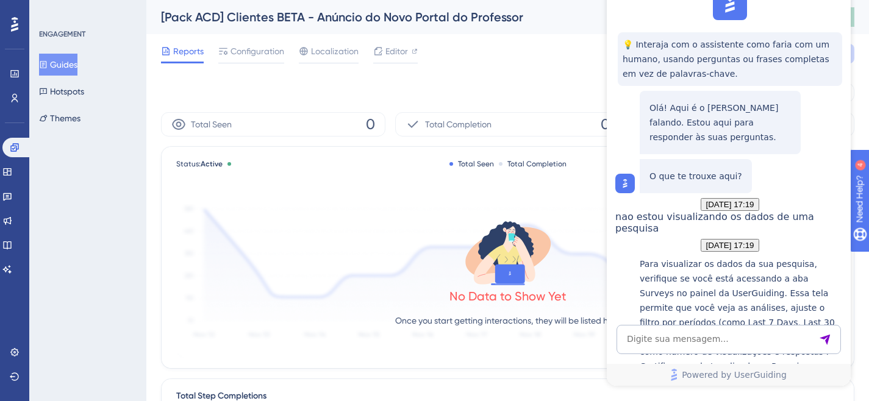
scroll to position [627, 0]
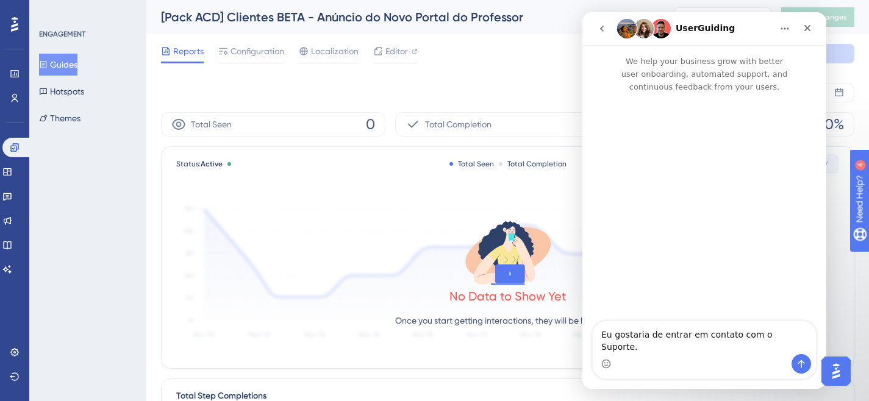
scroll to position [0, 0]
click at [807, 371] on button "Enviar mensagem…" at bounding box center [801, 364] width 20 height 20
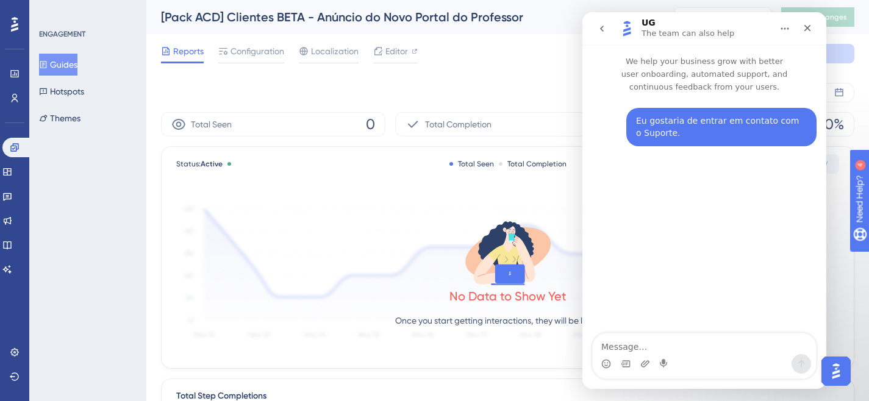
click at [645, 348] on textarea "Message…" at bounding box center [704, 344] width 223 height 21
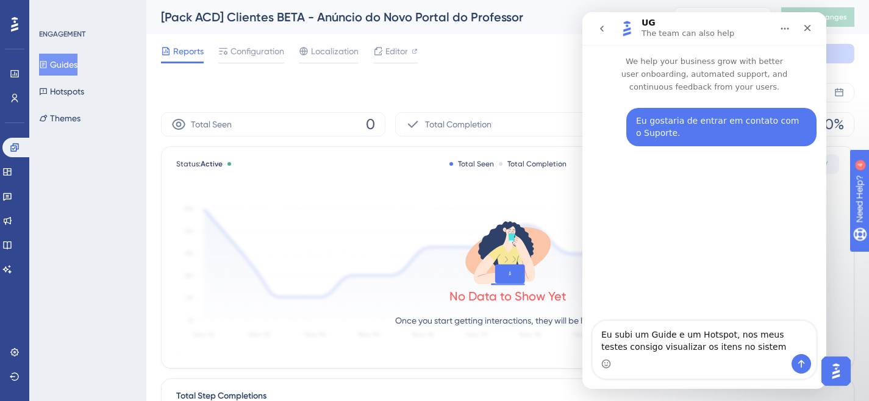
type textarea "Eu subi um Guide e um Hotspot, nos meus testes consigo visualizar os itens no s…"
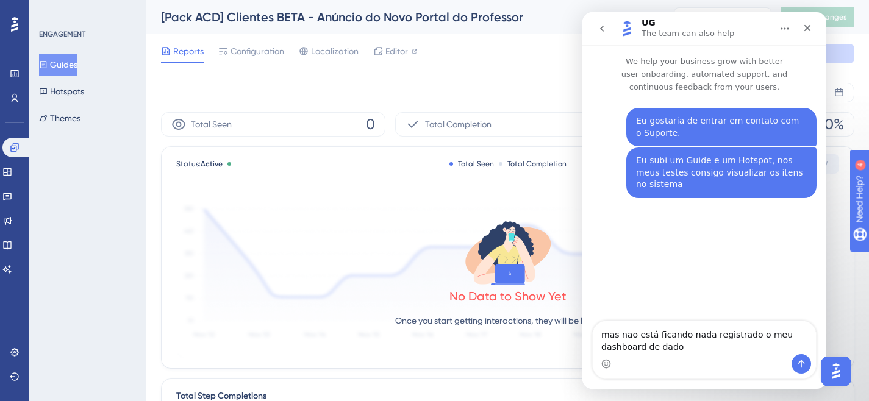
type textarea "mas nao está ficando nada registrado o meu dashboard de dados"
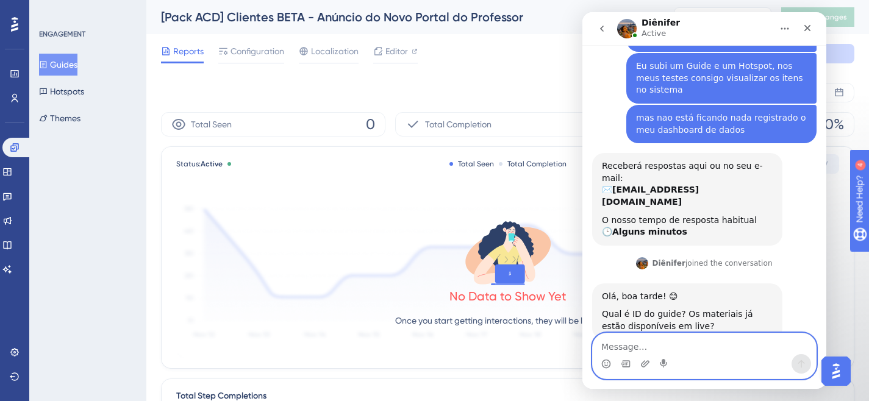
scroll to position [102, 0]
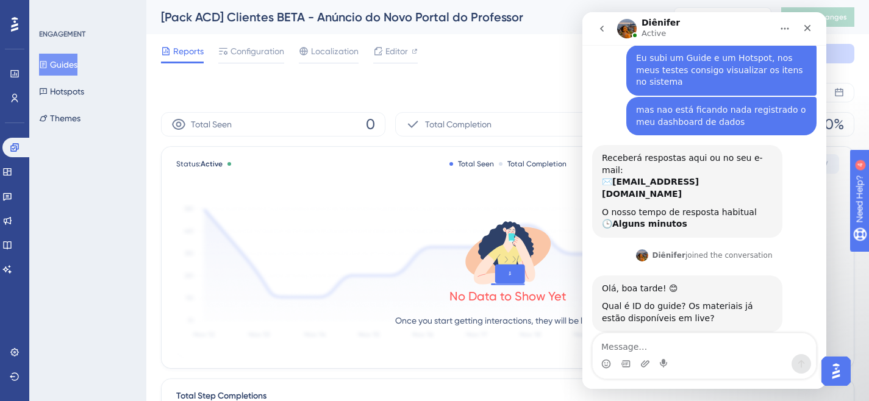
click at [652, 359] on div "Messenger da Intercom" at bounding box center [704, 364] width 223 height 20
click at [639, 349] on textarea "Message…" at bounding box center [704, 344] width 223 height 21
click at [245, 55] on span "Configuration" at bounding box center [257, 51] width 54 height 15
click at [253, 52] on span "Configuration" at bounding box center [257, 51] width 54 height 15
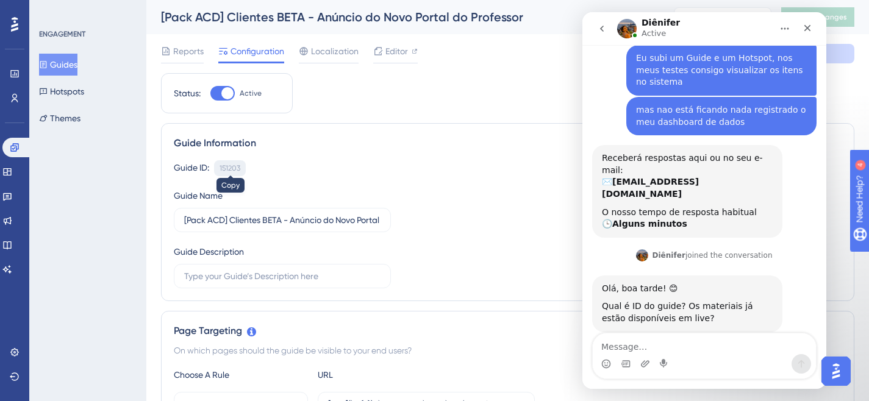
click at [226, 168] on div "151203" at bounding box center [230, 168] width 21 height 10
copy div "151203"
click at [226, 168] on div "151203" at bounding box center [230, 168] width 21 height 10
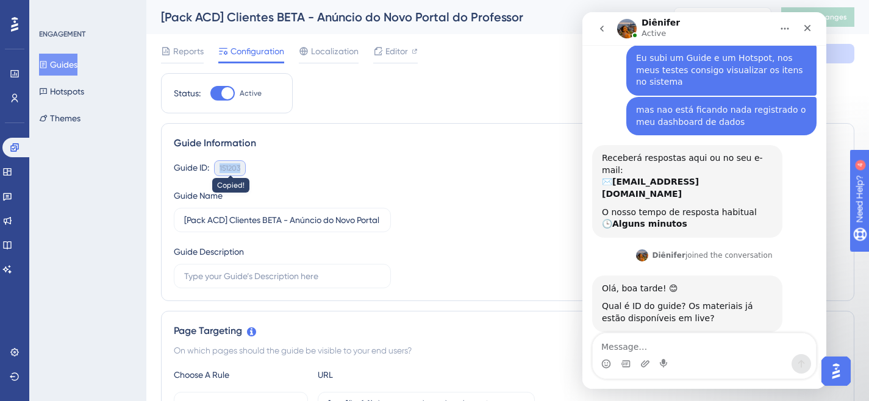
copy div "151203"
click at [226, 168] on div "151203" at bounding box center [230, 168] width 21 height 10
drag, startPoint x: 241, startPoint y: 167, endPoint x: 220, endPoint y: 168, distance: 21.4
click at [220, 168] on div "151203 Copy" at bounding box center [230, 168] width 32 height 16
copy div "151203"
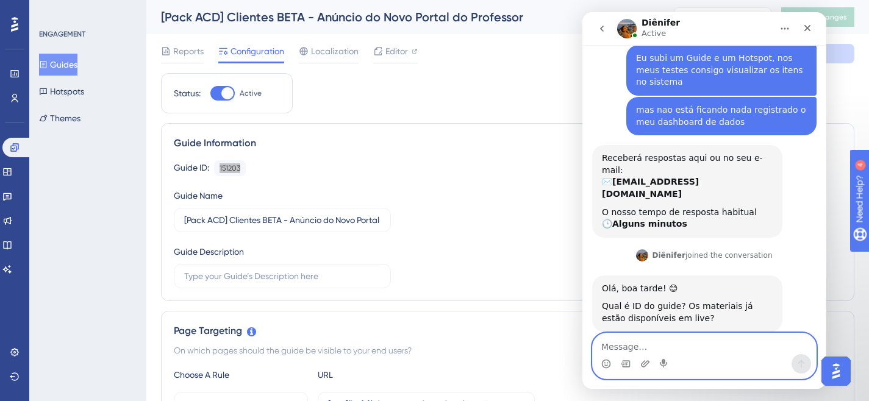
click at [632, 345] on textarea "Message…" at bounding box center [704, 344] width 223 height 21
paste textarea "151203"
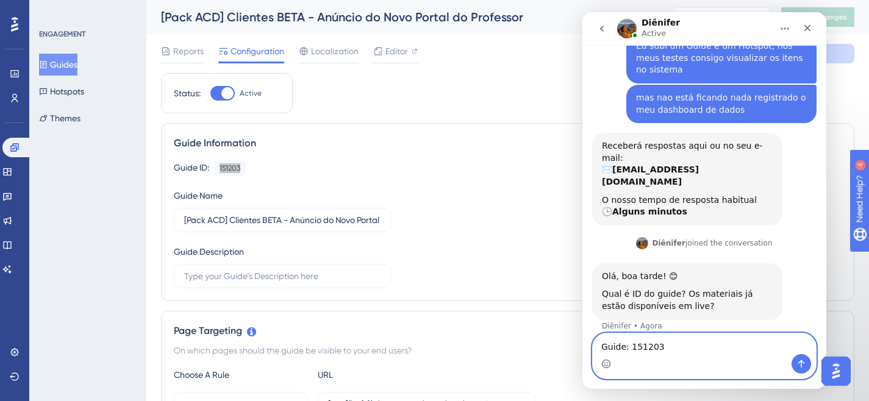
scroll to position [127, 0]
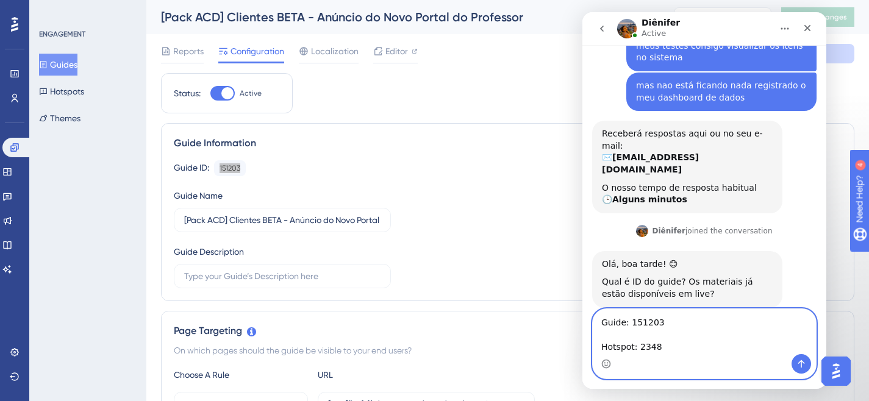
type textarea "Guide: 151203 Hotspot: 23488"
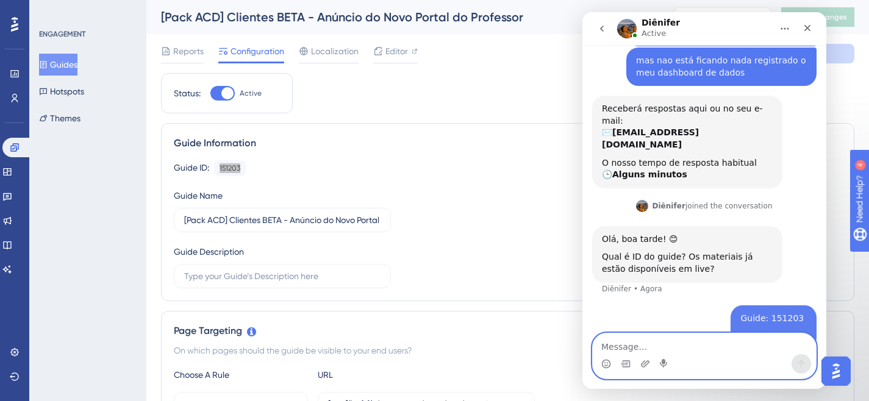
scroll to position [157, 0]
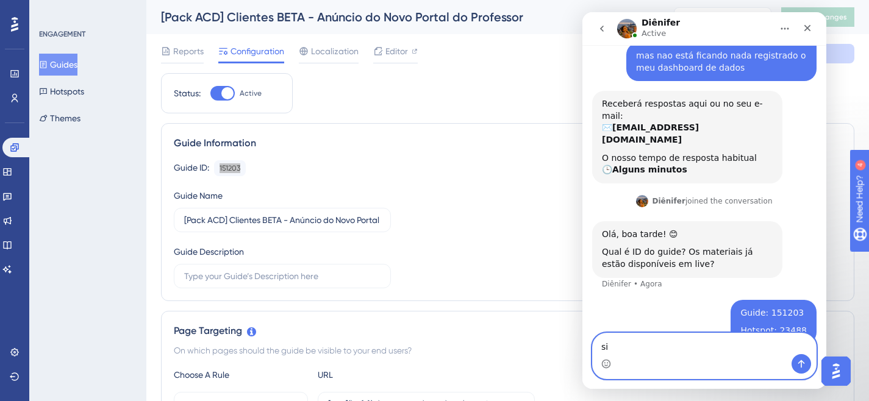
type textarea "sim"
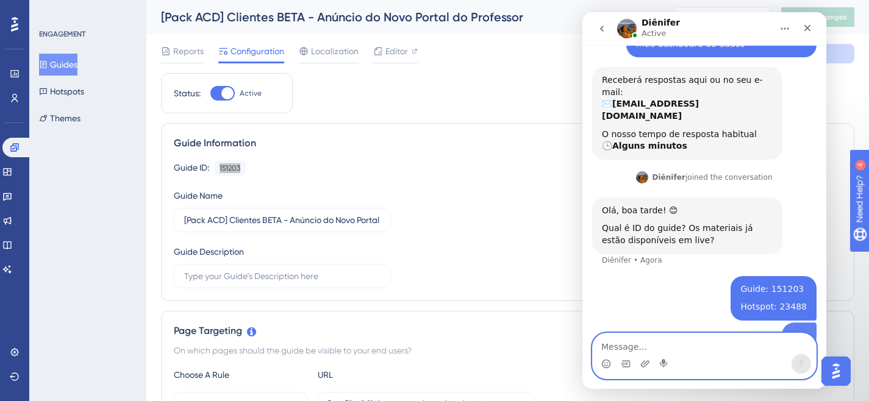
scroll to position [185, 0]
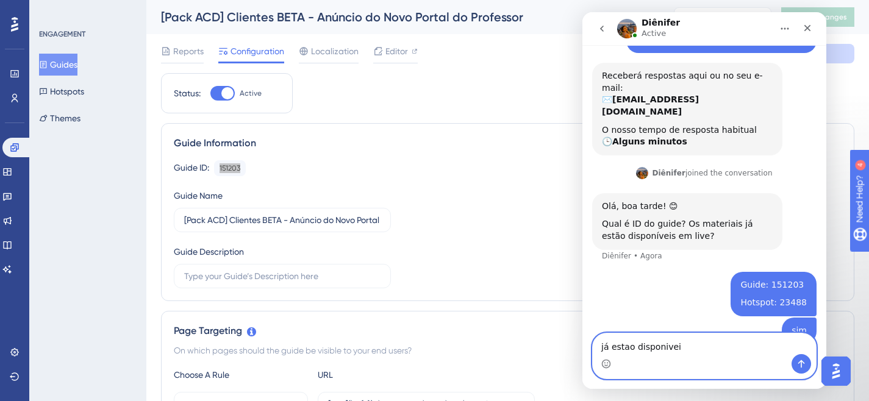
type textarea "já estao disponiveis"
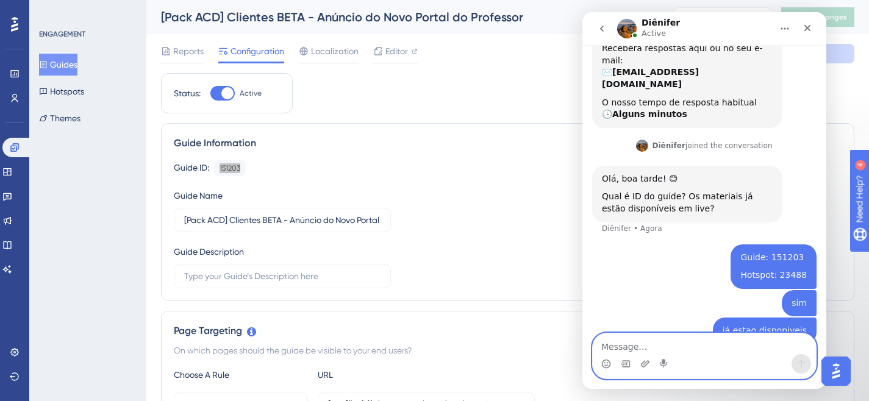
click at [646, 346] on textarea "Message…" at bounding box center [704, 344] width 223 height 21
type textarea "u"
type textarea "boa tarde"
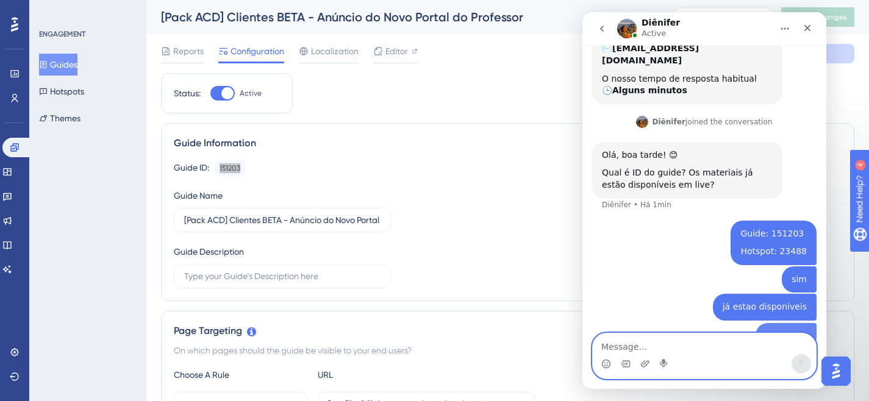
scroll to position [240, 0]
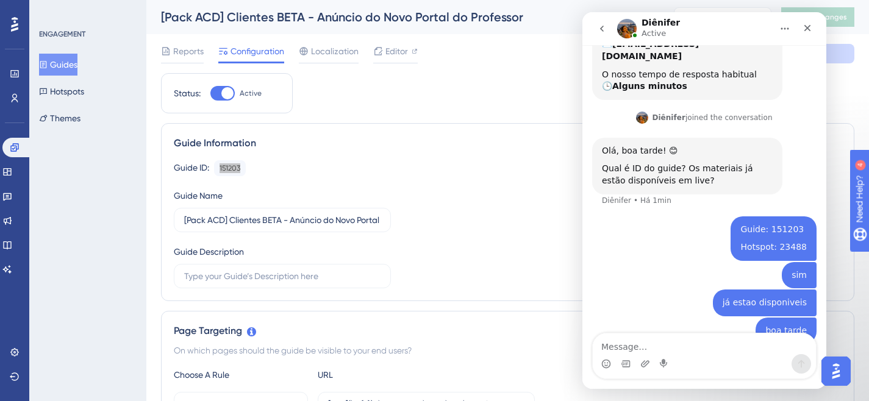
click at [662, 113] on b "Diênifer" at bounding box center [669, 117] width 34 height 9
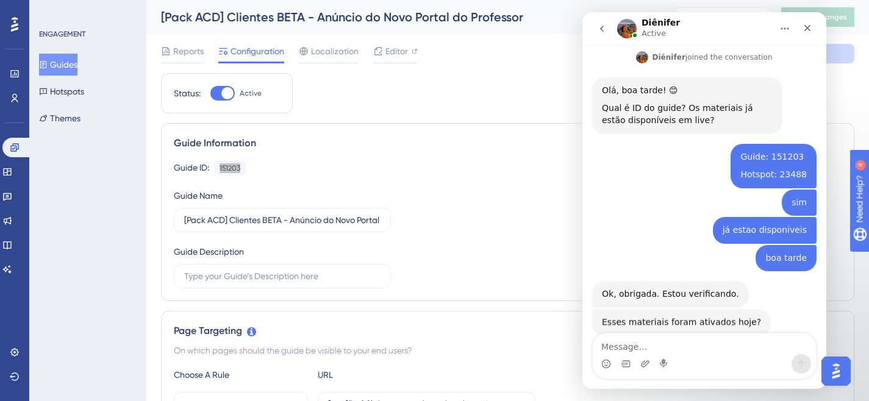
scroll to position [304, 0]
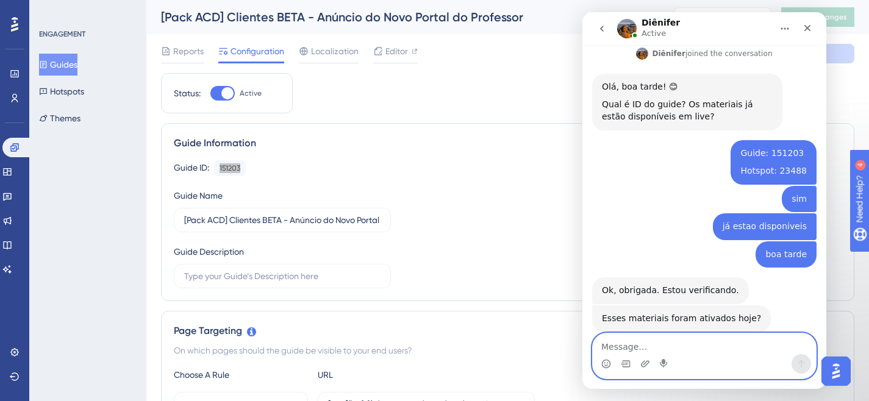
click at [655, 343] on textarea "Message…" at bounding box center [704, 344] width 223 height 21
type textarea "Sim, ativei hj"
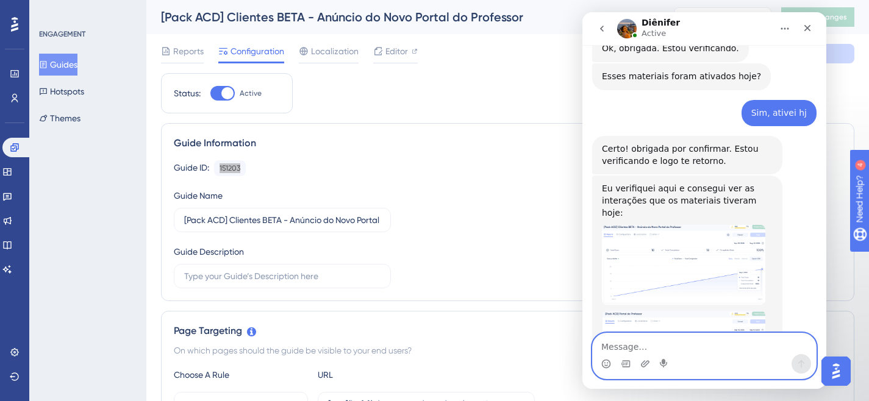
scroll to position [546, 0]
click at [674, 237] on img "Diênifer diz…" at bounding box center [683, 265] width 163 height 79
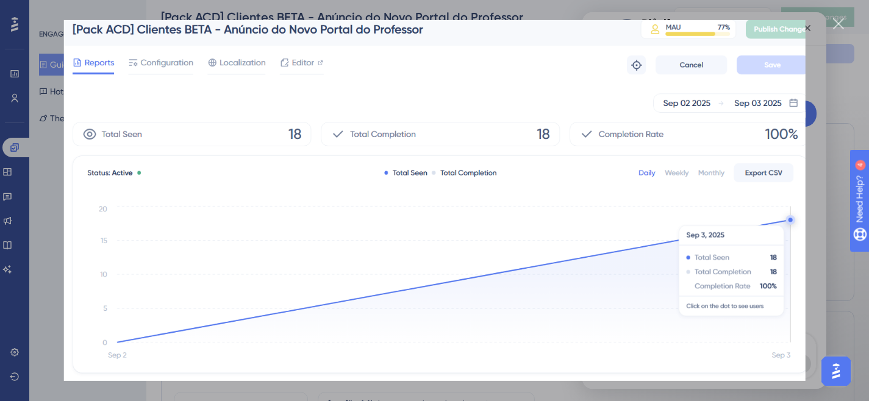
scroll to position [0, 0]
click at [841, 21] on div "Fechar" at bounding box center [839, 24] width 12 height 12
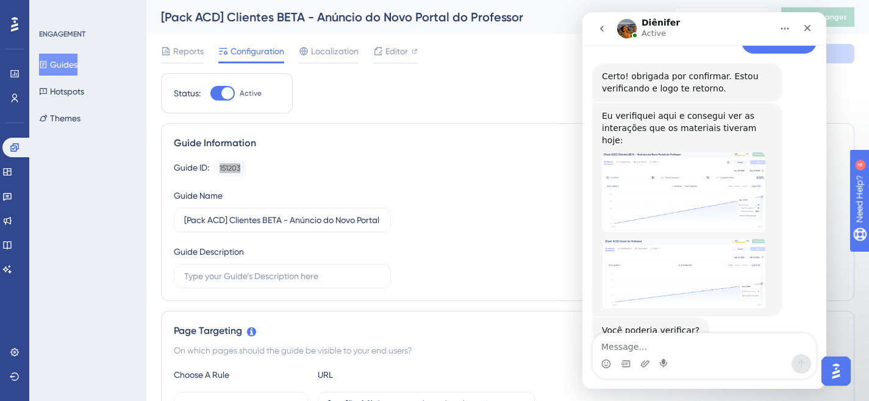
scroll to position [620, 0]
click at [701, 245] on img "Diênifer diz…" at bounding box center [683, 273] width 163 height 71
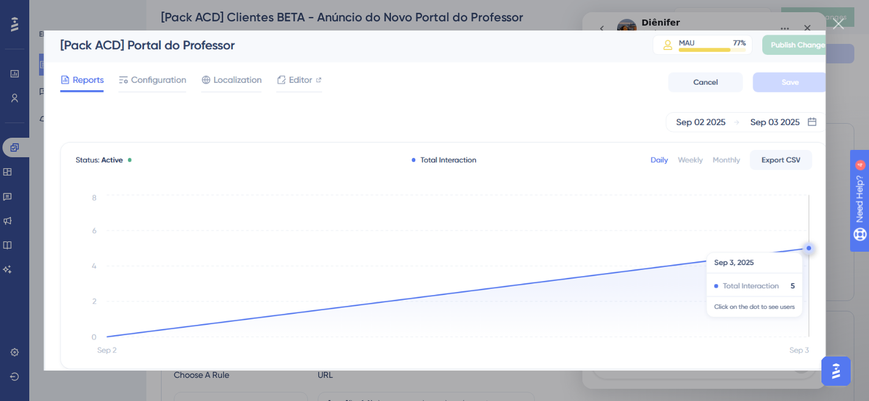
scroll to position [0, 0]
click at [835, 22] on div "Fechar" at bounding box center [839, 24] width 12 height 12
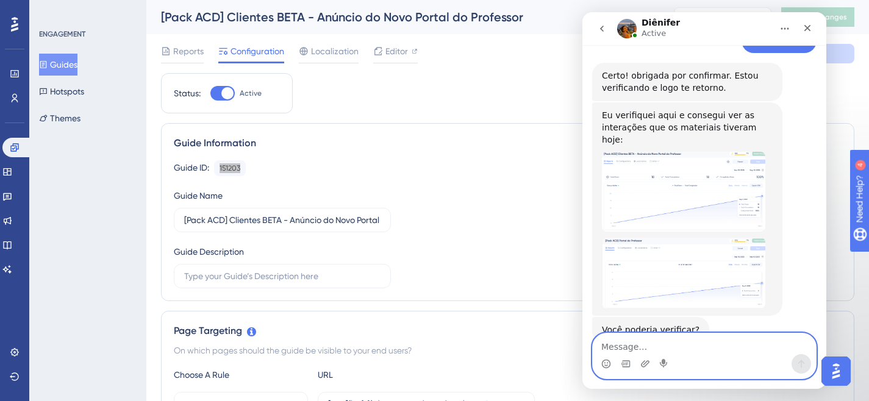
click at [632, 344] on textarea "Message…" at bounding box center [704, 344] width 223 height 21
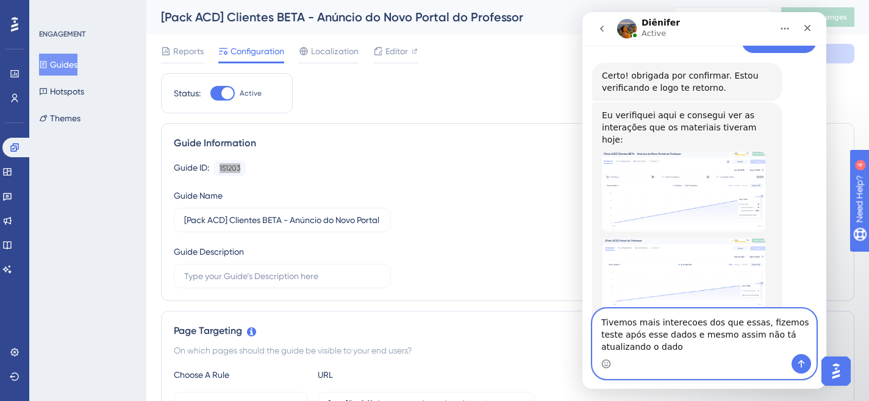
click at [679, 324] on textarea "Tivemos mais interecoes dos que essas, fizemos teste após esse dados e mesmo as…" at bounding box center [704, 331] width 223 height 45
click at [688, 323] on textarea "Tivemos mais interecoes dos que essas, fizemos teste após esse dados e mesmo as…" at bounding box center [704, 331] width 223 height 45
click at [681, 322] on textarea "Tivemos mais interecoes dos que essas, fizemos teste após esse dados e mesmo as…" at bounding box center [704, 331] width 223 height 45
click at [716, 328] on textarea "Tivemos mais interacoes dos que essas, fizemos teste após esse dados e mesmo as…" at bounding box center [704, 331] width 223 height 45
click at [678, 329] on textarea "Tivemos mais interacoes dos que essas, fizemos teste após esse dados e mesmo as…" at bounding box center [704, 331] width 223 height 45
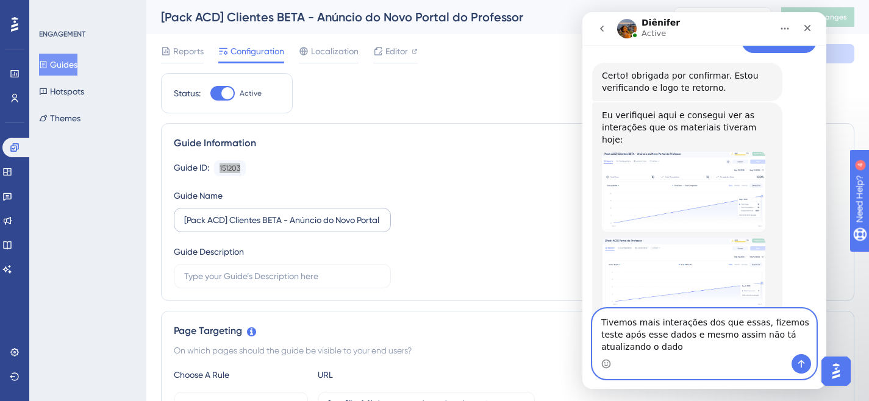
type textarea "Tivemos mais interações dos que essas, fizemos teste após esse dados e mesmo as…"
click at [797, 360] on icon "Enviar mensagem…" at bounding box center [801, 364] width 10 height 10
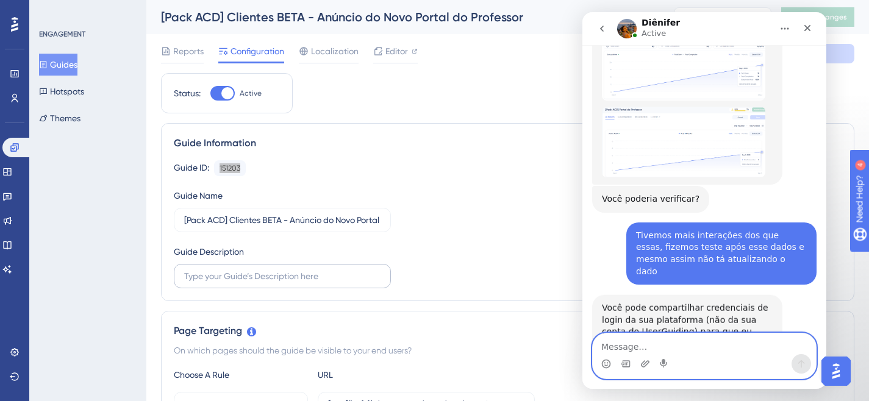
scroll to position [752, 0]
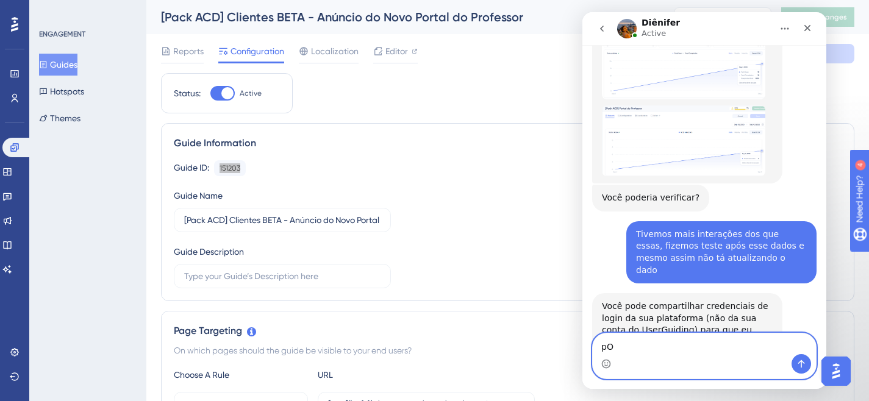
type textarea "p"
type textarea "P"
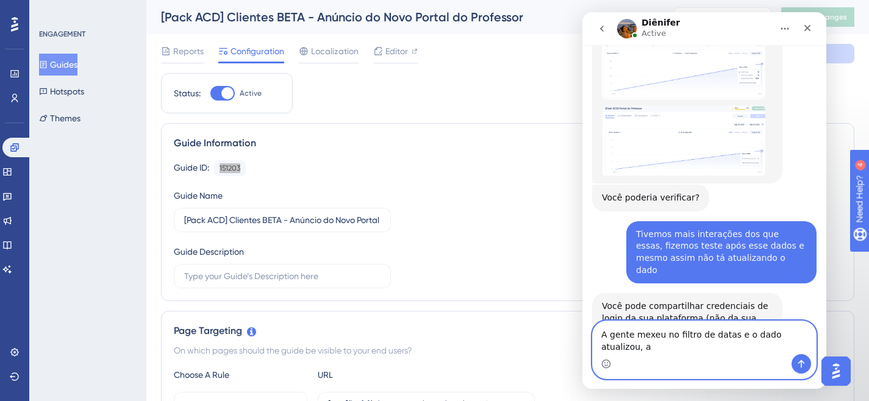
scroll to position [764, 0]
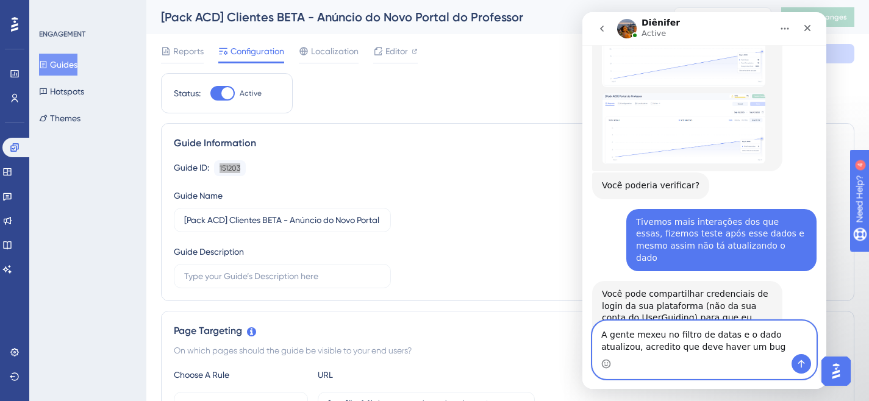
type textarea "A gente mexeu no filtro de datas e o dado atualizou, acredito que deve haver um…"
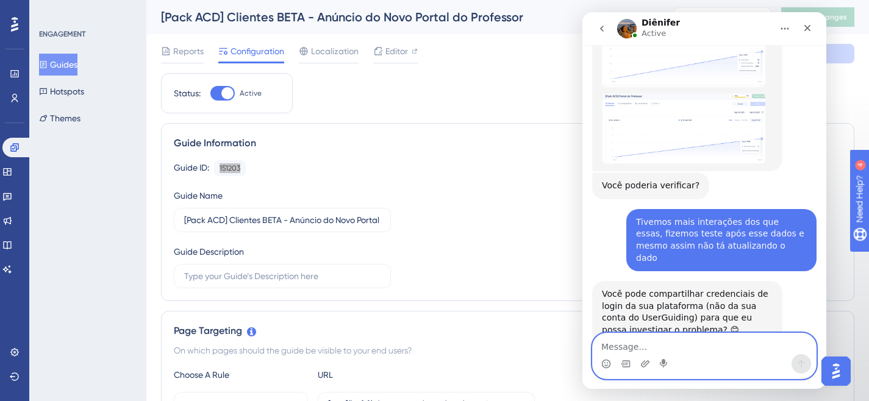
scroll to position [800, 0]
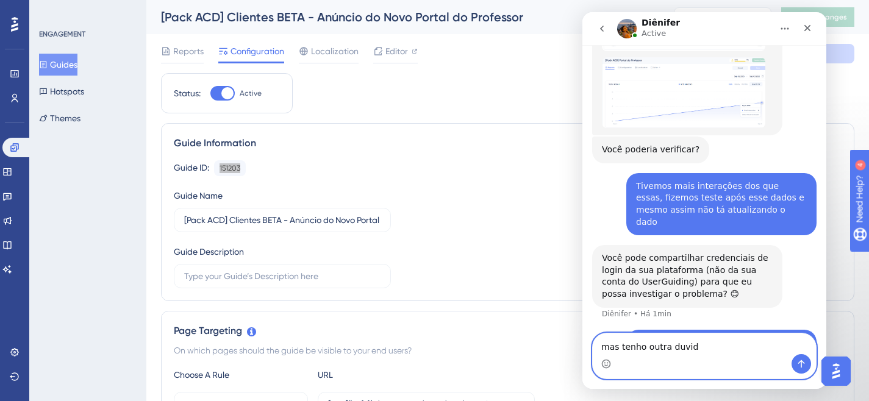
type textarea "mas tenho outra duvida"
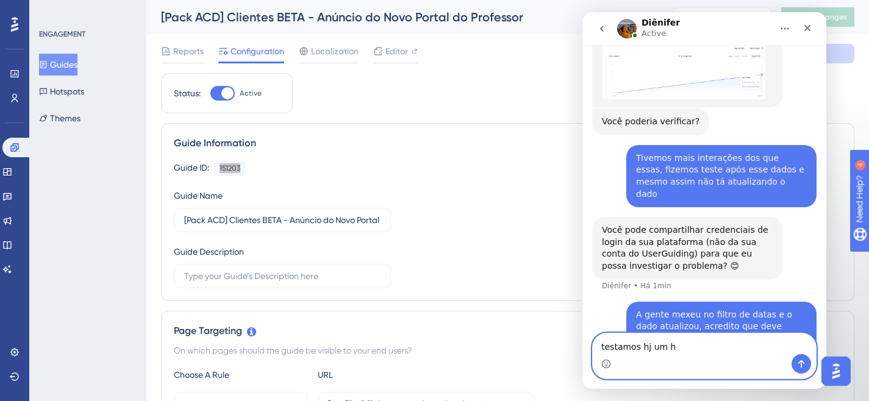
type textarea "testamos hj um he"
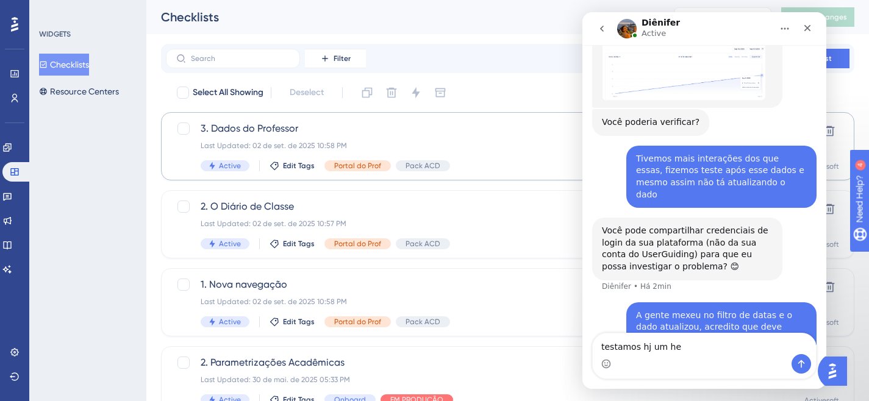
scroll to position [828, 0]
click at [692, 348] on textarea "testamos hj um he" at bounding box center [704, 344] width 223 height 21
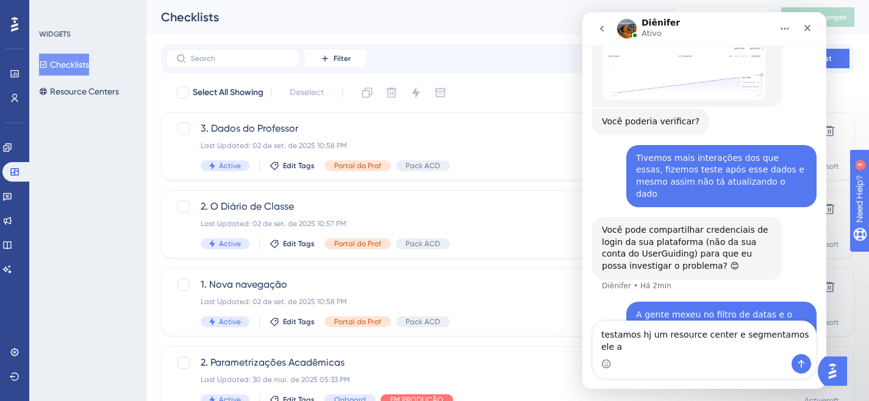
scroll to position [840, 0]
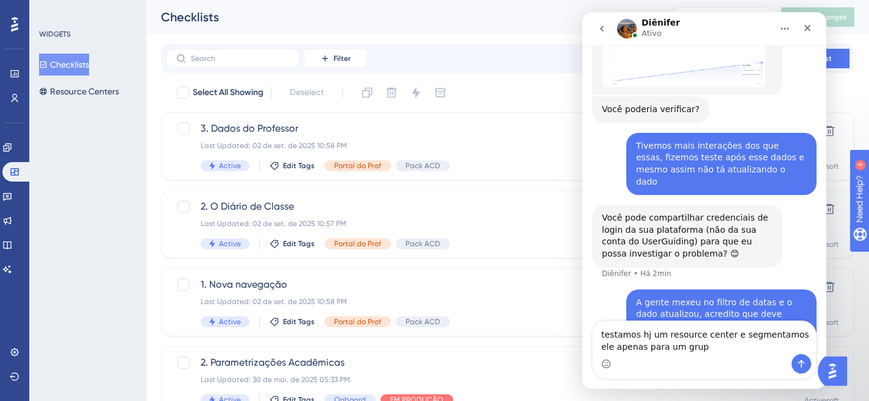
type textarea "testamos hj um resource center e segmentamos ele apenas para um grupo"
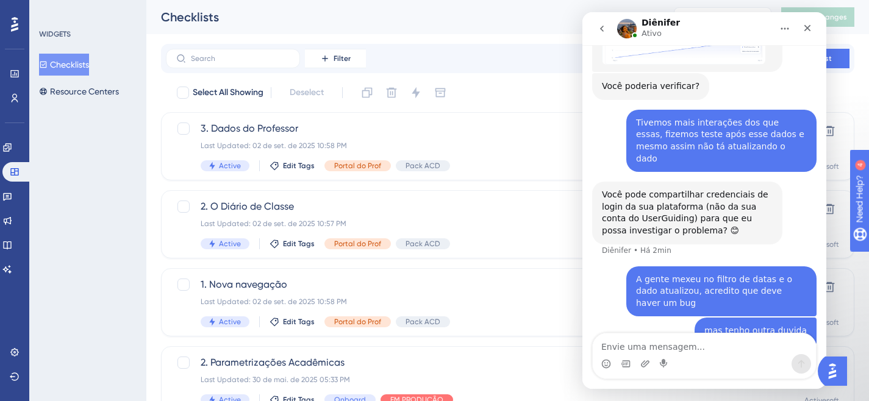
scroll to position [868, 0]
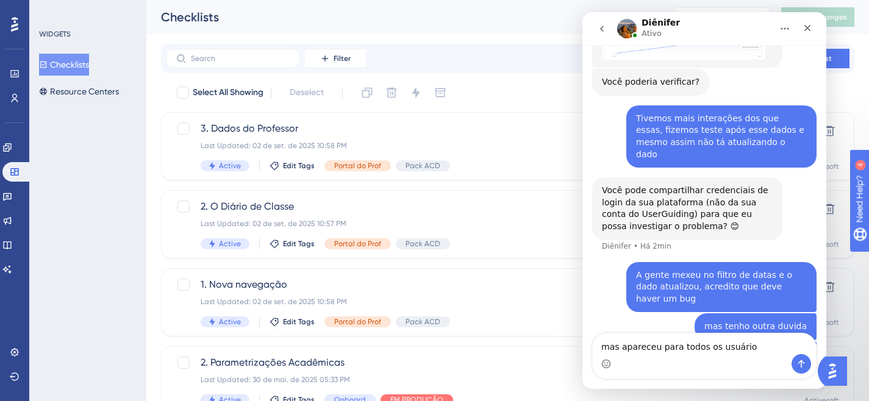
type textarea "mas apareceu para todos os usuários"
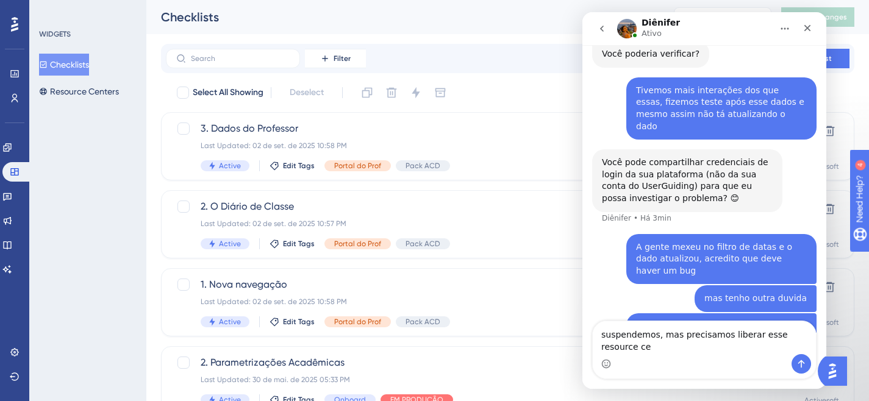
scroll to position [908, 0]
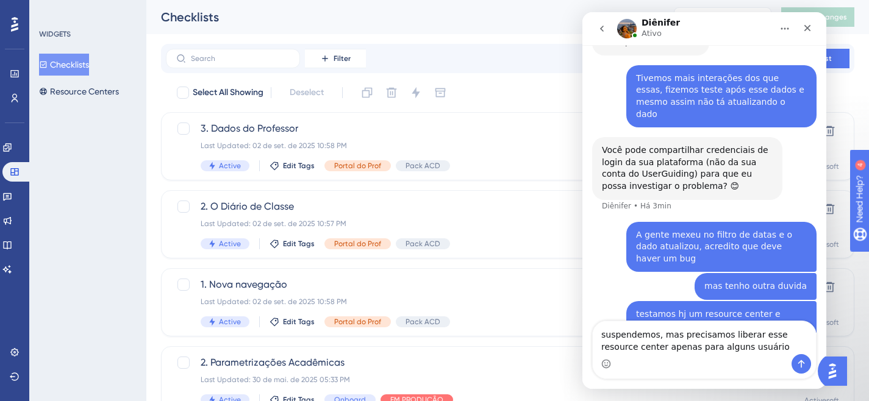
type textarea "suspendemos, mas precisamos liberar esse resource center apenas para alguns usu…"
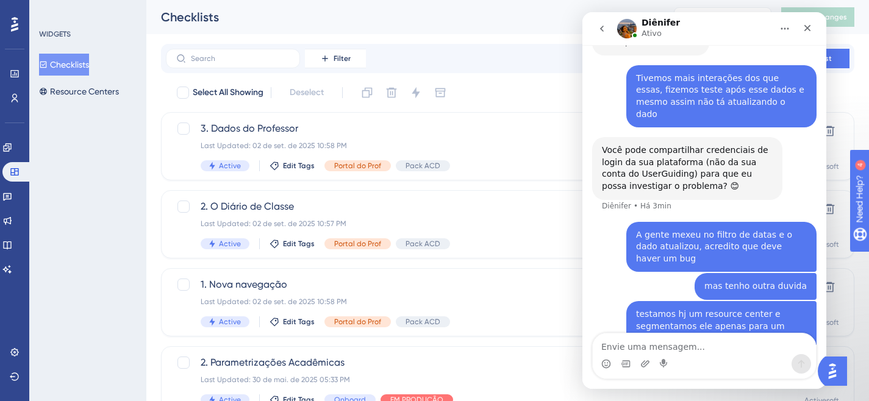
scroll to position [947, 0]
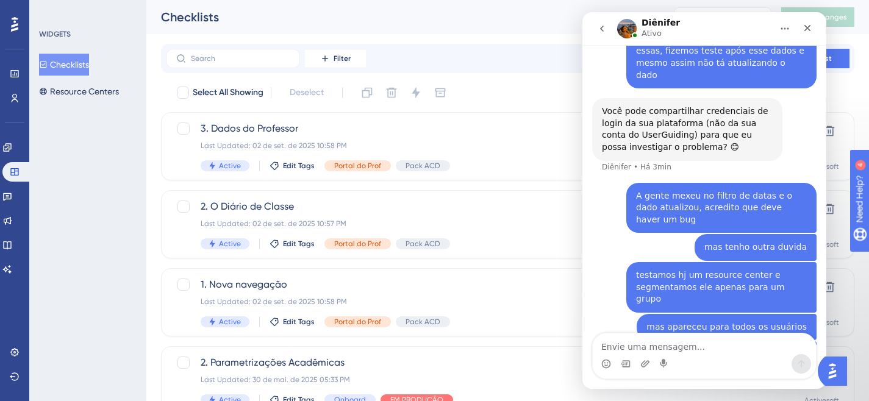
type textarea "q"
type textarea "nao sei a origem do problema"
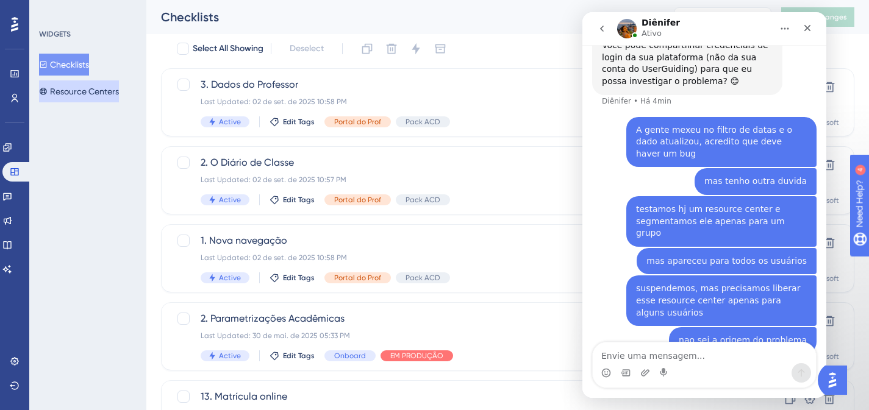
scroll to position [44, 0]
click at [84, 91] on button "Resource Centers" at bounding box center [79, 91] width 80 height 22
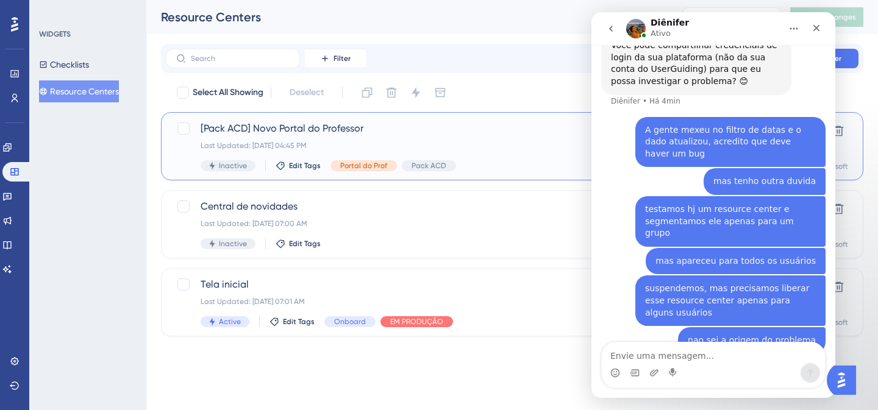
click at [332, 128] on span "[Pack ACD] Novo Portal do Professor" at bounding box center [464, 128] width 526 height 15
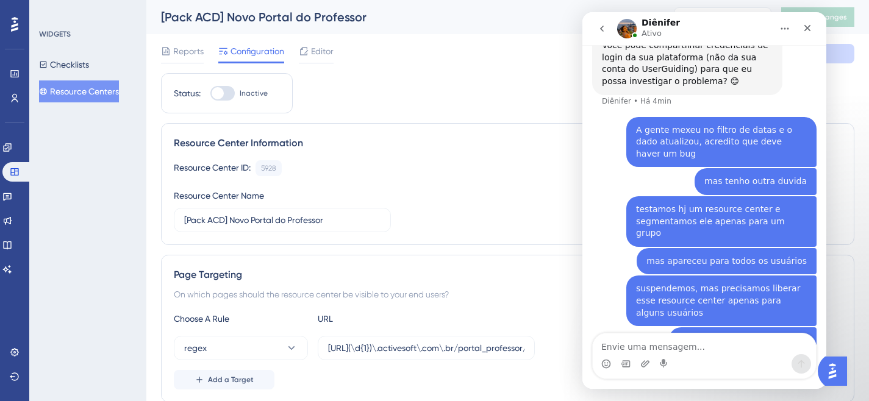
scroll to position [1022, 0]
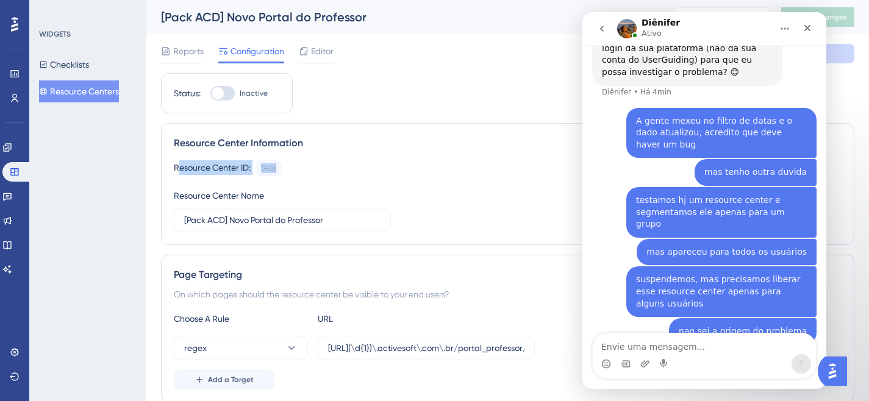
drag, startPoint x: 177, startPoint y: 167, endPoint x: 302, endPoint y: 173, distance: 125.7
click at [302, 173] on div "Resource Center ID: 5928 Copy" at bounding box center [508, 168] width 668 height 16
click at [300, 163] on div "Resource Center ID: 5928 Copy" at bounding box center [508, 168] width 668 height 16
drag, startPoint x: 300, startPoint y: 163, endPoint x: 185, endPoint y: 165, distance: 114.7
click at [185, 165] on div "Resource Center ID: 5928 Copy" at bounding box center [508, 168] width 668 height 16
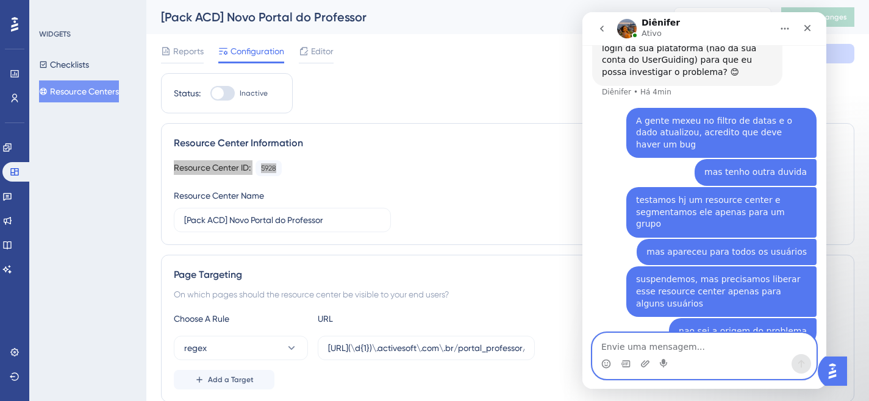
click at [643, 343] on textarea "Envie uma mensagem..." at bounding box center [704, 344] width 223 height 21
paste textarea "Resource Center ID: 5928"
type textarea "Resource Center ID: 5928"
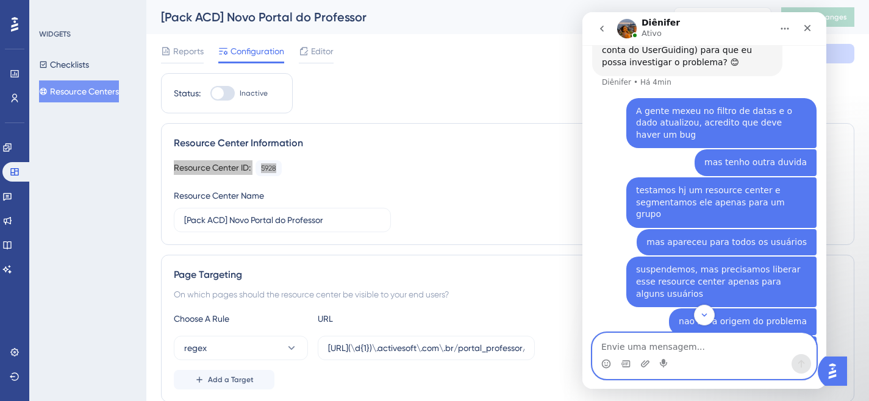
scroll to position [1062, 0]
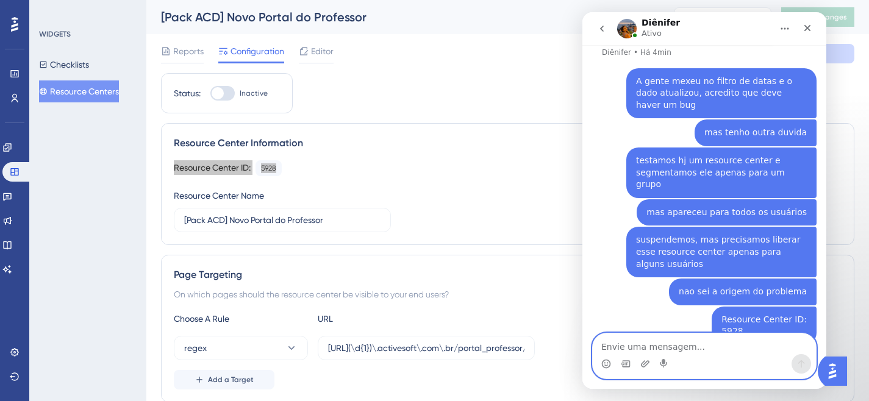
click at [664, 345] on textarea "Envie uma mensagem..." at bounding box center [704, 344] width 223 height 21
type textarea "posso te passar meu dados de acesso"
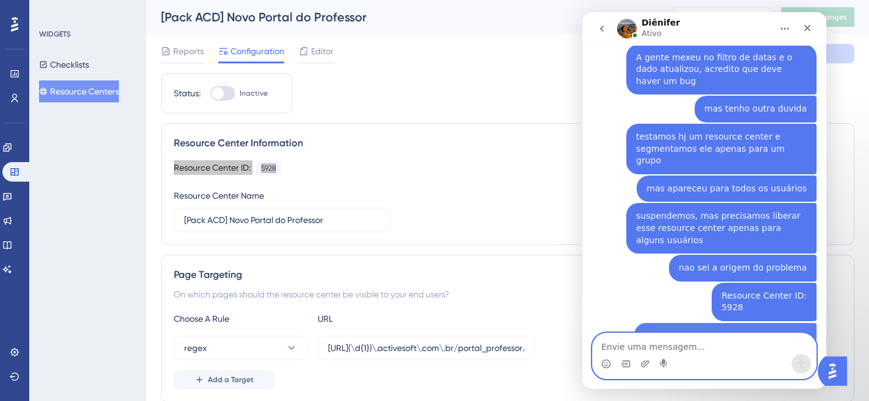
scroll to position [1090, 0]
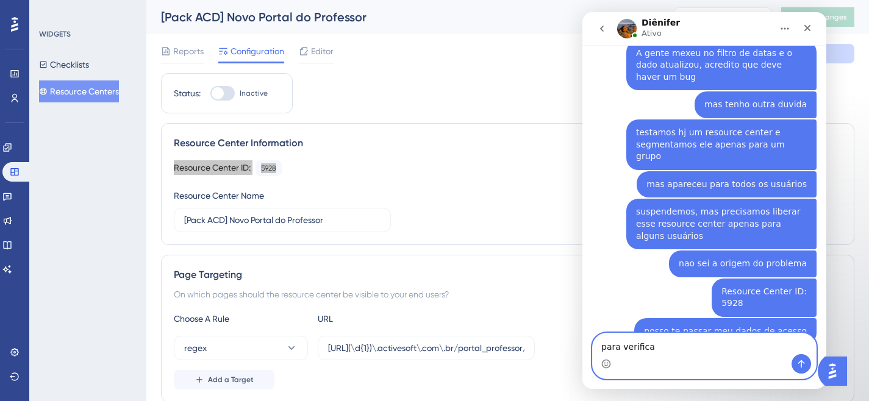
type textarea "para verificar"
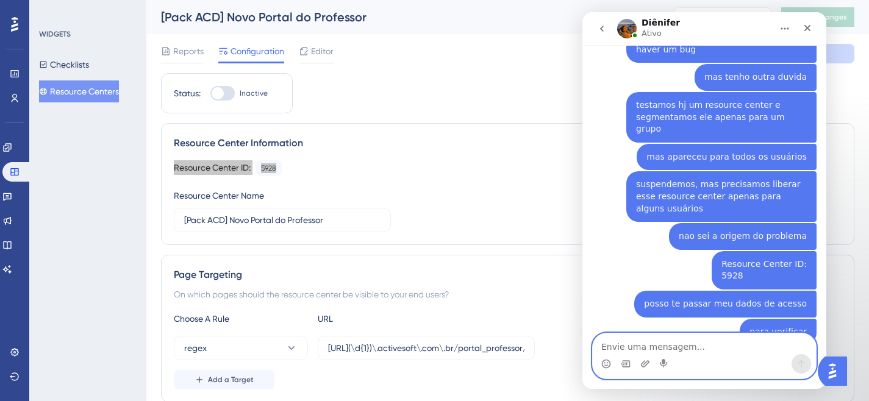
click at [635, 349] on textarea "Envie uma mensagem..." at bounding box center [704, 344] width 223 height 21
paste textarea "Login design.produto@activesoft.com.br Senha pYLNeVC6WsFzqw4"
type textarea "Login design.produto@activesoft.com.br Senha pYLNeVC6WsFzqw4"
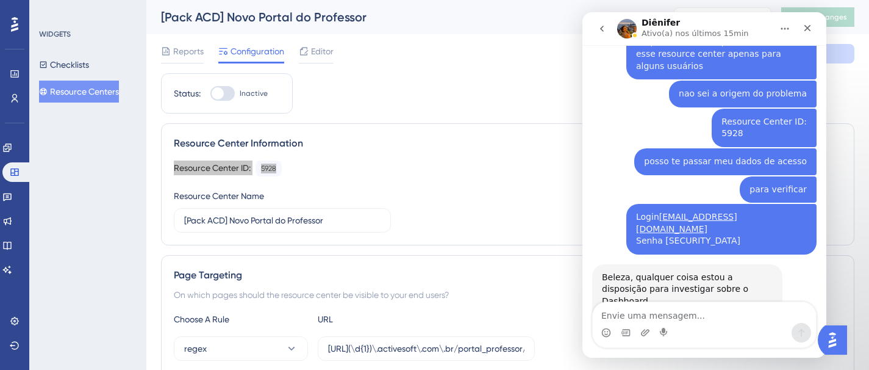
scroll to position [1274, 0]
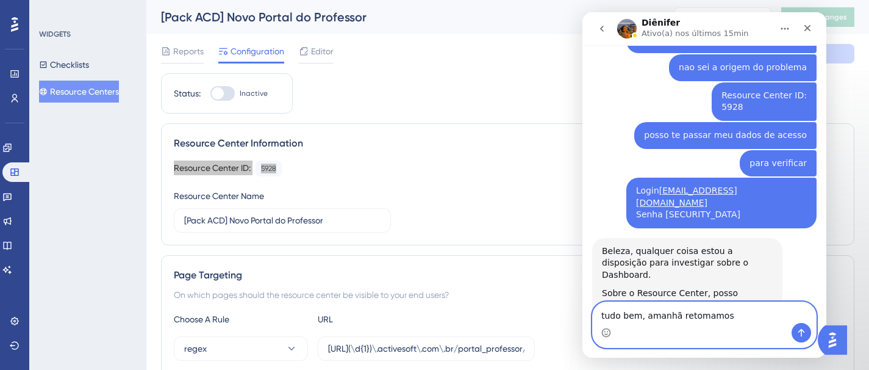
type textarea "tudo bem, amanhã retomamos"
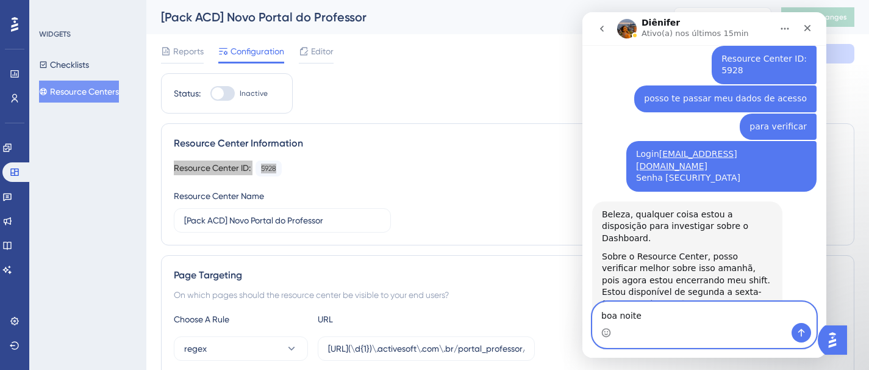
type textarea "boa noite!"
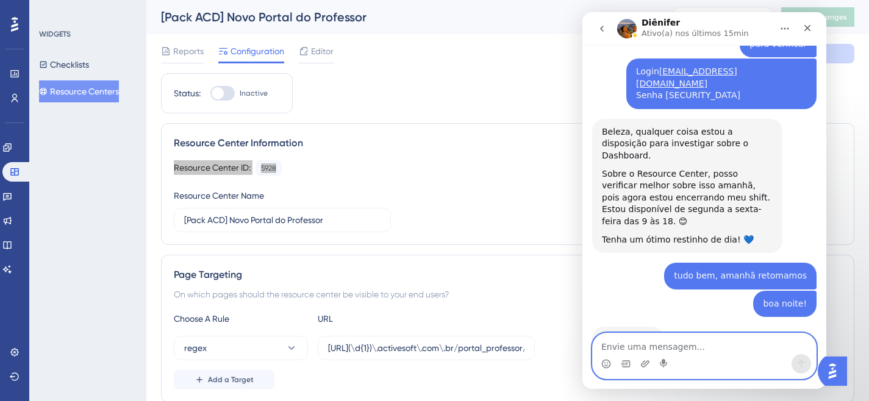
scroll to position [1361, 0]
